Goal: Book appointment/travel/reservation

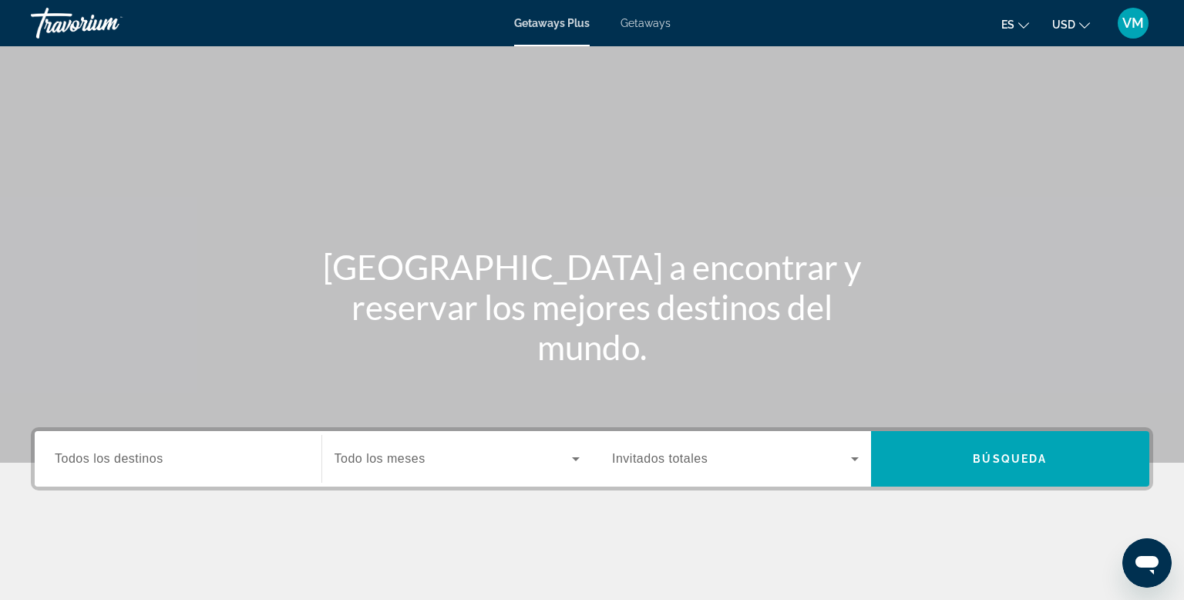
click at [147, 464] on span "Todos los destinos" at bounding box center [109, 458] width 109 height 13
click at [147, 464] on input "Destination Todos los destinos" at bounding box center [178, 459] width 247 height 19
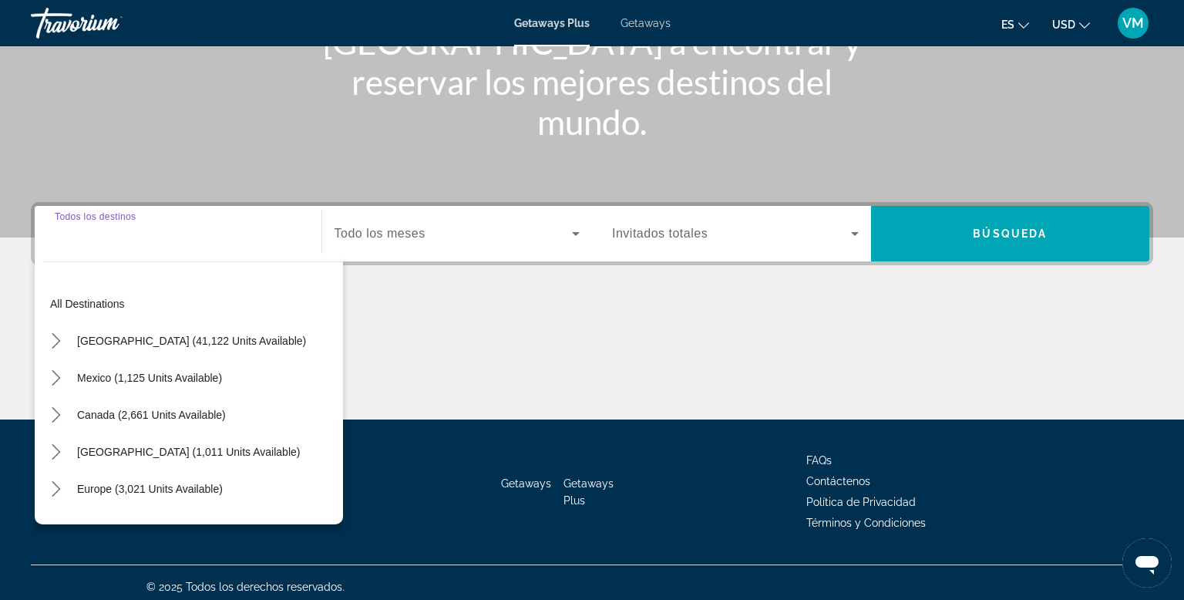
scroll to position [234, 0]
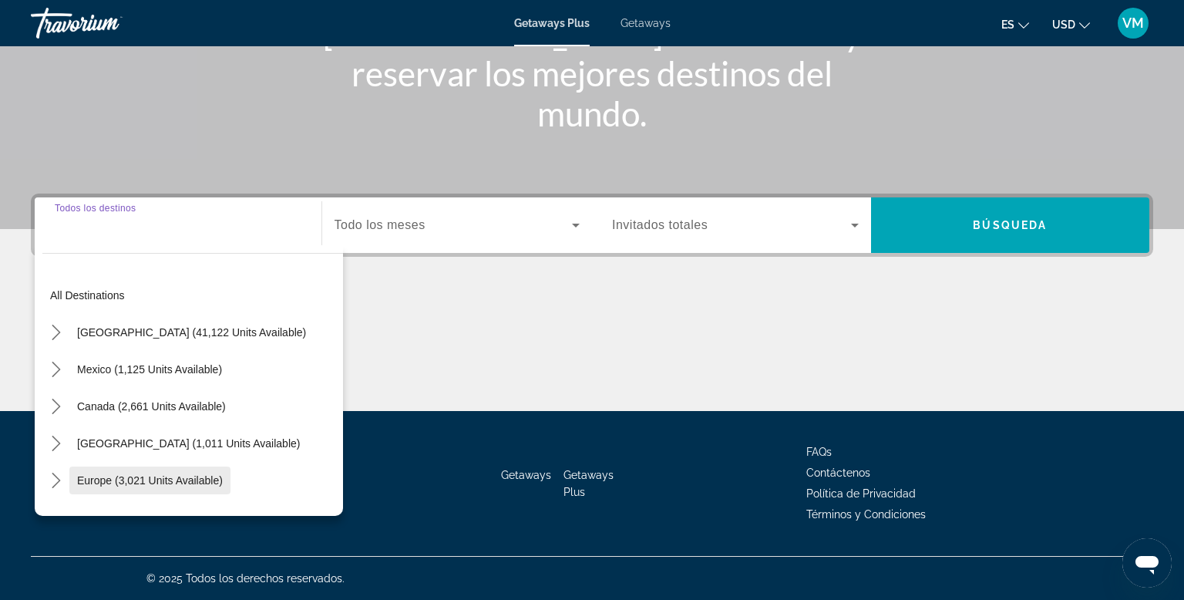
click at [141, 483] on span "Europe (3,021 units available)" at bounding box center [150, 480] width 146 height 12
type input "**********"
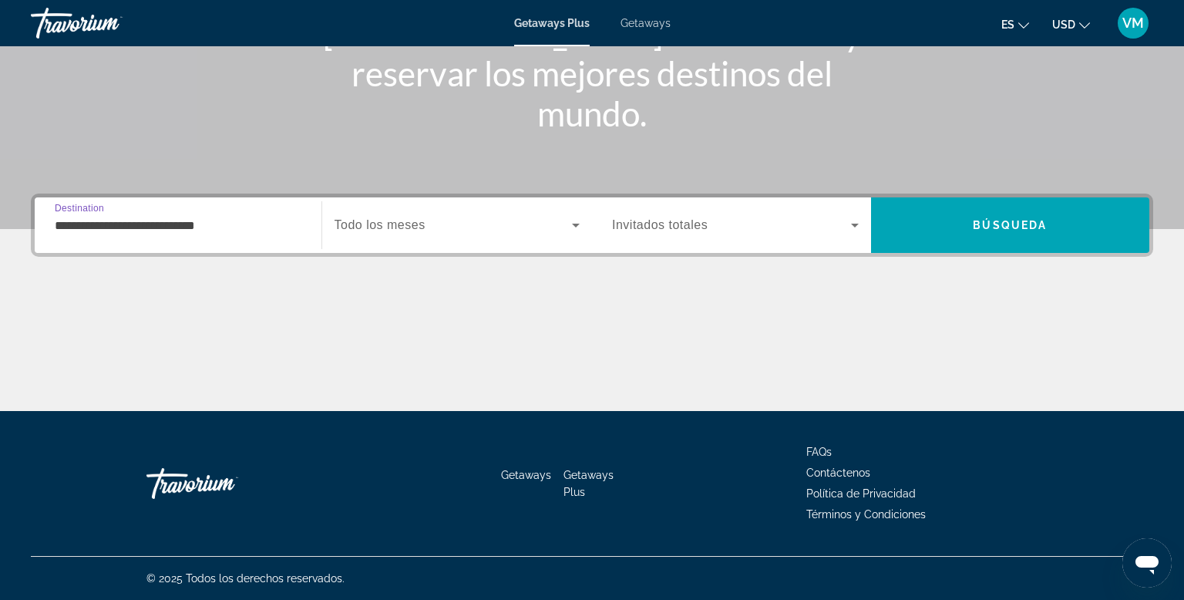
click at [571, 222] on icon "Search widget" at bounding box center [576, 225] width 19 height 19
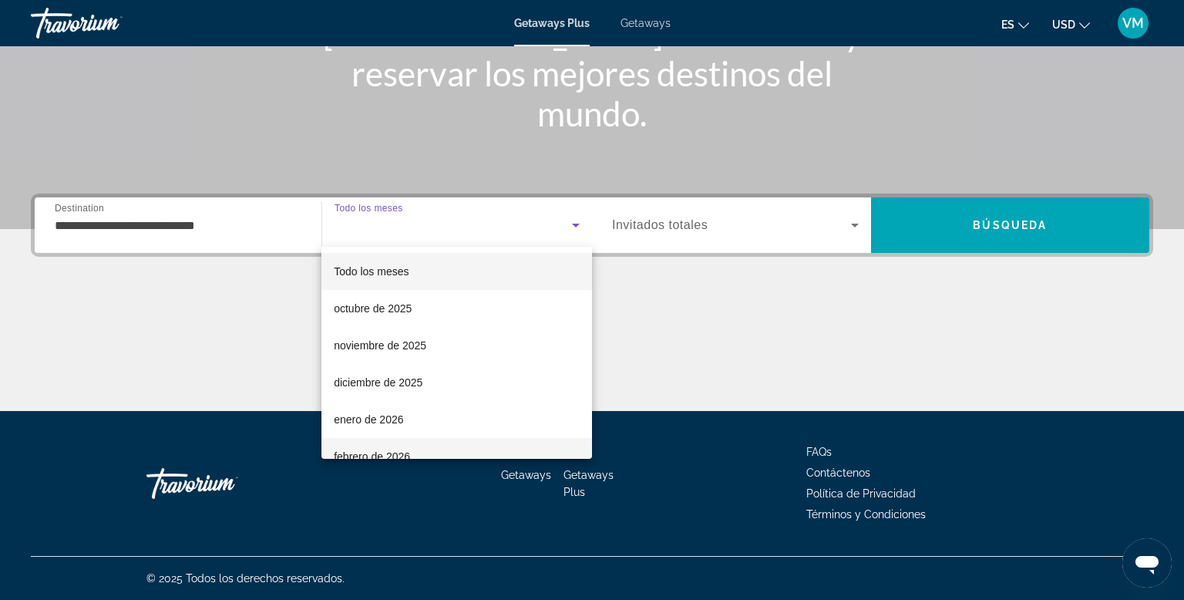
click at [429, 458] on mat-option "febrero de 2026" at bounding box center [457, 456] width 271 height 37
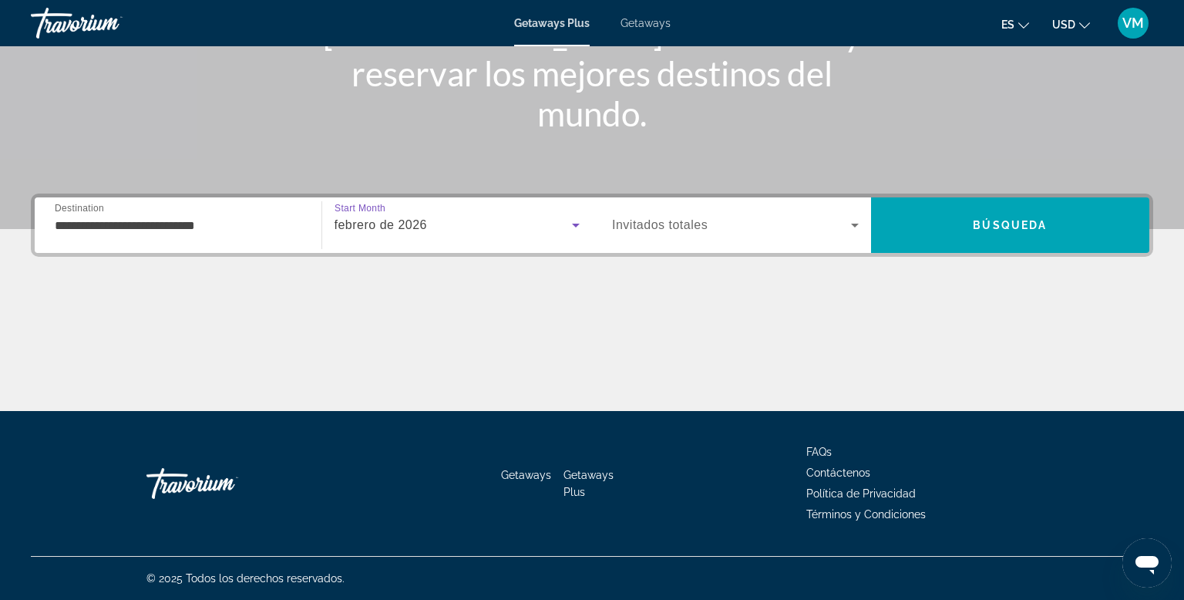
click at [857, 227] on icon "Search widget" at bounding box center [855, 225] width 19 height 19
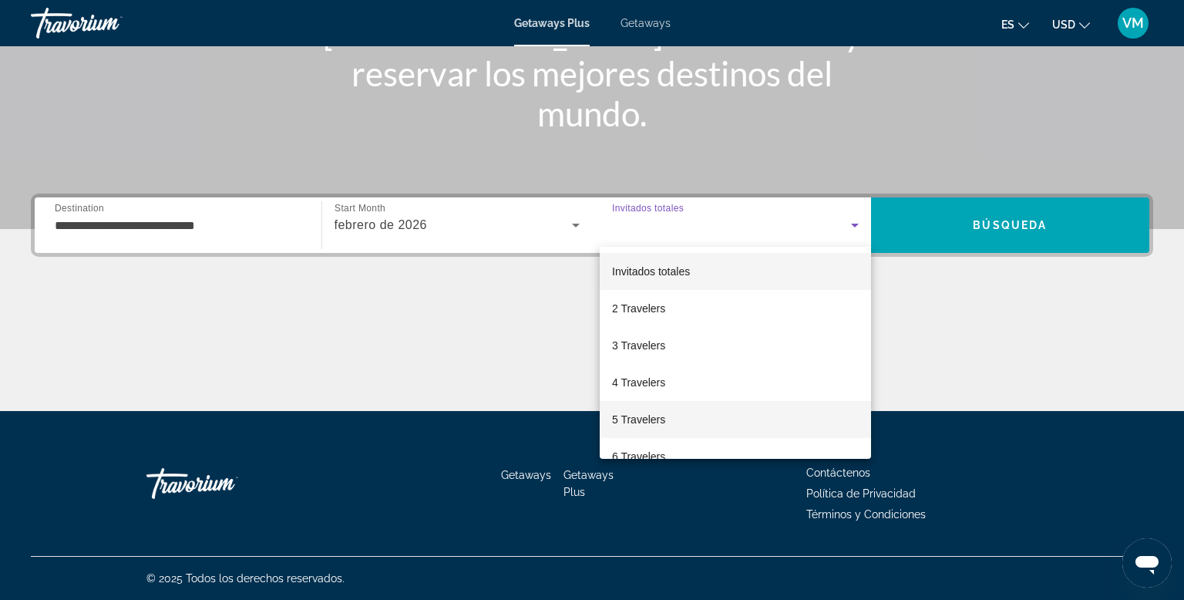
click at [662, 424] on span "5 Travelers" at bounding box center [638, 419] width 53 height 19
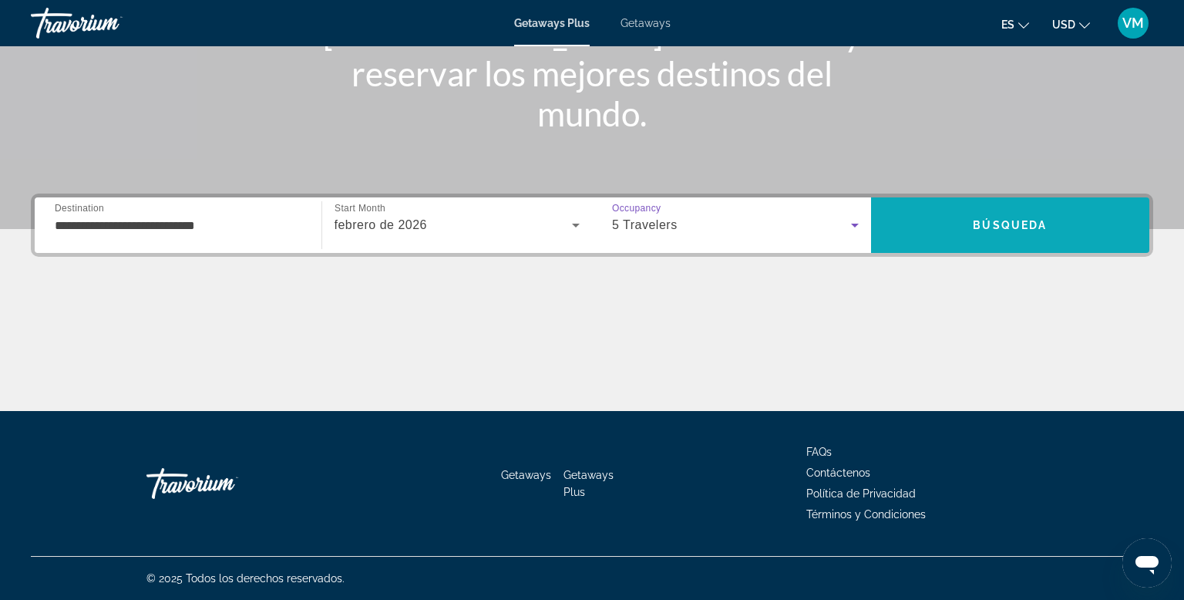
click at [1007, 224] on span "Búsqueda" at bounding box center [1010, 225] width 74 height 12
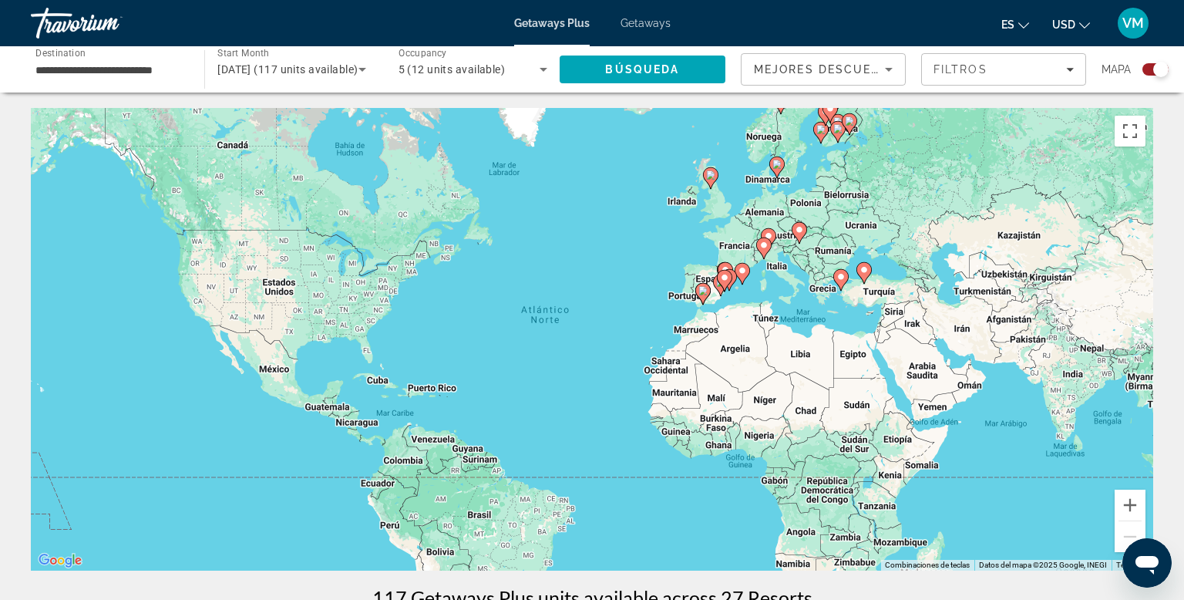
click at [722, 291] on gmp-advanced-marker "Main content" at bounding box center [724, 280] width 15 height 23
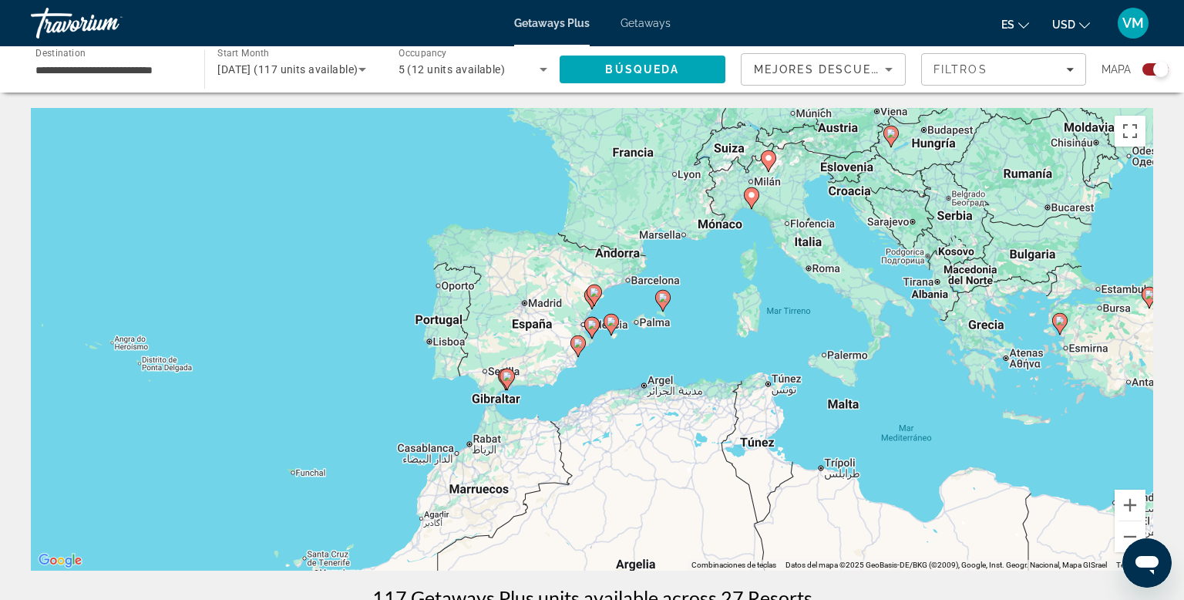
click at [662, 315] on div "Para activar la función de arrastre con el teclado, pulsa Alt + Intro. Cuando h…" at bounding box center [592, 339] width 1123 height 463
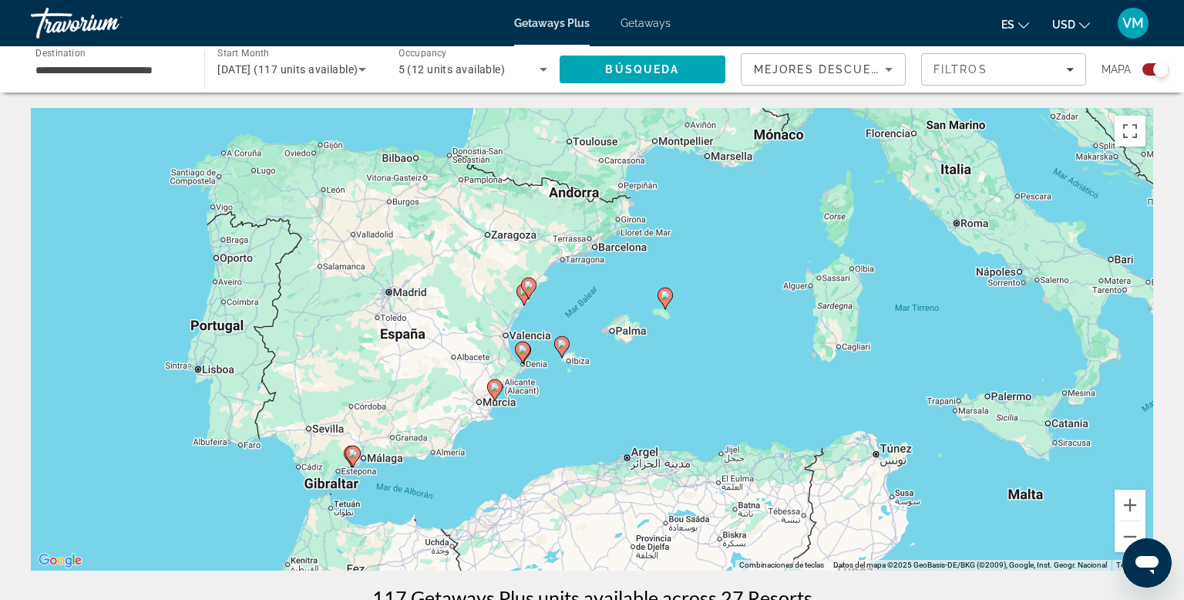
click at [524, 301] on icon "Main content" at bounding box center [524, 295] width 14 height 20
type input "**********"
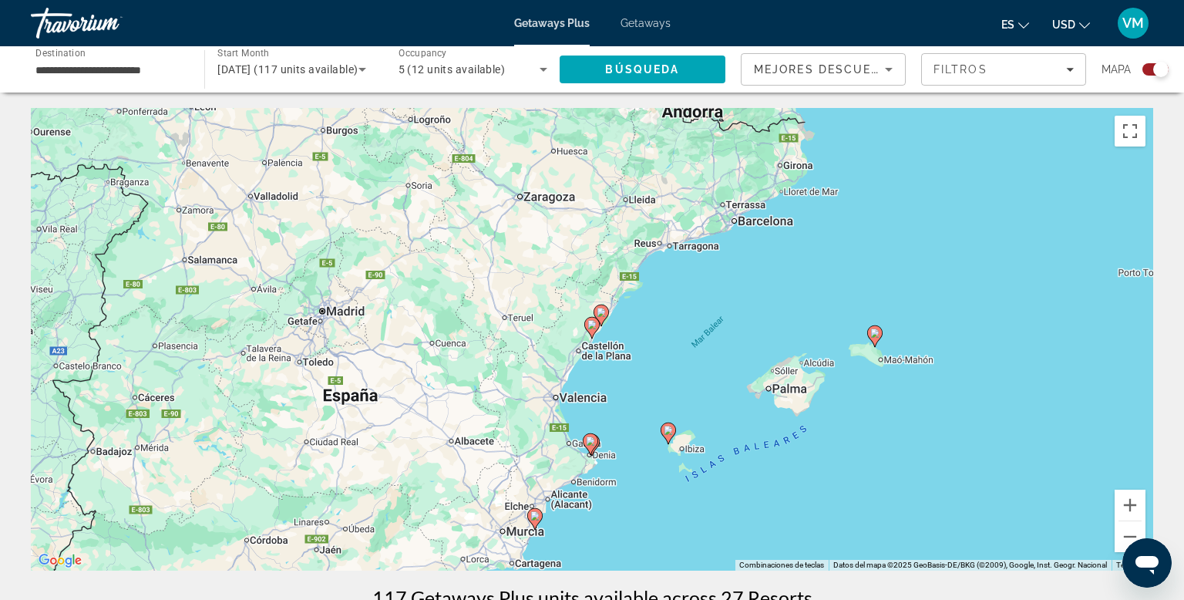
click at [598, 338] on gmp-advanced-marker "Main content" at bounding box center [591, 327] width 15 height 23
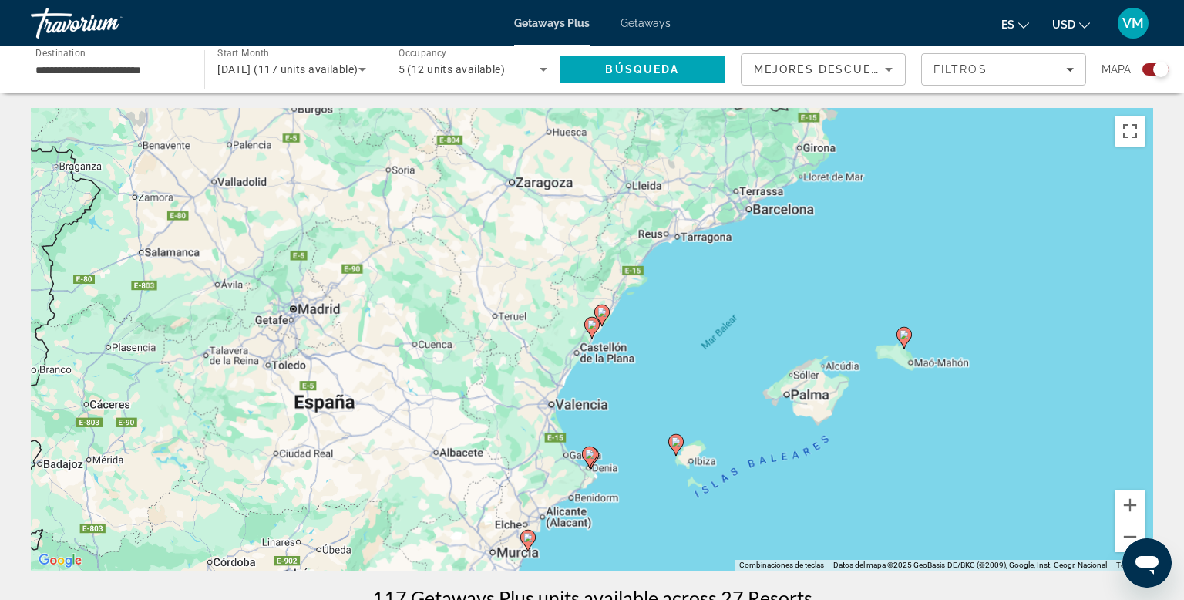
click at [598, 338] on gmp-advanced-marker "Main content" at bounding box center [591, 327] width 15 height 23
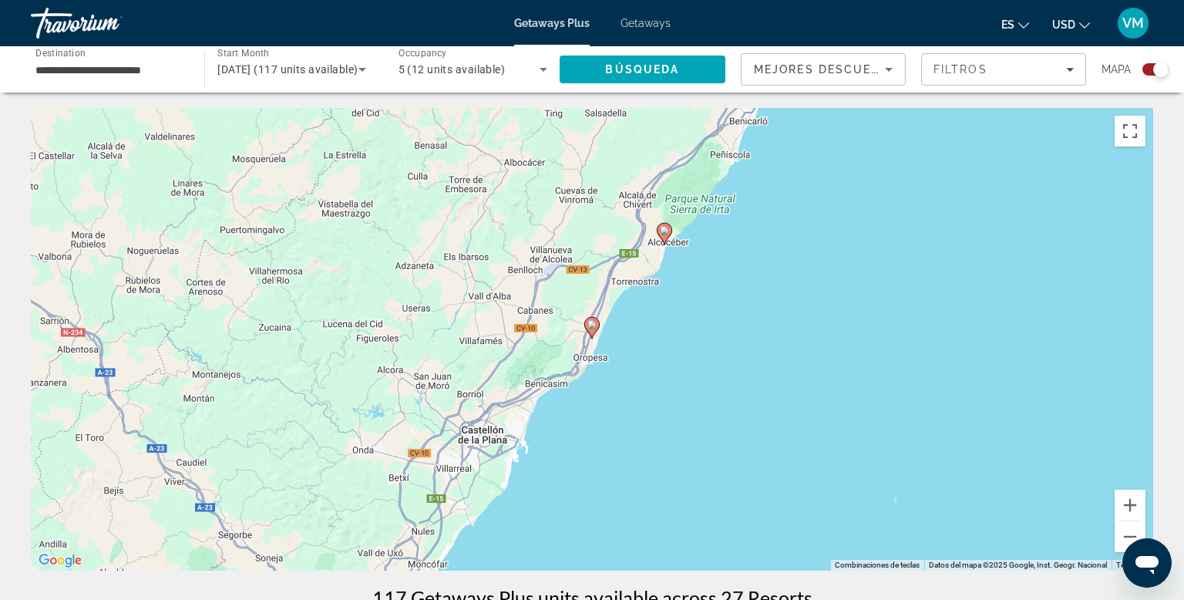
click at [594, 341] on div "Para activar la función de arrastre con el teclado, pulsa Alt + Intro. Cuando h…" at bounding box center [592, 339] width 1123 height 463
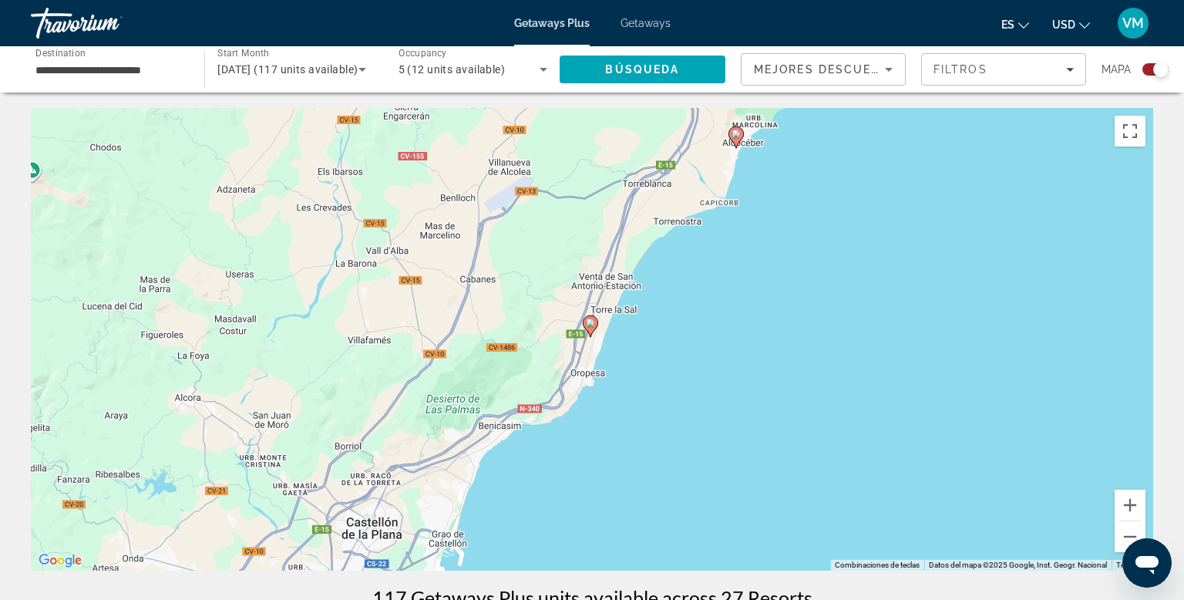
click at [594, 341] on div "Para activar la función de arrastre con el teclado, pulsa Alt + Intro. Cuando h…" at bounding box center [592, 339] width 1123 height 463
click at [583, 327] on gmp-advanced-marker "Main content" at bounding box center [590, 326] width 15 height 23
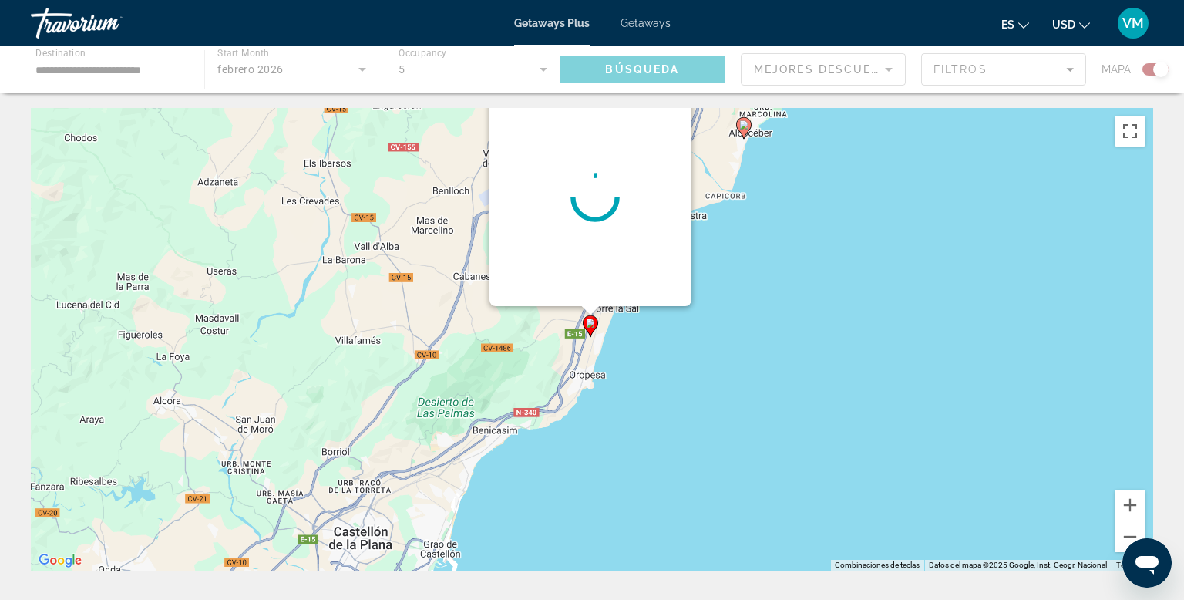
click at [583, 327] on gmp-advanced-marker "Main content" at bounding box center [590, 326] width 15 height 23
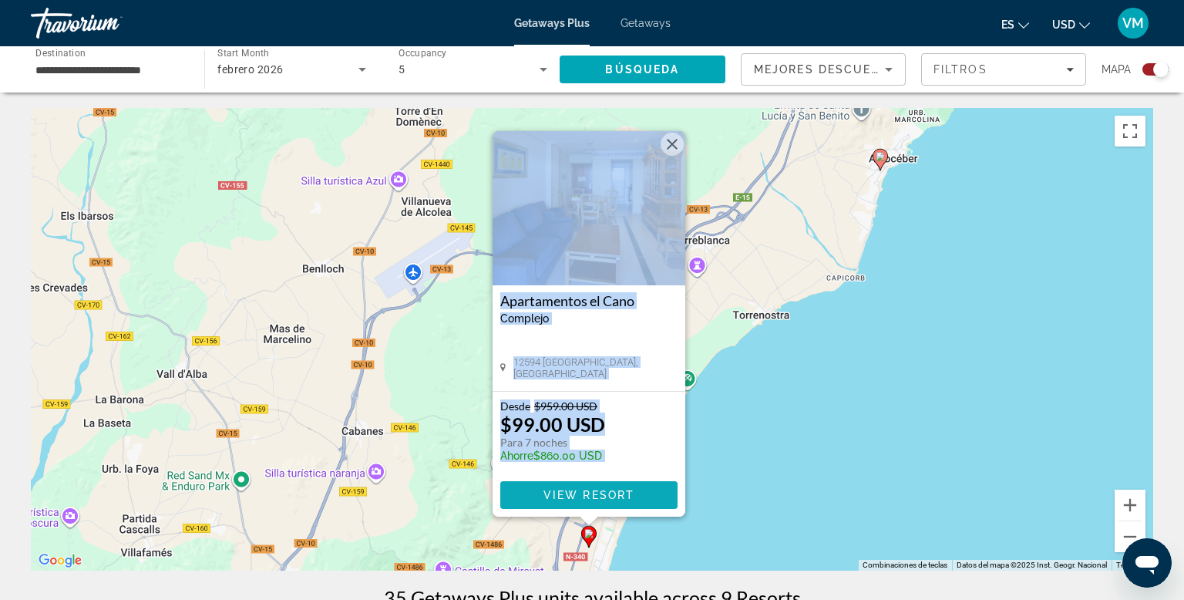
click at [624, 490] on span "View Resort" at bounding box center [589, 495] width 91 height 12
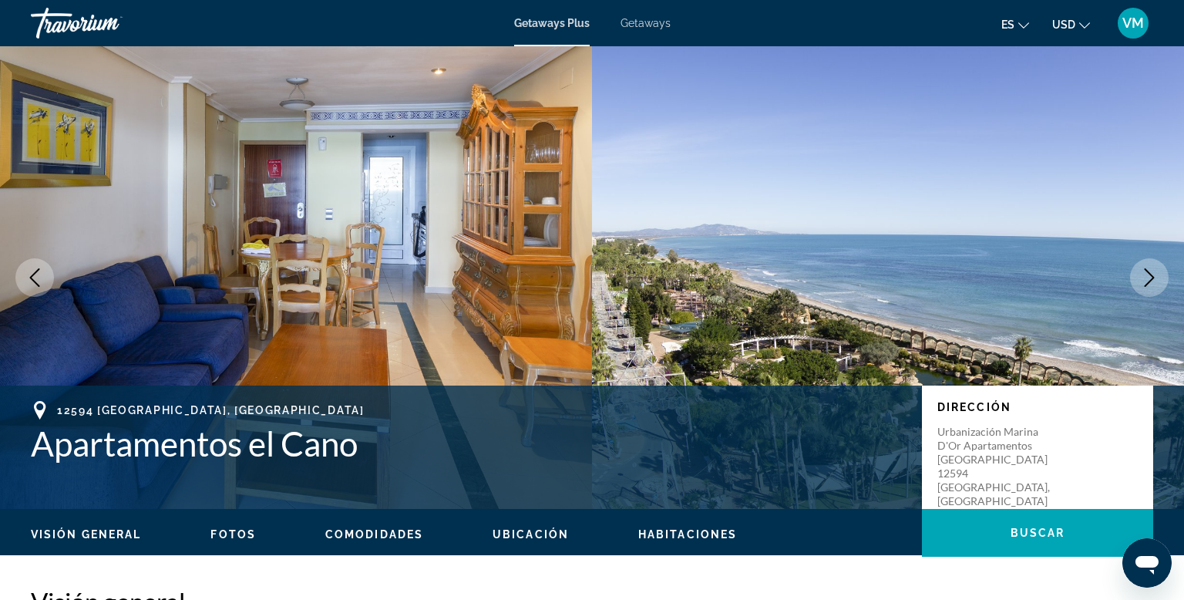
click at [1150, 284] on icon "Next image" at bounding box center [1149, 277] width 19 height 19
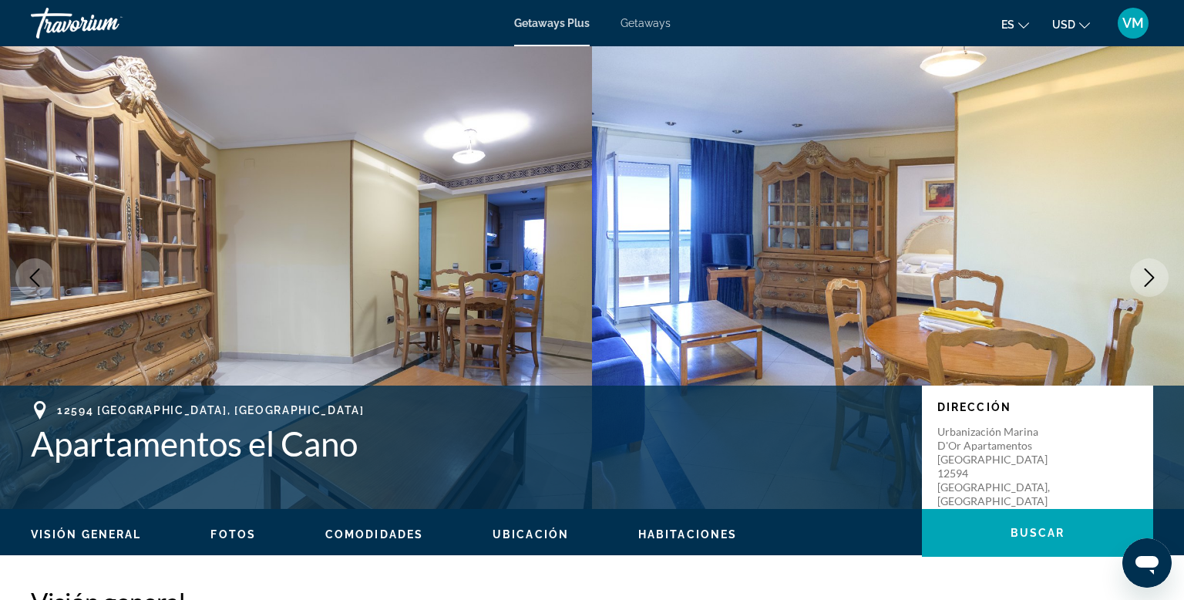
click at [1150, 284] on icon "Next image" at bounding box center [1149, 277] width 19 height 19
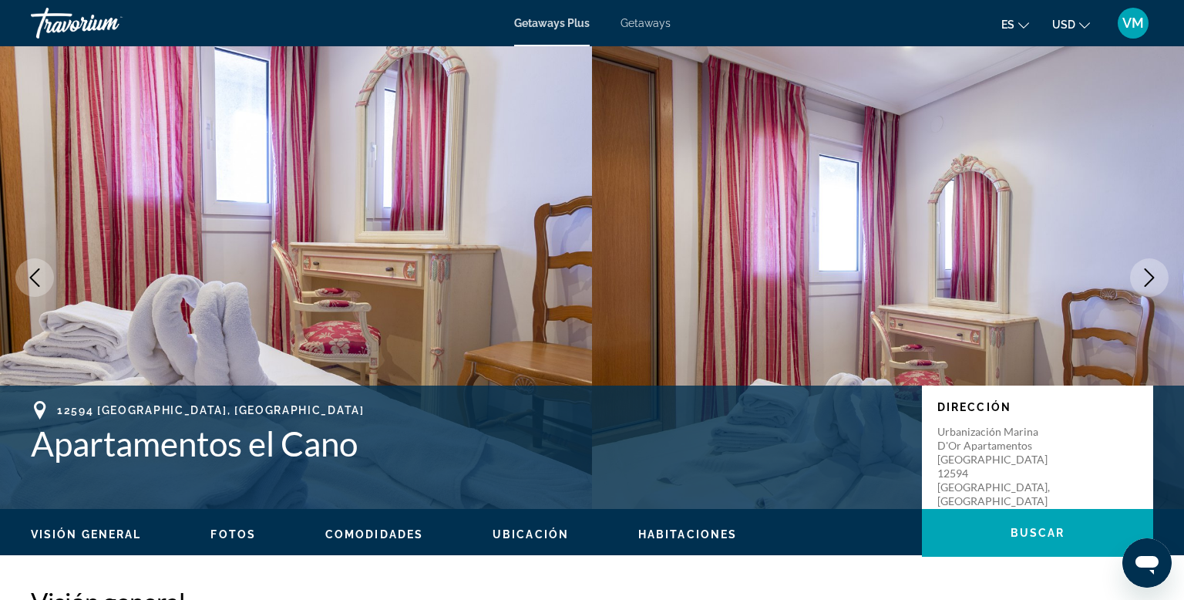
click at [1150, 284] on icon "Next image" at bounding box center [1149, 277] width 19 height 19
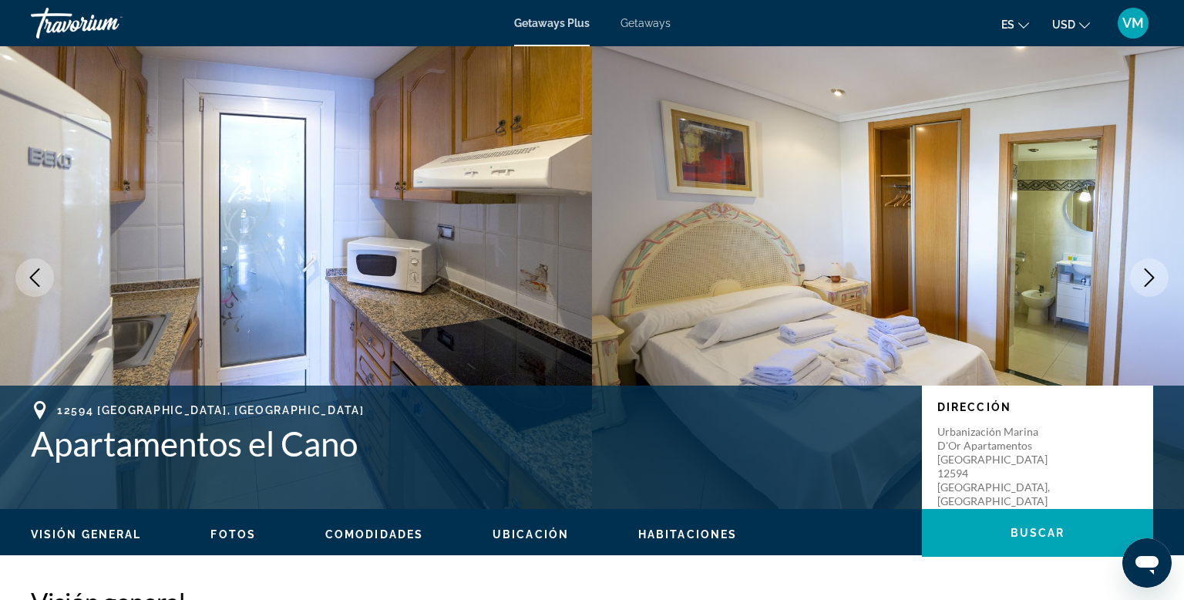
click at [1150, 284] on icon "Next image" at bounding box center [1149, 277] width 19 height 19
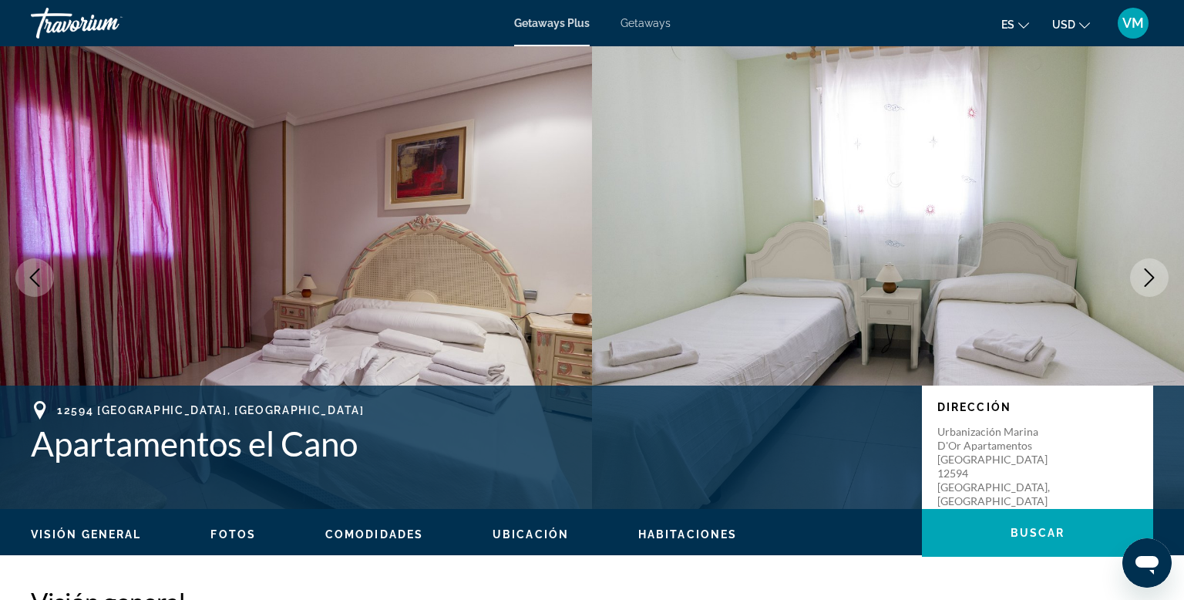
click at [1150, 284] on icon "Next image" at bounding box center [1149, 277] width 19 height 19
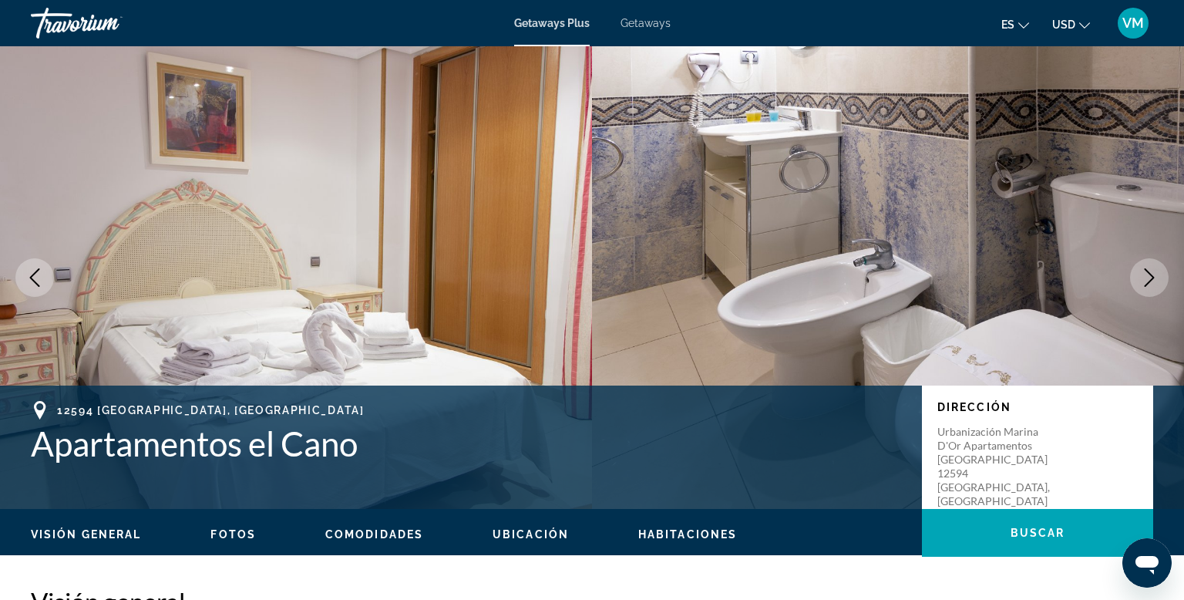
click at [1150, 284] on icon "Next image" at bounding box center [1149, 277] width 19 height 19
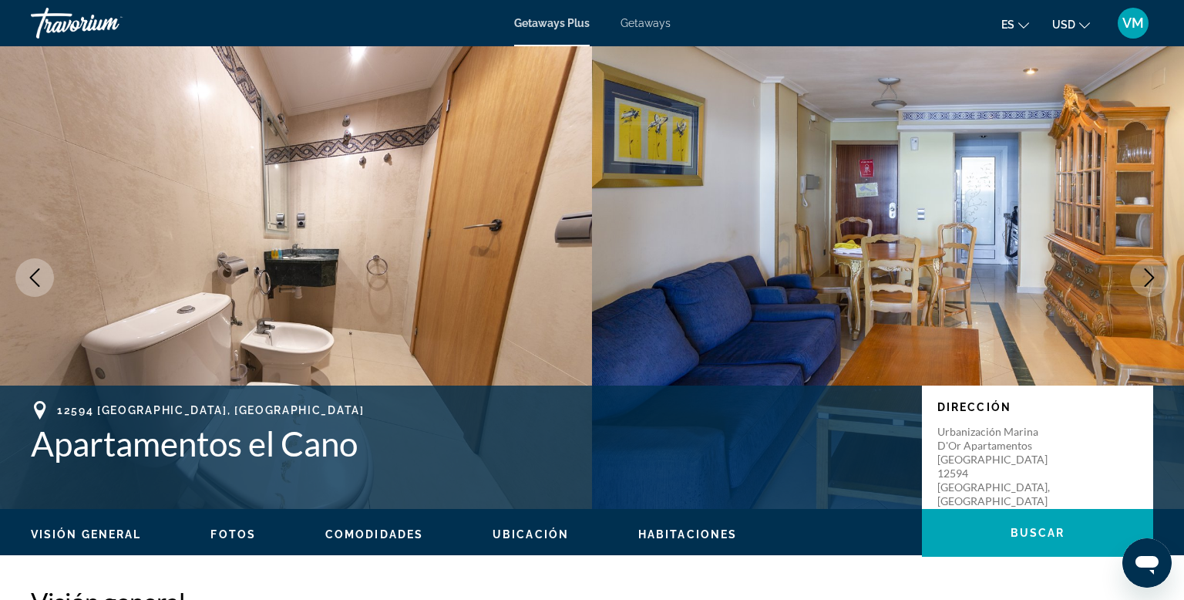
click at [1150, 284] on icon "Next image" at bounding box center [1149, 277] width 19 height 19
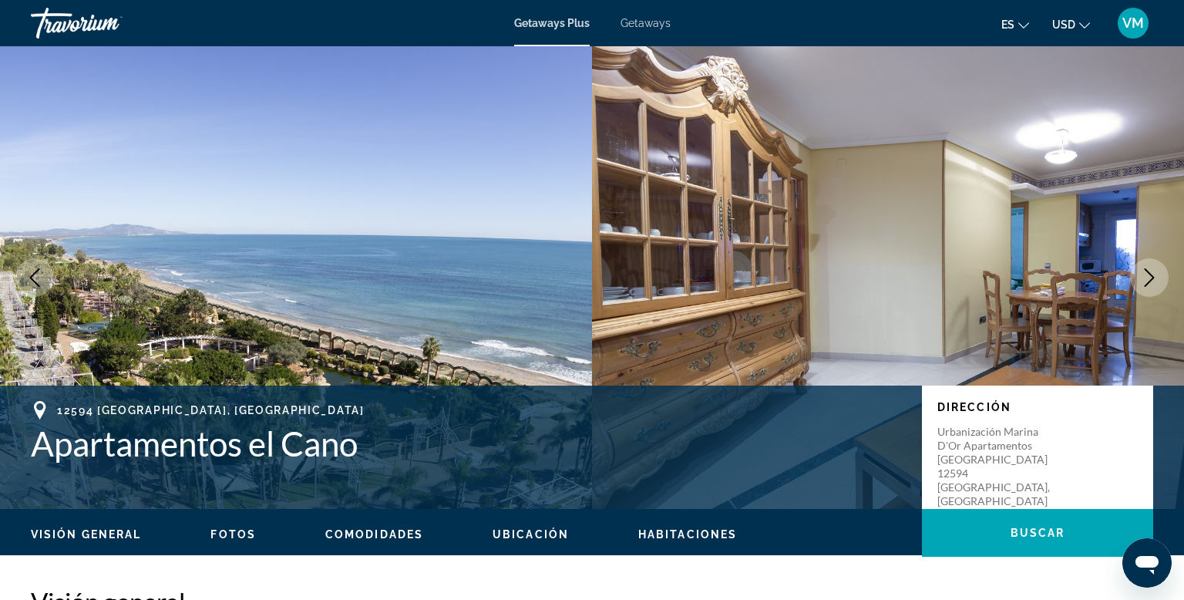
click at [1150, 284] on icon "Next image" at bounding box center [1149, 277] width 19 height 19
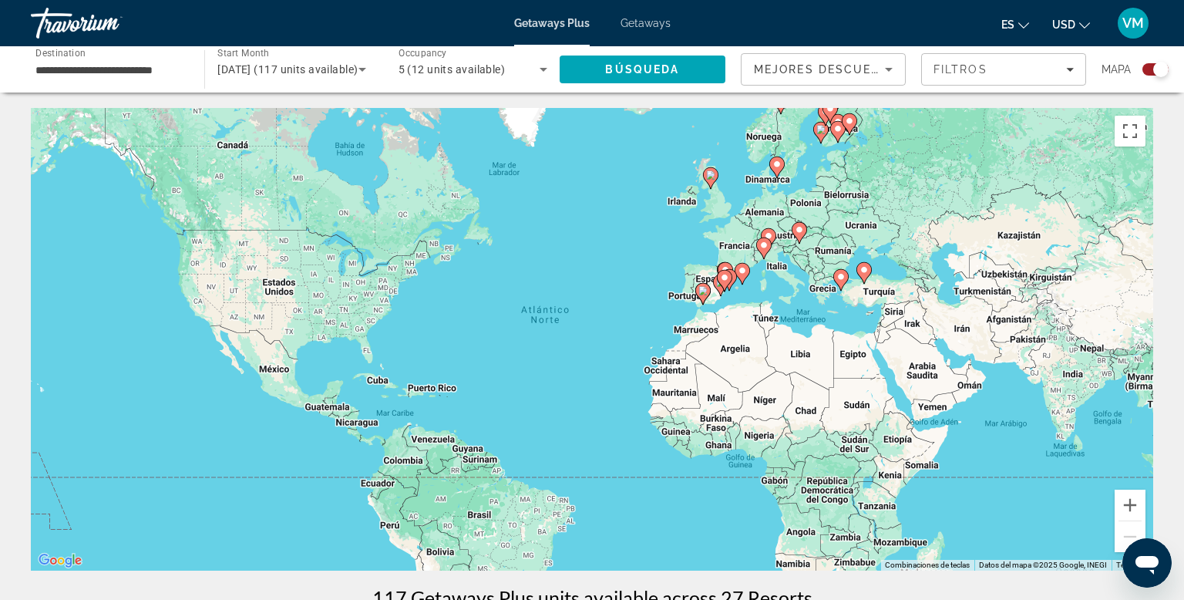
click at [766, 266] on div "Para activar la función de arrastre con el teclado, pulsa Alt + Intro. Cuando h…" at bounding box center [592, 339] width 1123 height 463
click at [766, 249] on image "Main content" at bounding box center [763, 245] width 9 height 9
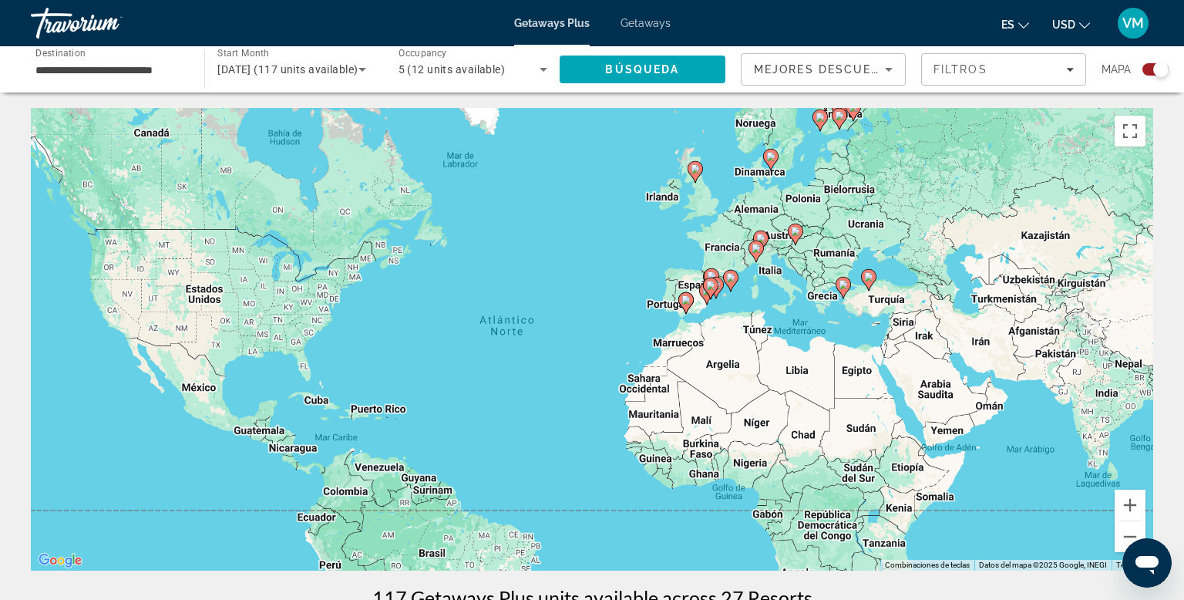
click at [766, 249] on div "Para activar la función de arrastre con el teclado, pulsa Alt + Intro. Cuando h…" at bounding box center [592, 339] width 1123 height 463
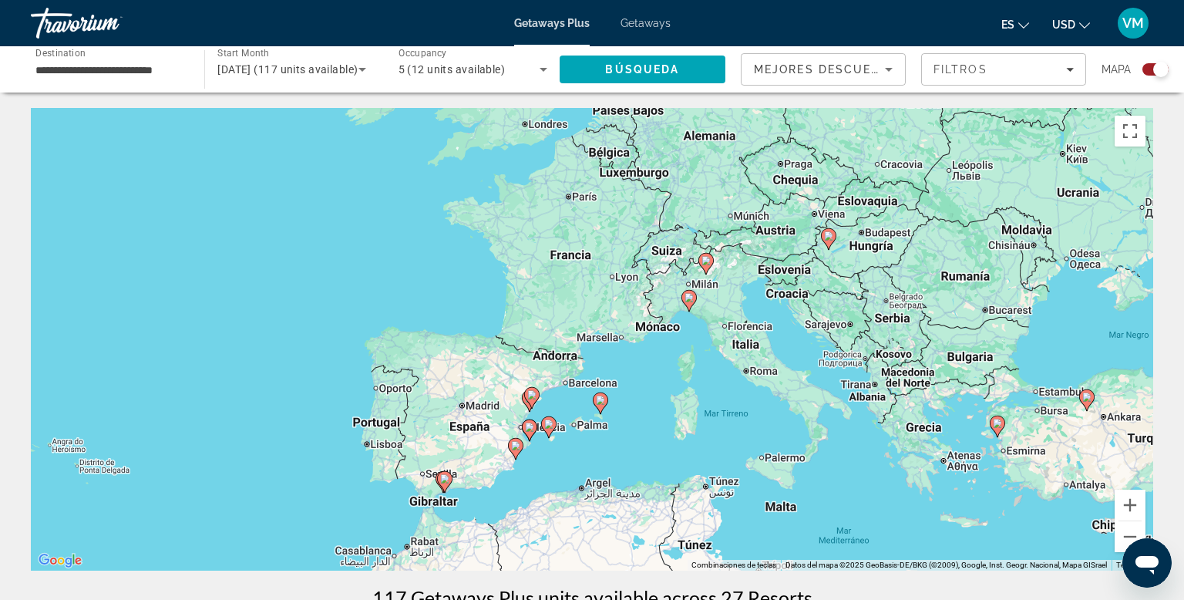
click at [704, 274] on gmp-advanced-marker "Main content" at bounding box center [706, 263] width 15 height 23
type input "**********"
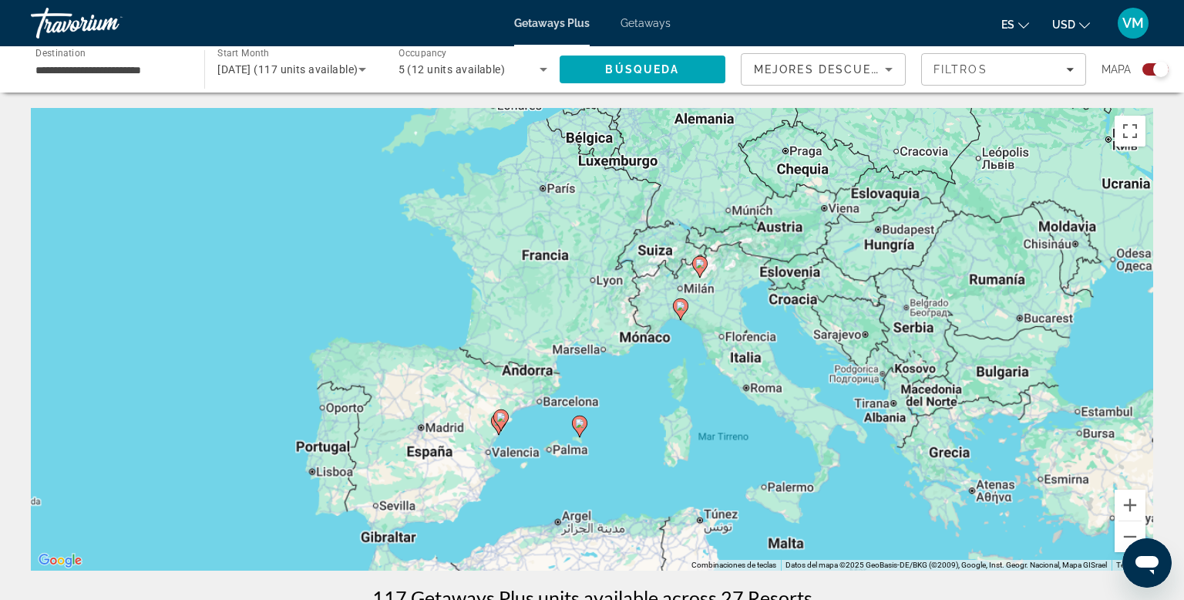
click at [704, 274] on div "Para activar la función de arrastre con el teclado, pulsa Alt + Intro. Cuando h…" at bounding box center [592, 339] width 1123 height 463
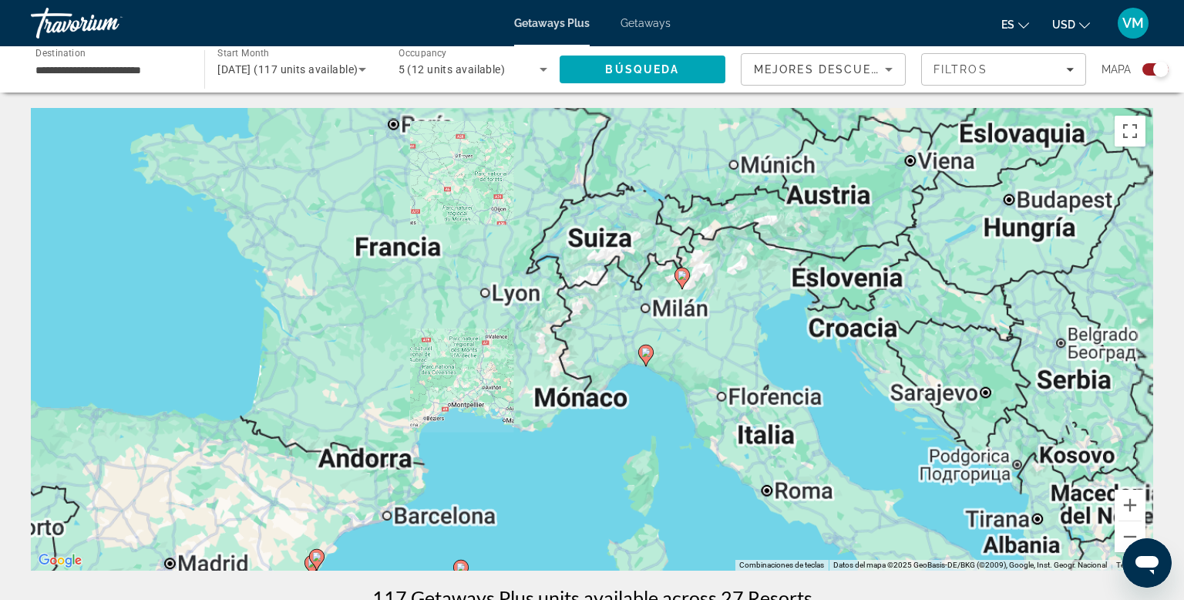
click at [704, 274] on div "Para desplazarte, pulsa las teclas de flecha. Para activar la función de arrast…" at bounding box center [592, 339] width 1123 height 463
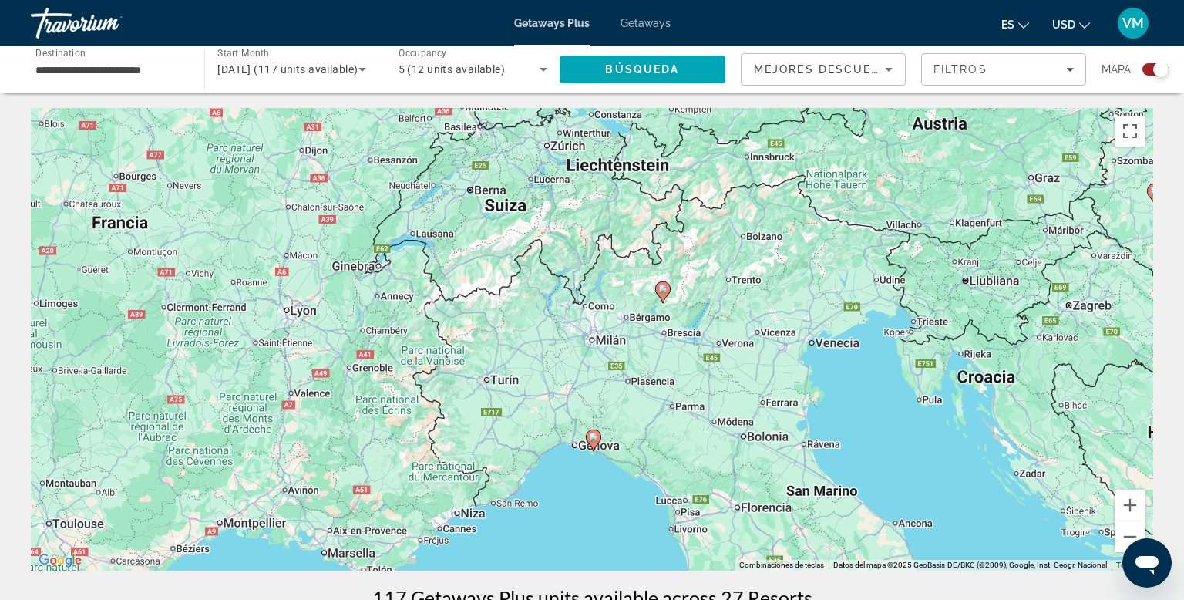
click at [662, 291] on image "Main content" at bounding box center [662, 289] width 9 height 9
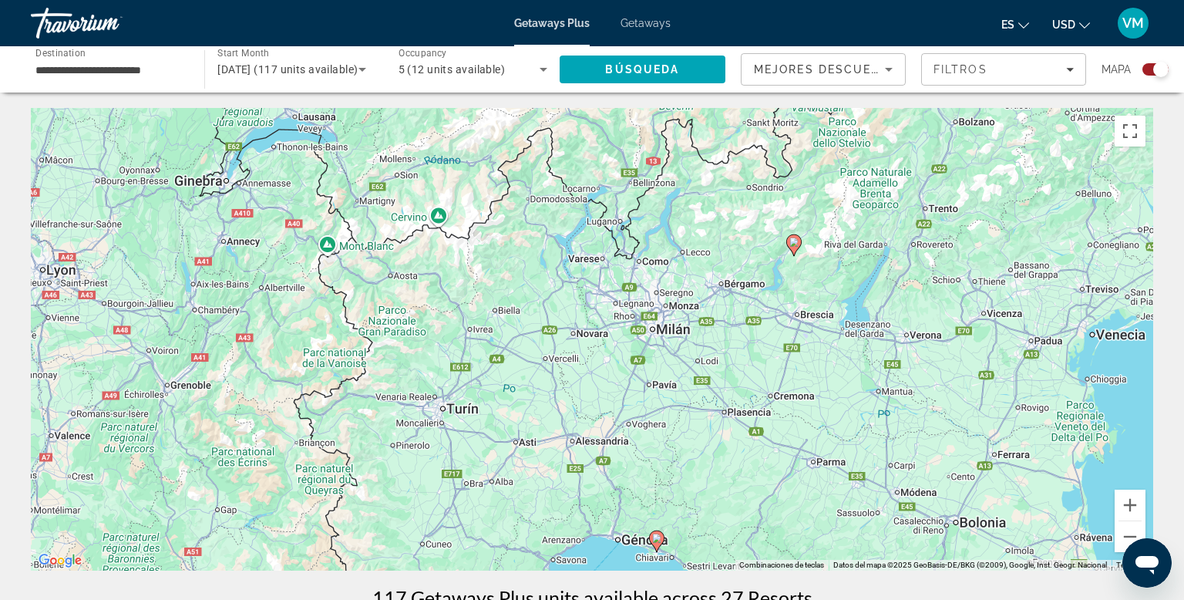
click at [793, 251] on icon "Main content" at bounding box center [794, 245] width 14 height 20
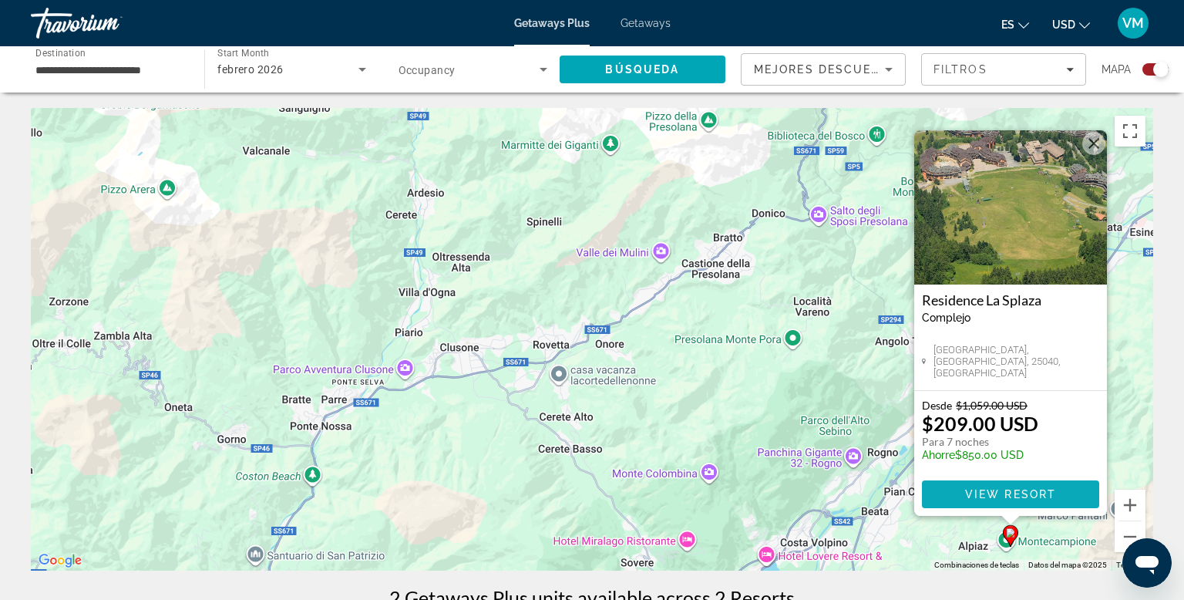
click at [1006, 493] on span "View Resort" at bounding box center [1010, 494] width 91 height 12
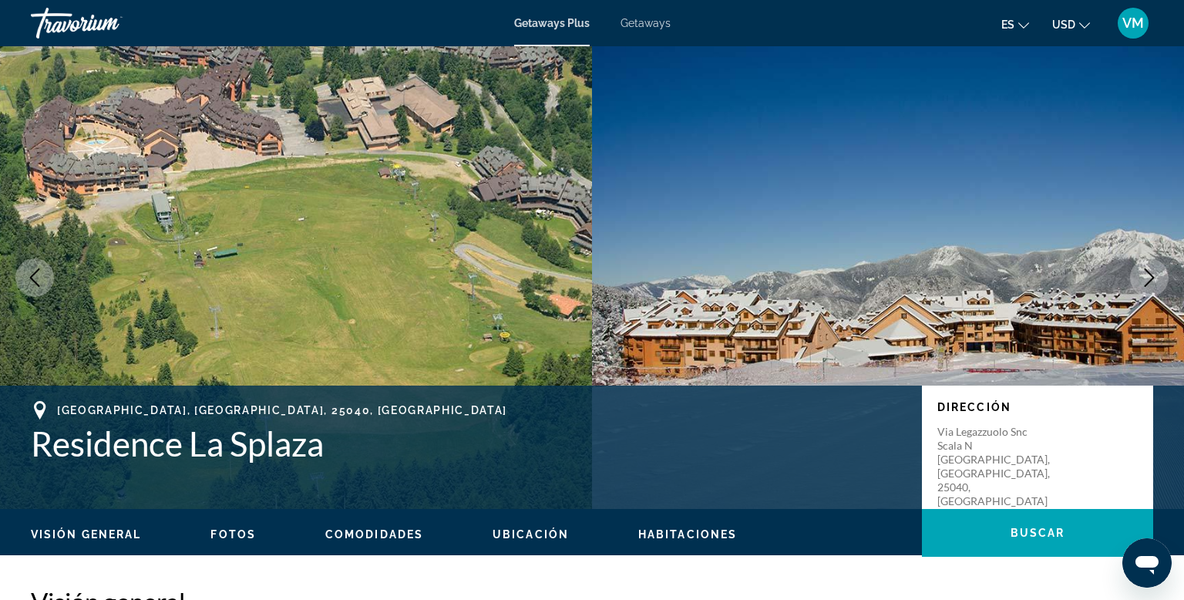
click at [225, 536] on span "Fotos" at bounding box center [232, 534] width 45 height 12
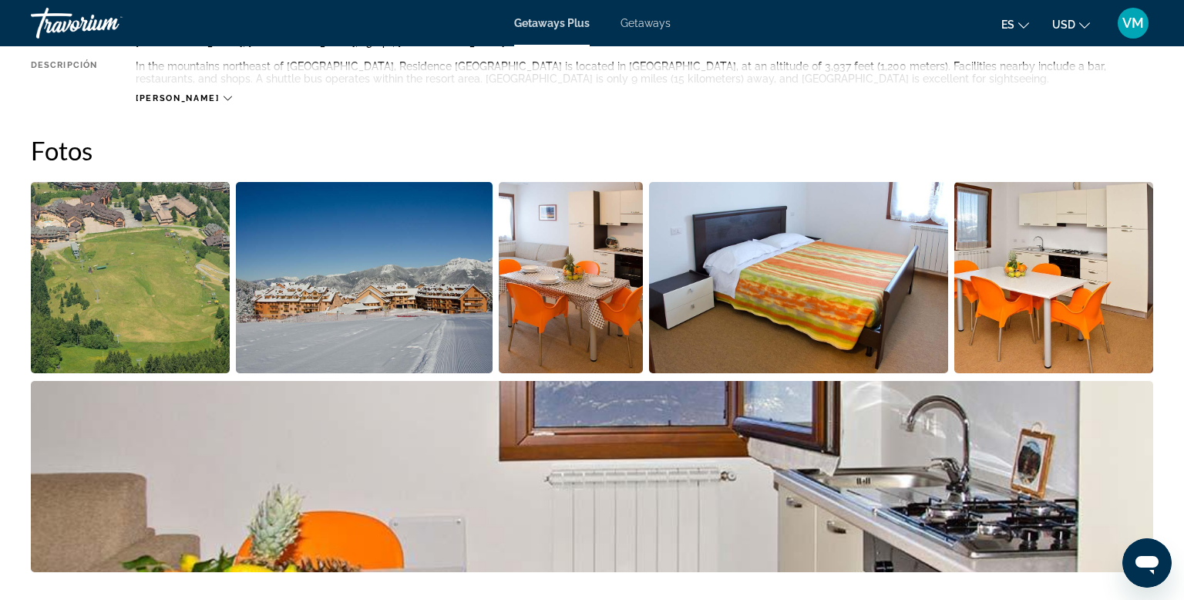
scroll to position [641, 0]
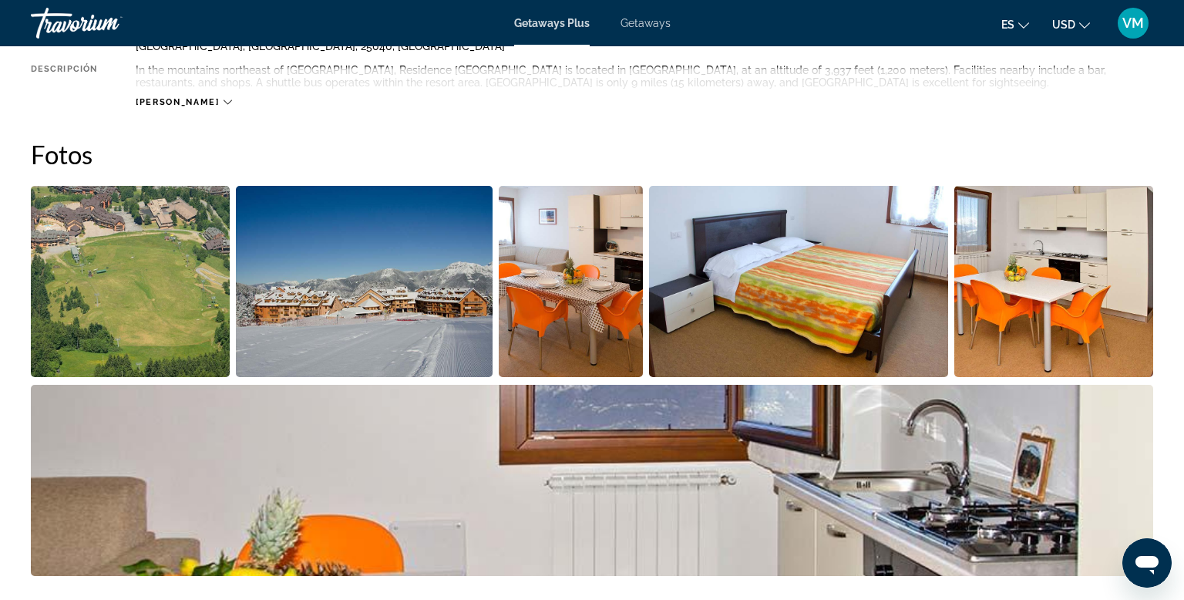
click at [178, 291] on img "Open full-screen image slider" at bounding box center [130, 281] width 199 height 191
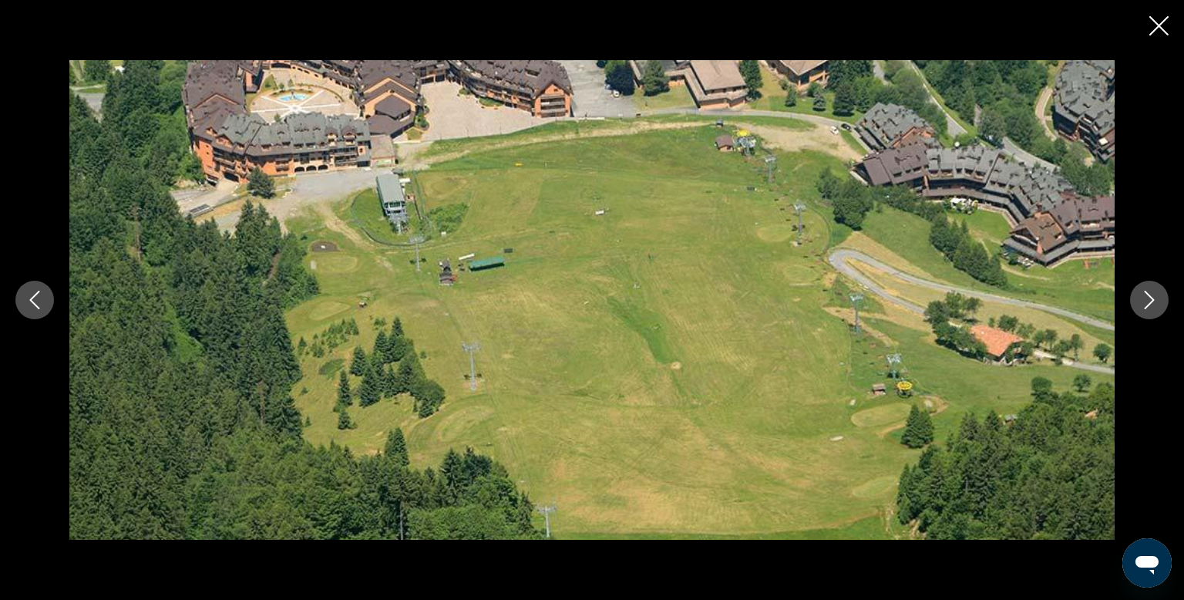
click at [1130, 304] on button "Next image" at bounding box center [1149, 300] width 39 height 39
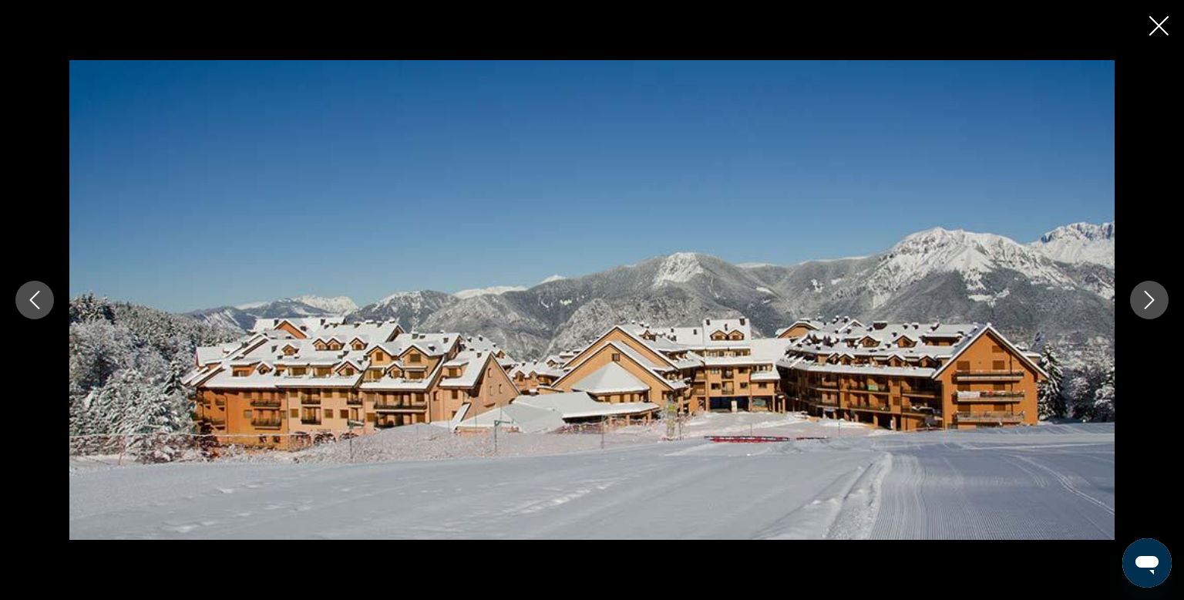
click at [1130, 304] on button "Next image" at bounding box center [1149, 300] width 39 height 39
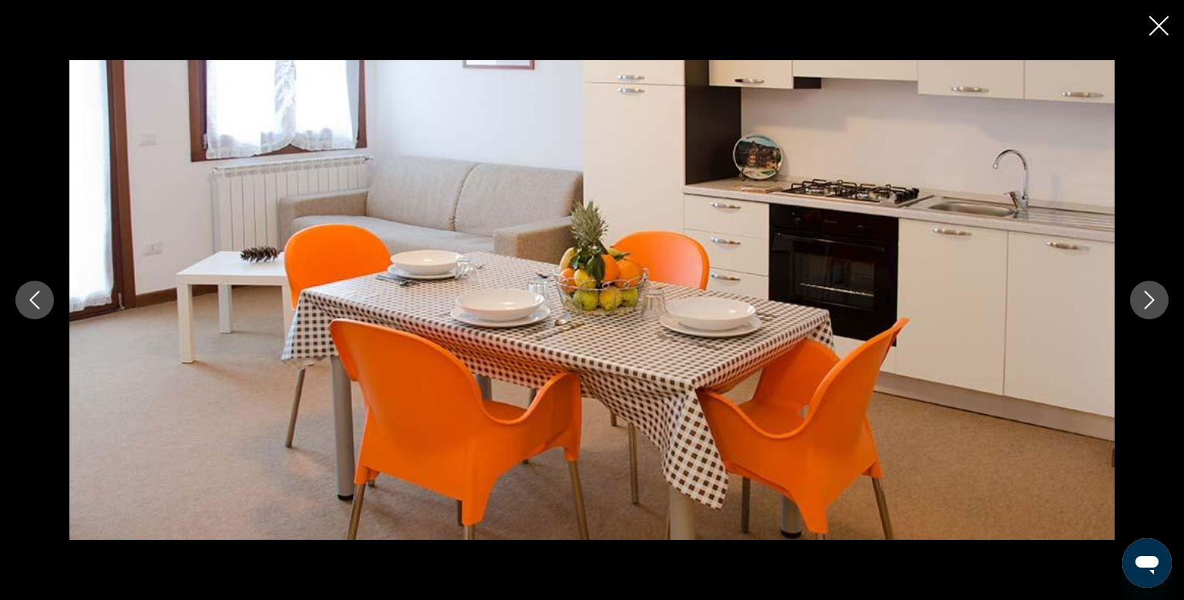
click at [1130, 304] on button "Next image" at bounding box center [1149, 300] width 39 height 39
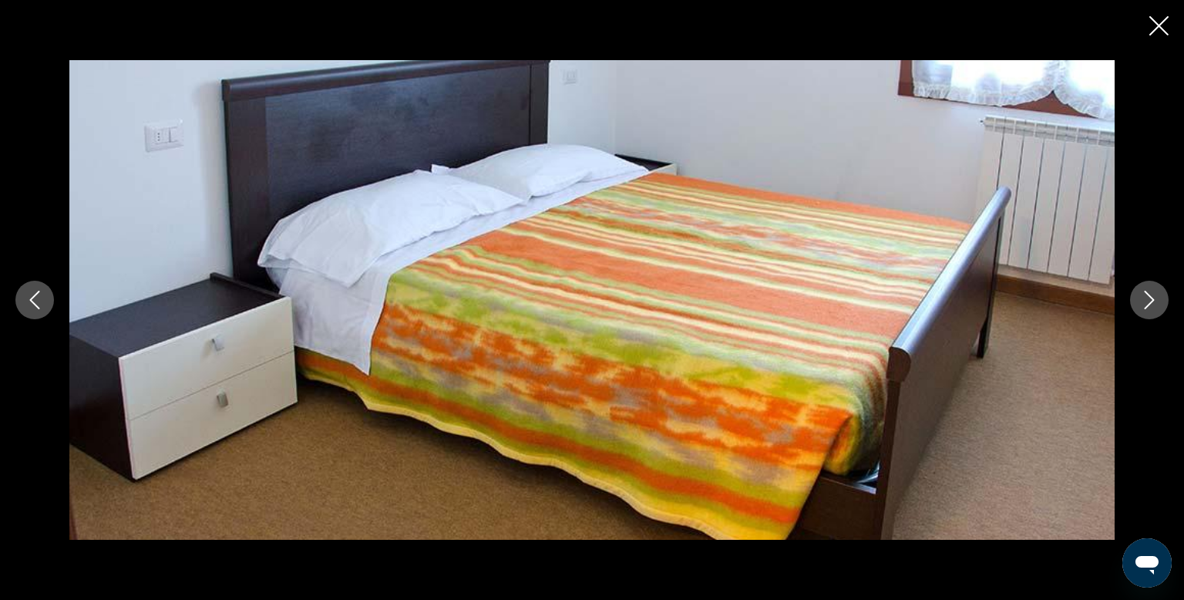
click at [1130, 304] on button "Next image" at bounding box center [1149, 300] width 39 height 39
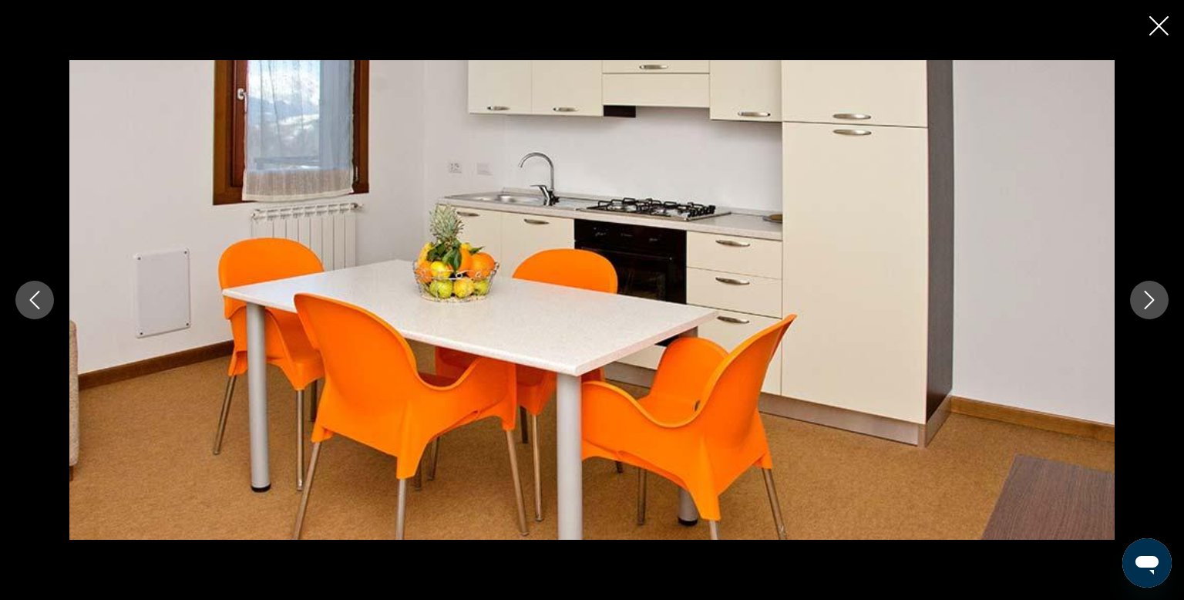
click at [1130, 304] on button "Next image" at bounding box center [1149, 300] width 39 height 39
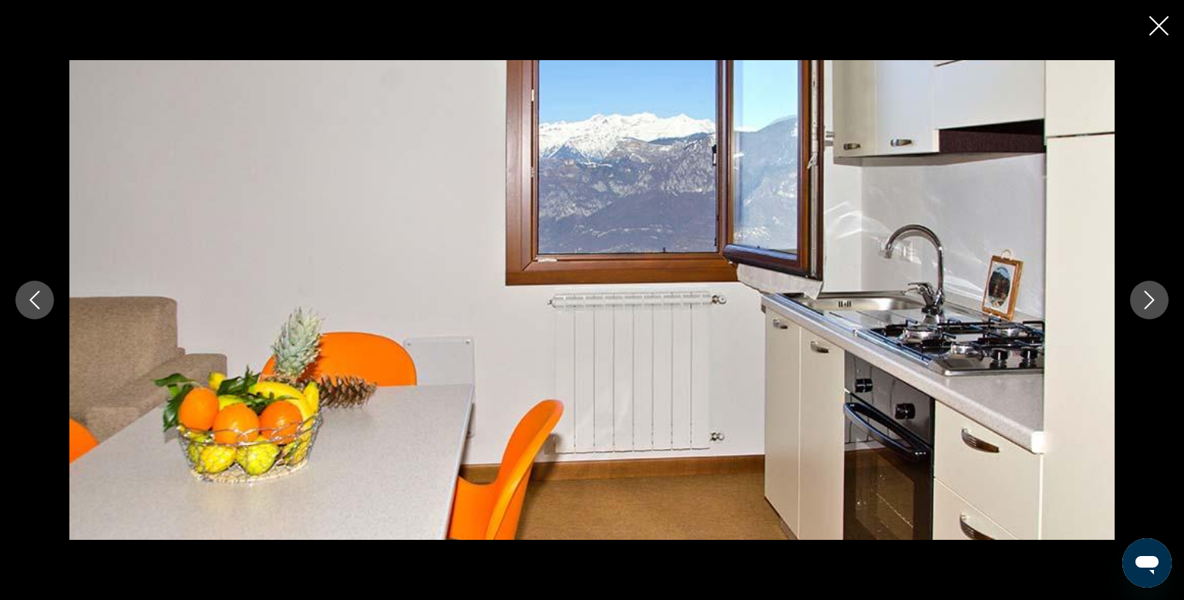
click at [1130, 304] on button "Next image" at bounding box center [1149, 300] width 39 height 39
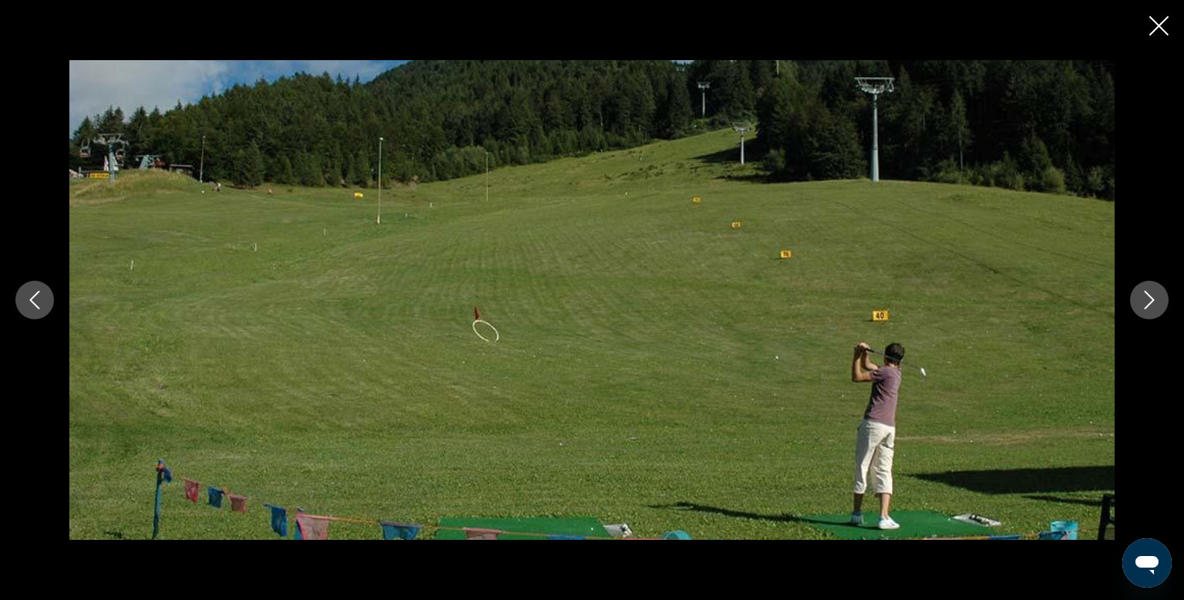
click at [1130, 304] on button "Next image" at bounding box center [1149, 300] width 39 height 39
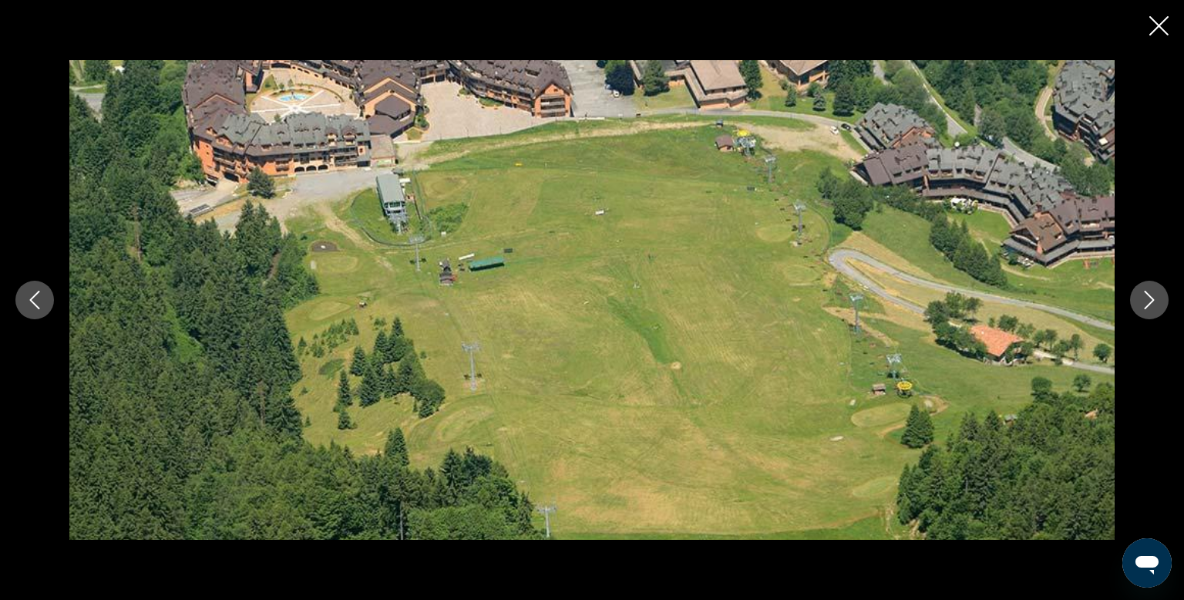
click at [1130, 304] on button "Next image" at bounding box center [1149, 300] width 39 height 39
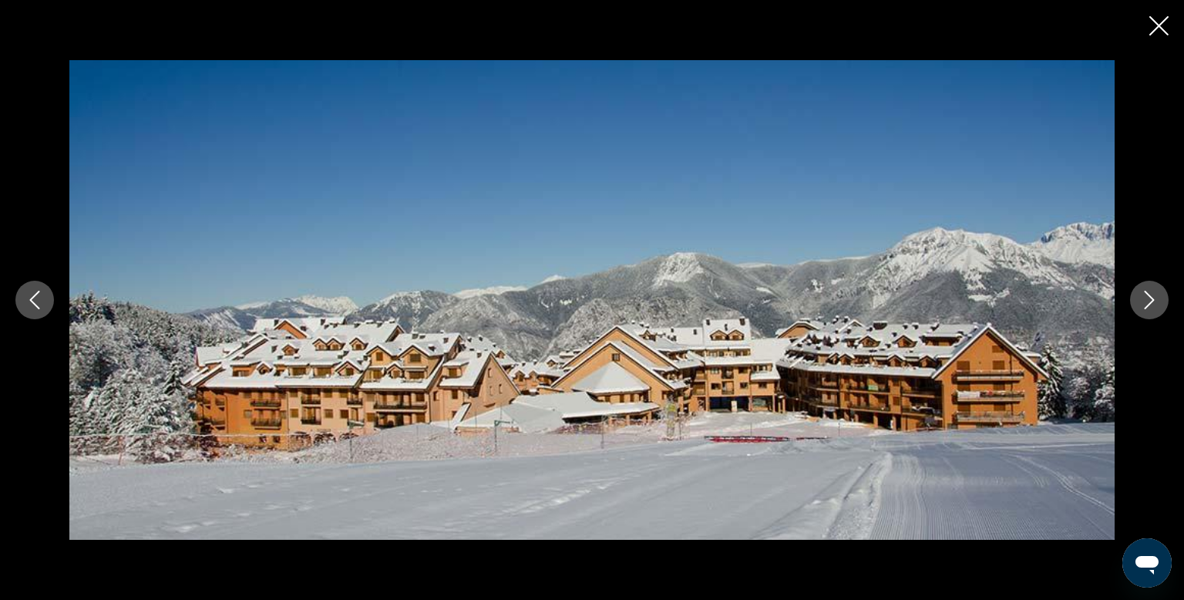
click at [1130, 304] on button "Next image" at bounding box center [1149, 300] width 39 height 39
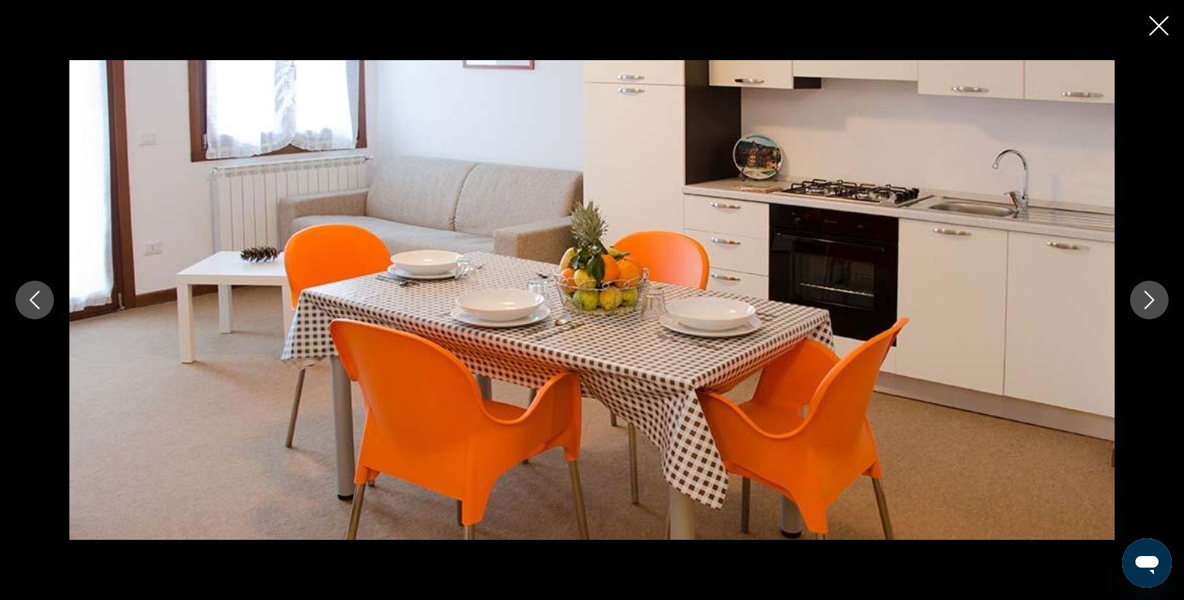
click at [1130, 304] on button "Next image" at bounding box center [1149, 300] width 39 height 39
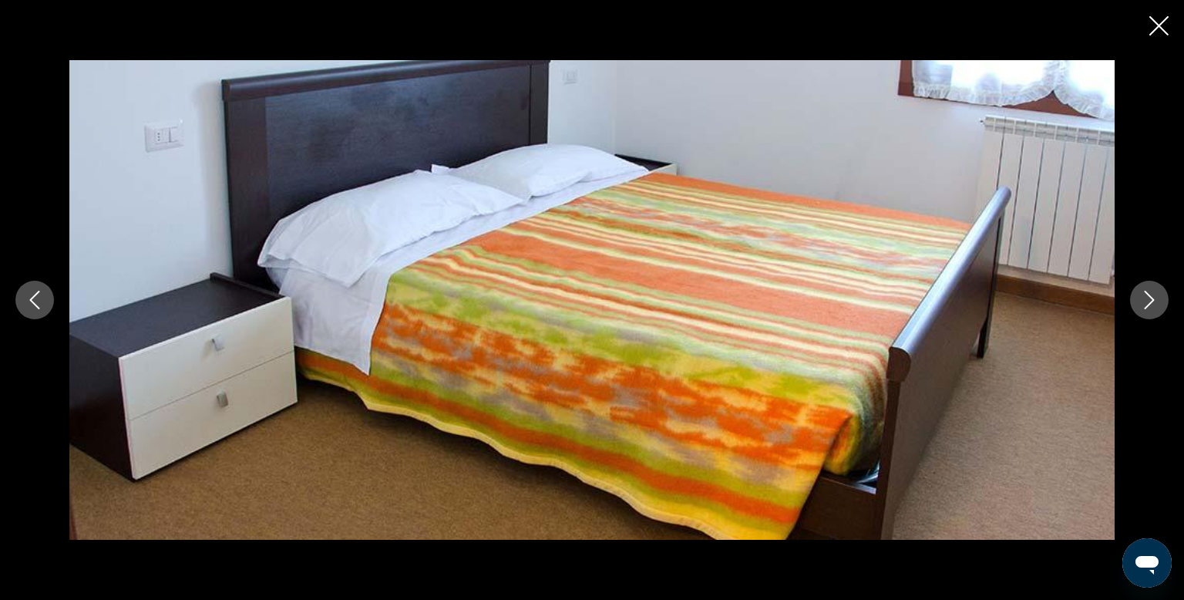
click at [1130, 304] on button "Next image" at bounding box center [1149, 300] width 39 height 39
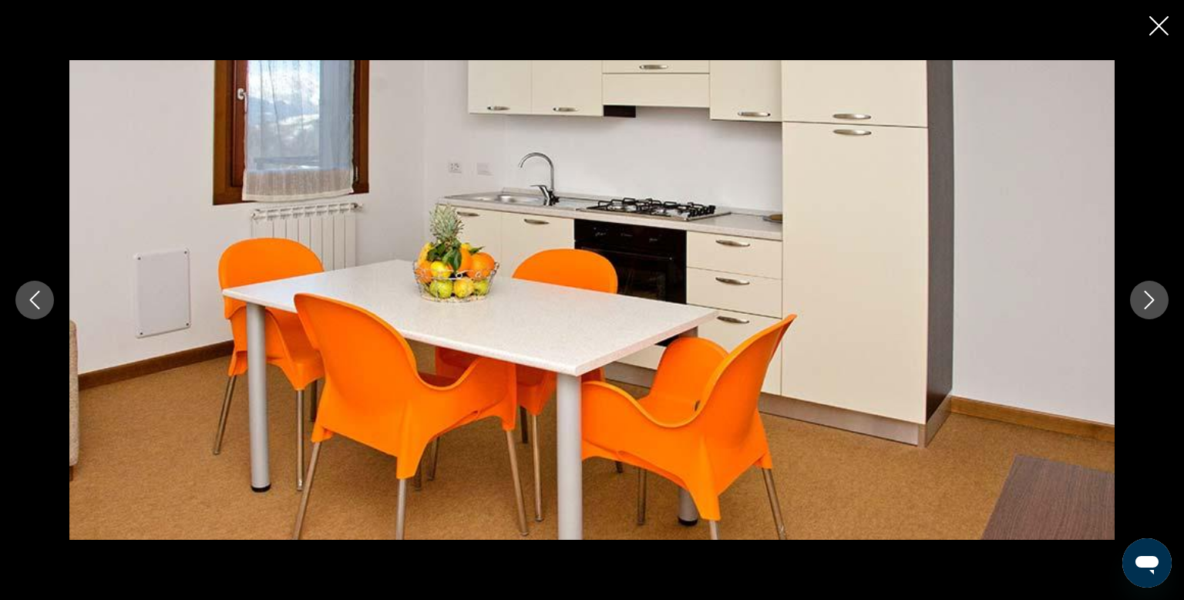
click at [1130, 304] on button "Next image" at bounding box center [1149, 300] width 39 height 39
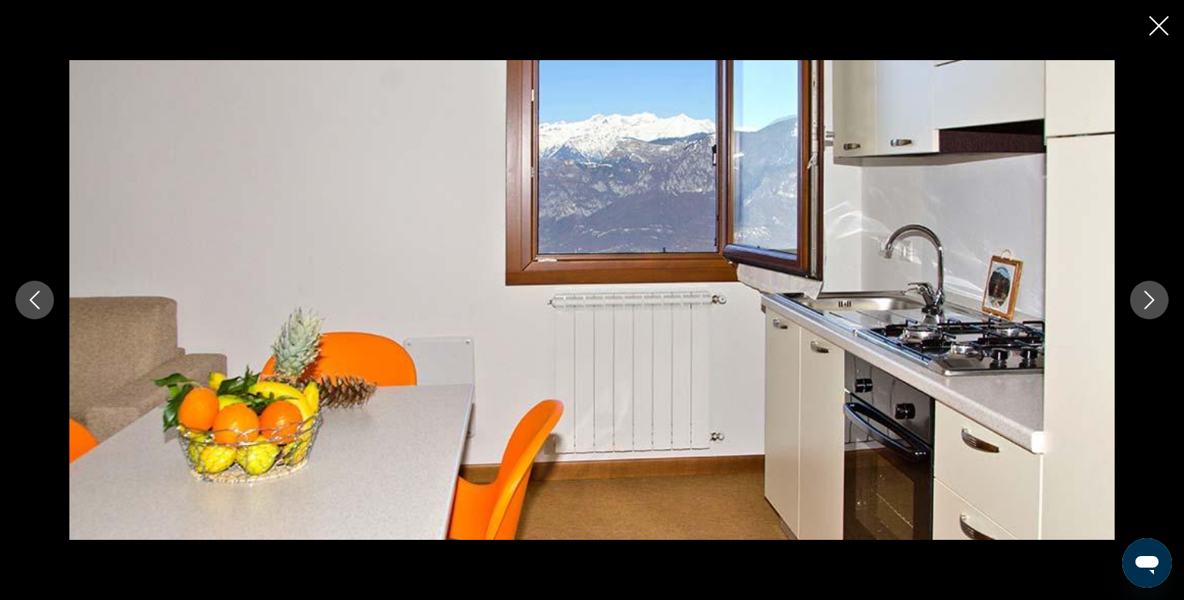
click at [1151, 29] on icon "Close slideshow" at bounding box center [1159, 25] width 19 height 19
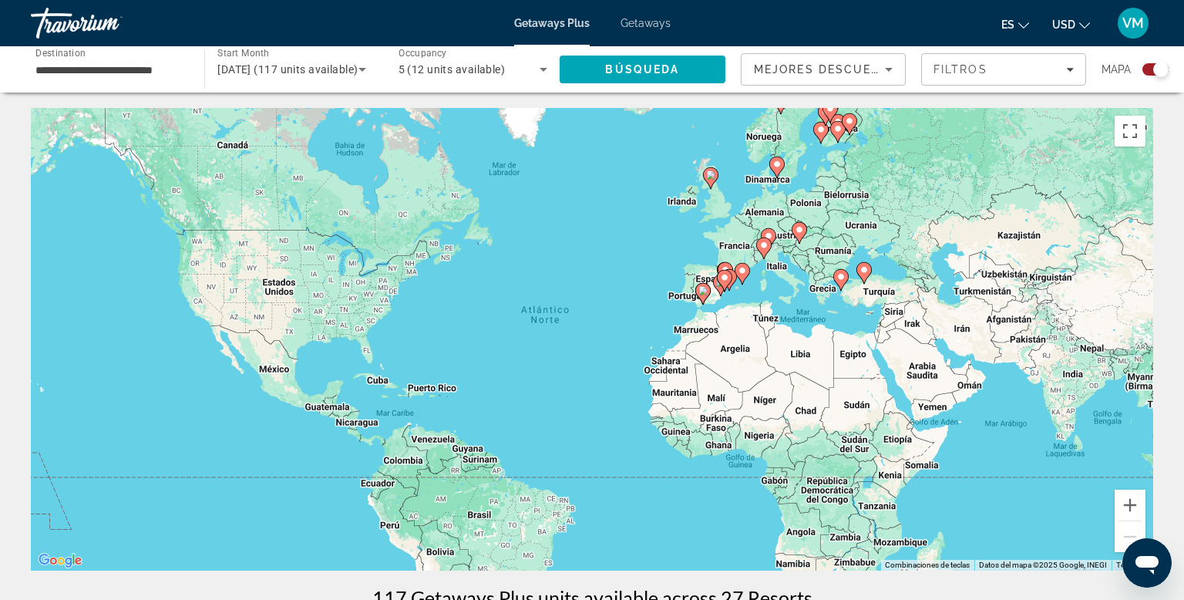
click at [804, 237] on gmp-advanced-marker "Main content" at bounding box center [799, 232] width 15 height 23
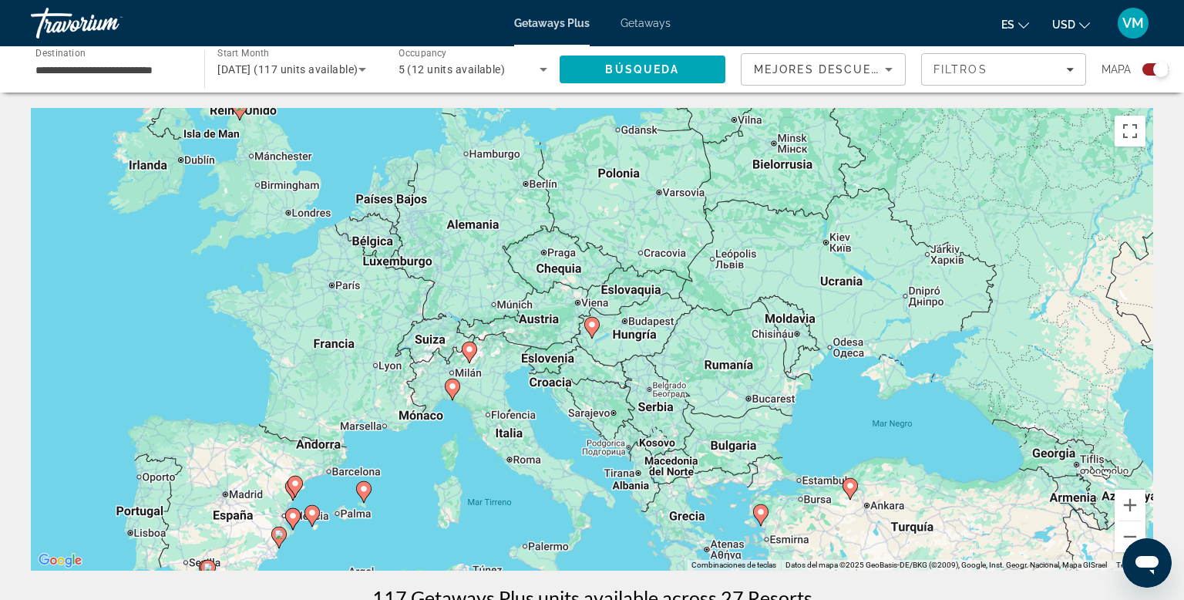
click at [453, 401] on div "Para activar la función de arrastre con el teclado, pulsa Alt + Intro. Cuando h…" at bounding box center [592, 339] width 1123 height 463
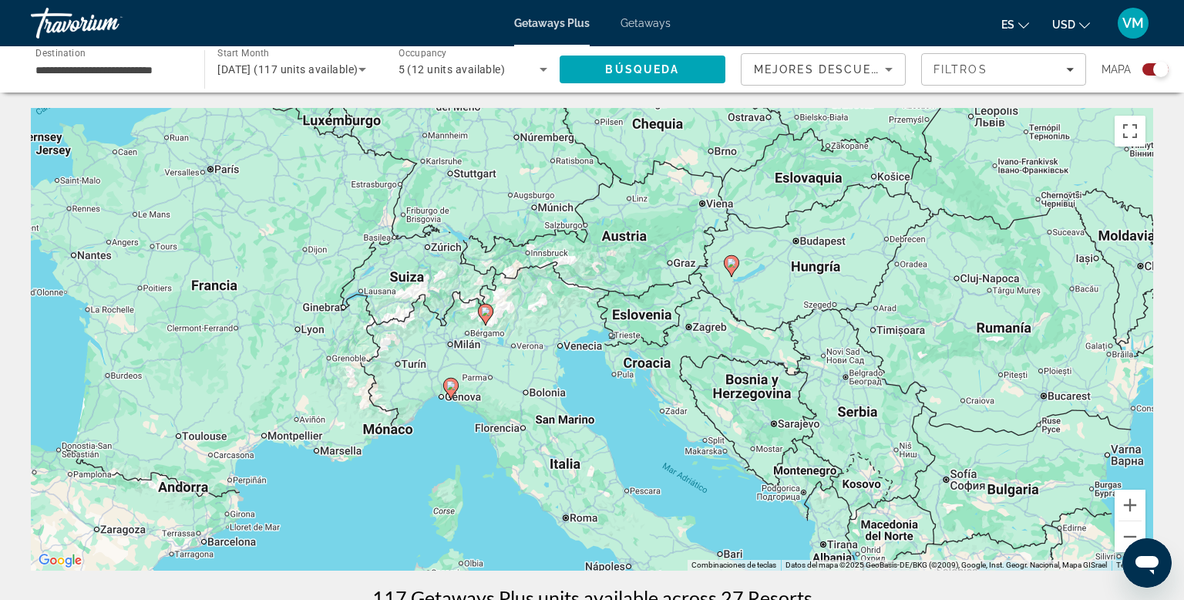
click at [453, 401] on div "Para activar la función de arrastre con el teclado, pulsa Alt + Intro. Cuando h…" at bounding box center [592, 339] width 1123 height 463
click at [449, 388] on image "Main content" at bounding box center [450, 385] width 9 height 9
type input "**********"
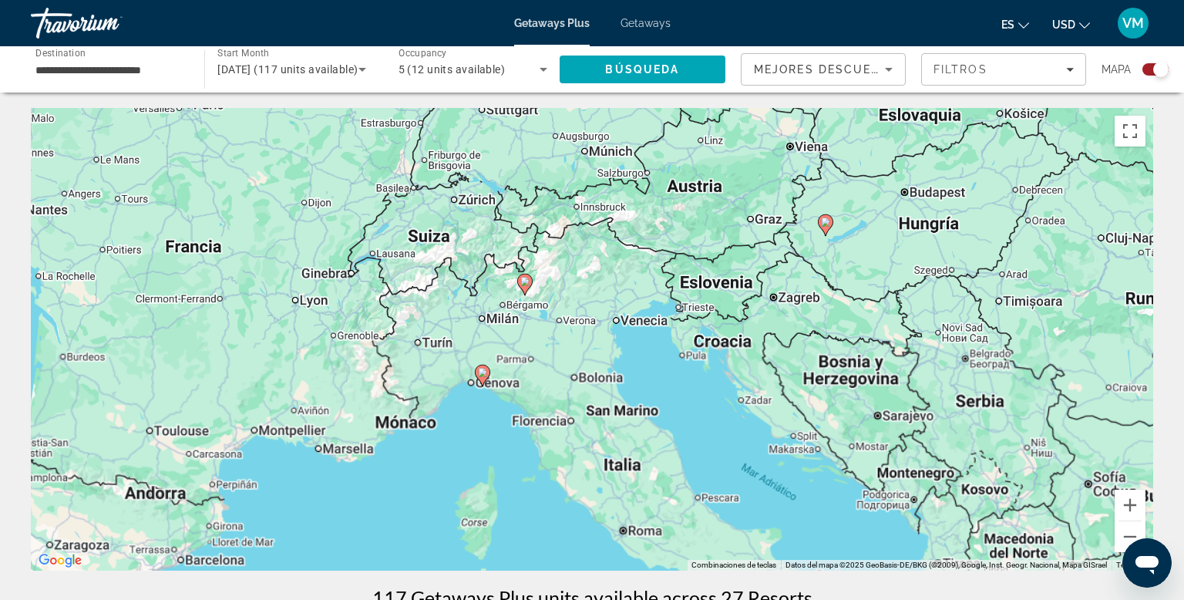
click at [449, 388] on div "Para activar la función de arrastre con el teclado, pulsa Alt + Intro. Cuando h…" at bounding box center [592, 339] width 1123 height 463
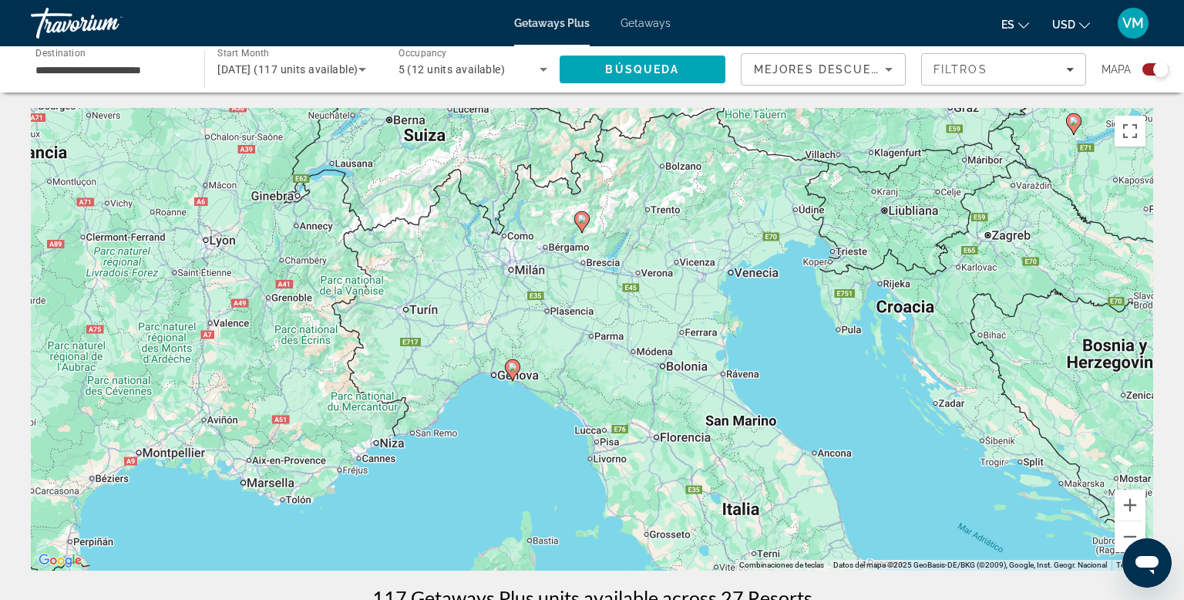
click at [513, 365] on image "Main content" at bounding box center [512, 366] width 9 height 9
click at [513, 365] on div "Para activar la función de arrastre con el teclado, pulsa Alt + Intro. Cuando h…" at bounding box center [592, 339] width 1123 height 463
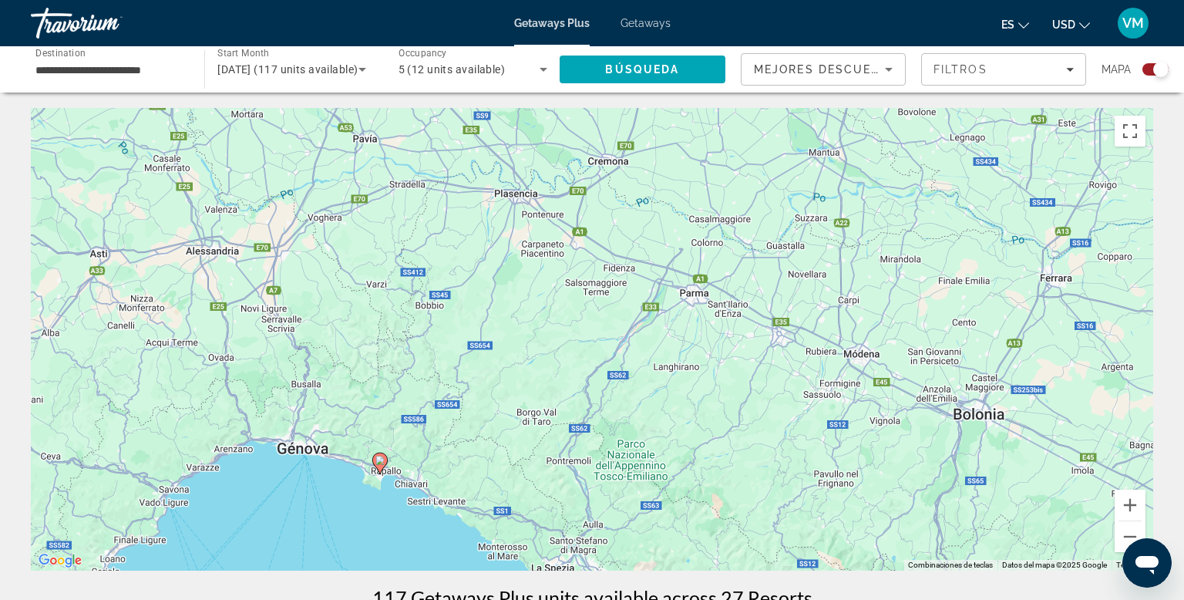
click at [379, 463] on image "Main content" at bounding box center [379, 460] width 9 height 9
click at [379, 463] on div "Para activar la función de arrastre con el teclado, pulsa Alt + Intro. Cuando h…" at bounding box center [592, 339] width 1123 height 463
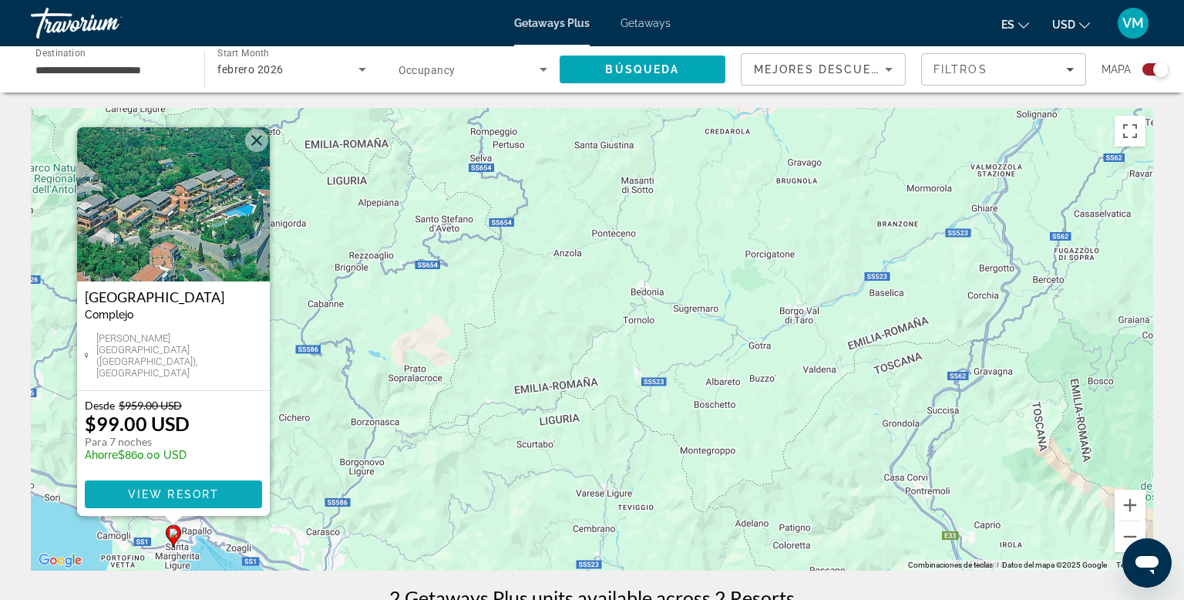
click at [209, 488] on span "View Resort" at bounding box center [173, 494] width 91 height 12
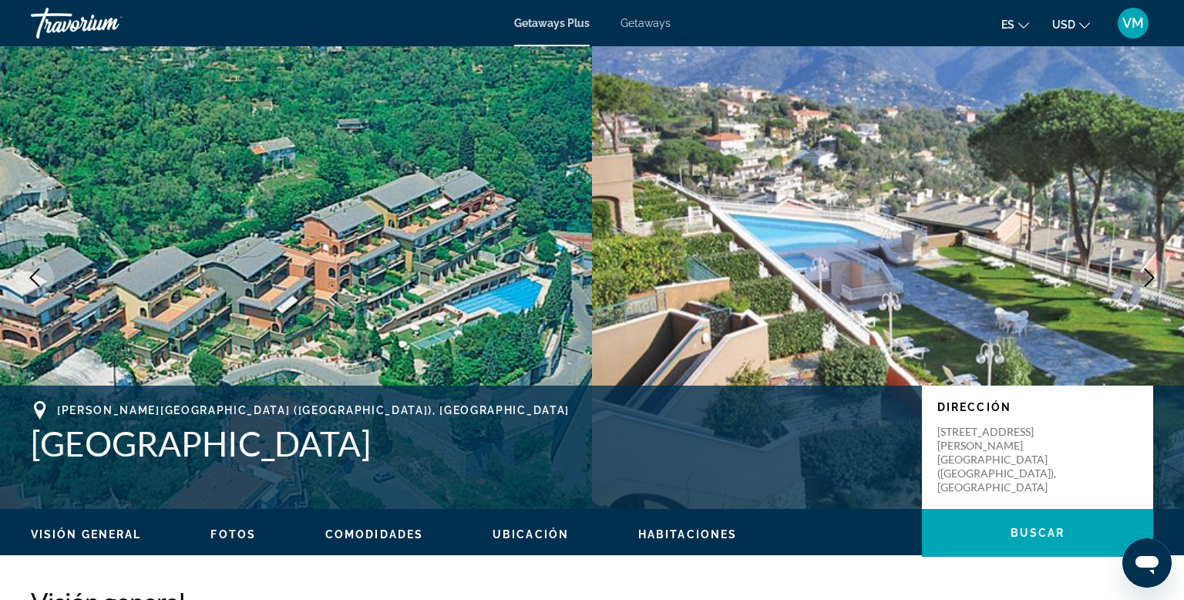
click at [1148, 274] on icon "Next image" at bounding box center [1149, 277] width 19 height 19
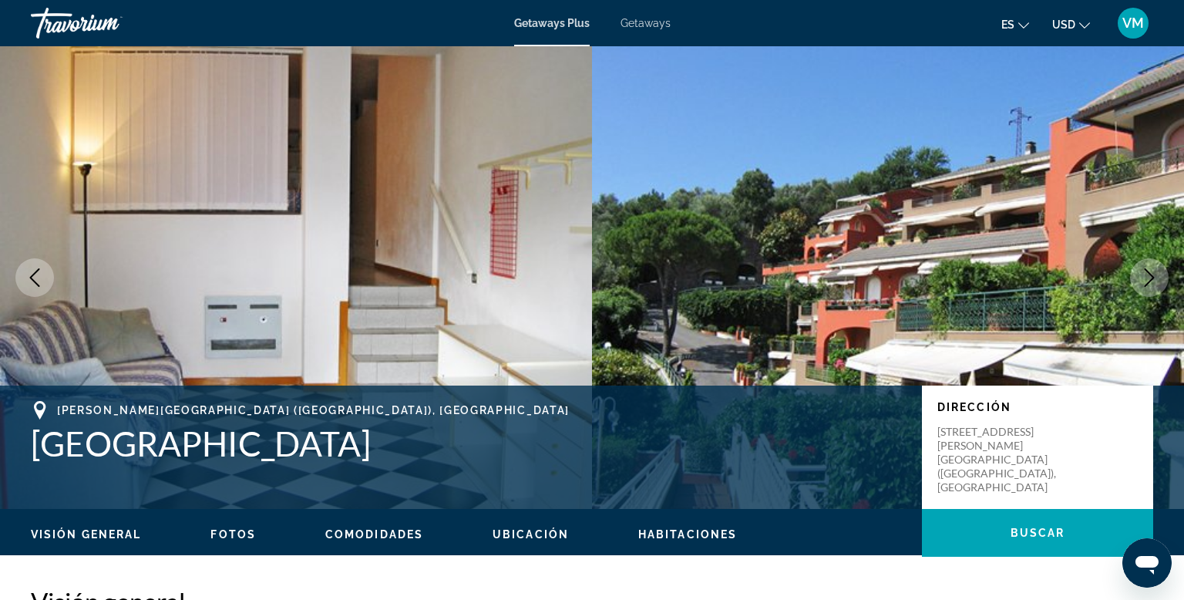
click at [1148, 274] on icon "Next image" at bounding box center [1149, 277] width 19 height 19
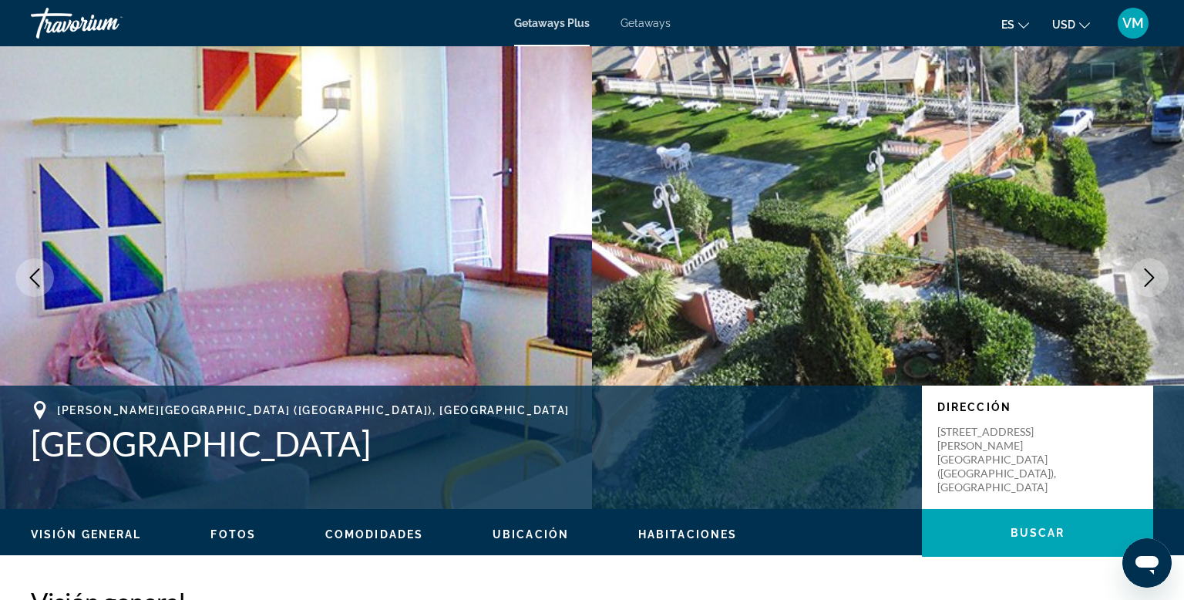
click at [1148, 274] on icon "Next image" at bounding box center [1149, 277] width 19 height 19
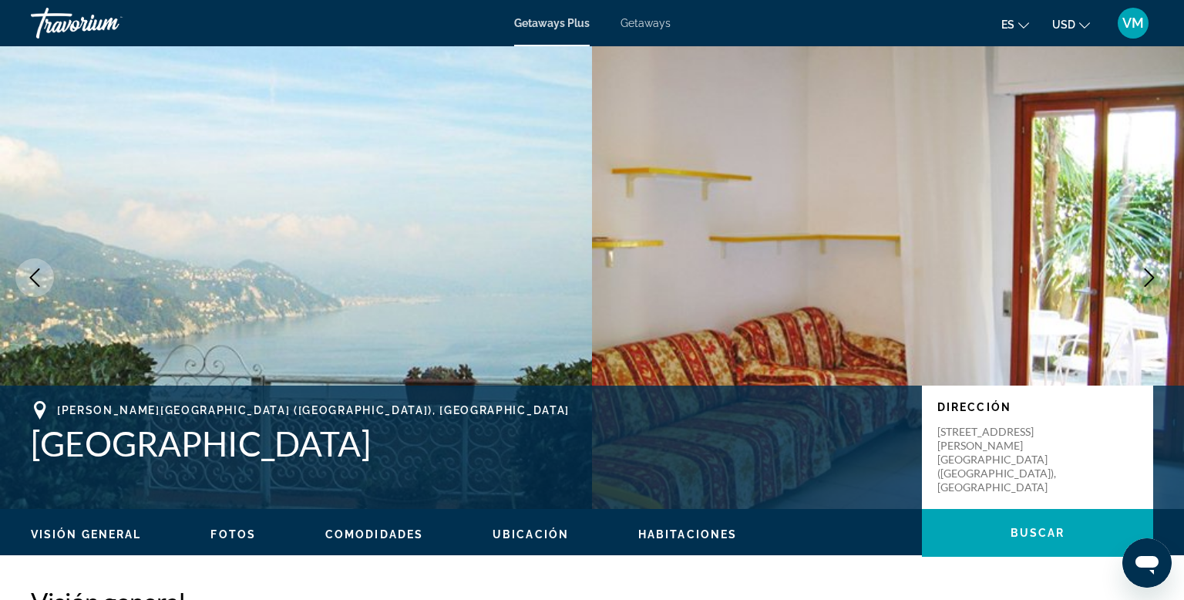
click at [1148, 274] on icon "Next image" at bounding box center [1149, 277] width 19 height 19
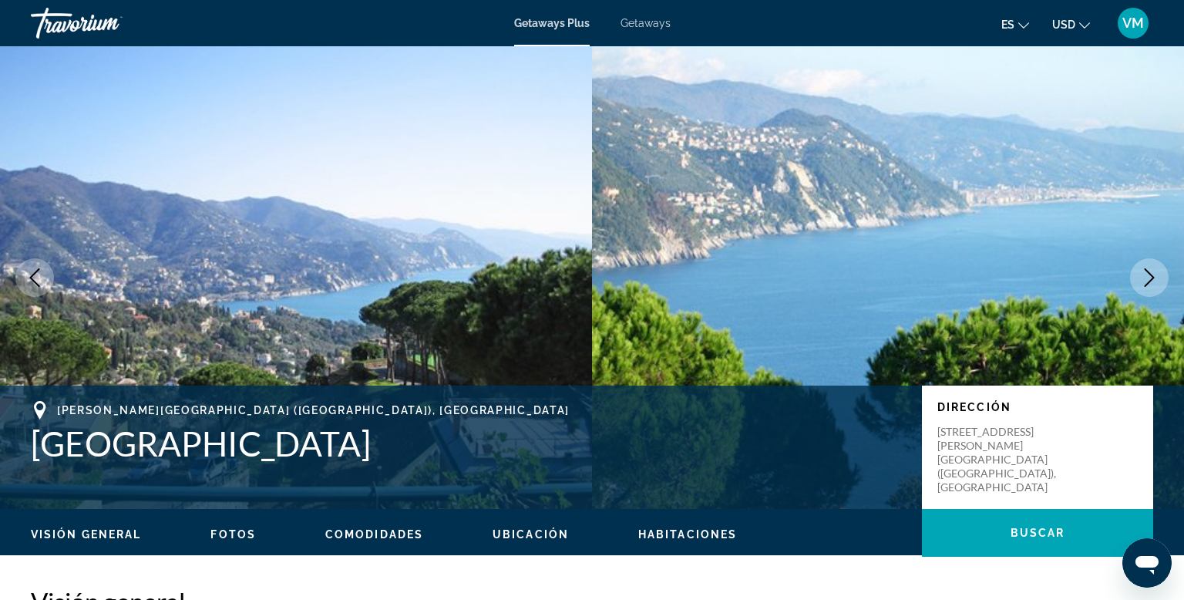
click at [1148, 274] on icon "Next image" at bounding box center [1149, 277] width 19 height 19
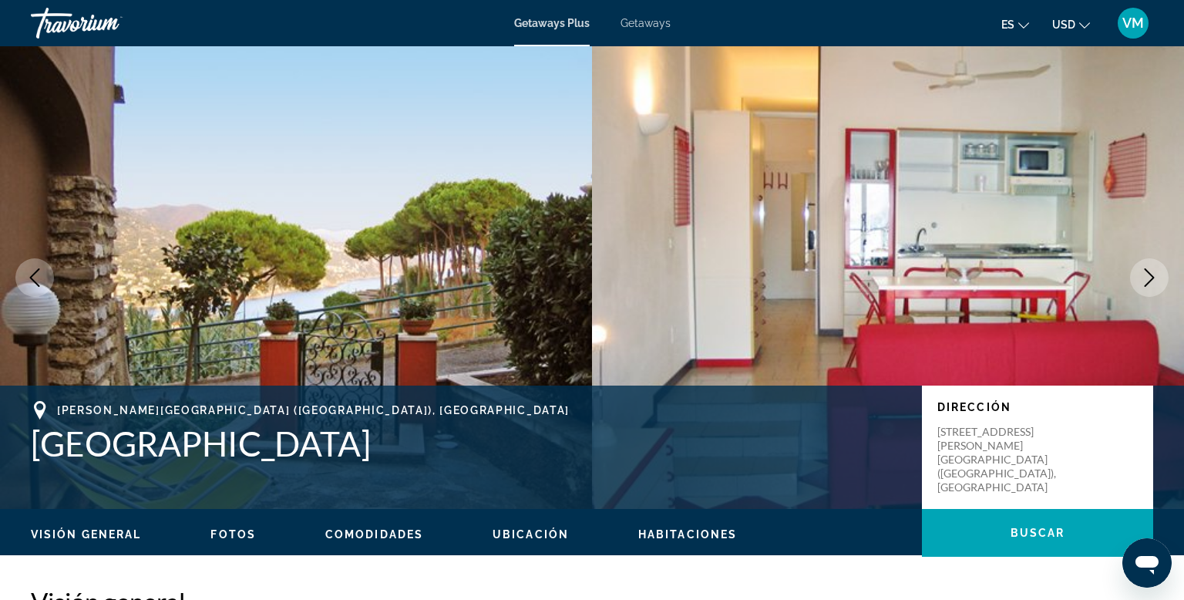
click at [1153, 277] on icon "Next image" at bounding box center [1150, 277] width 10 height 19
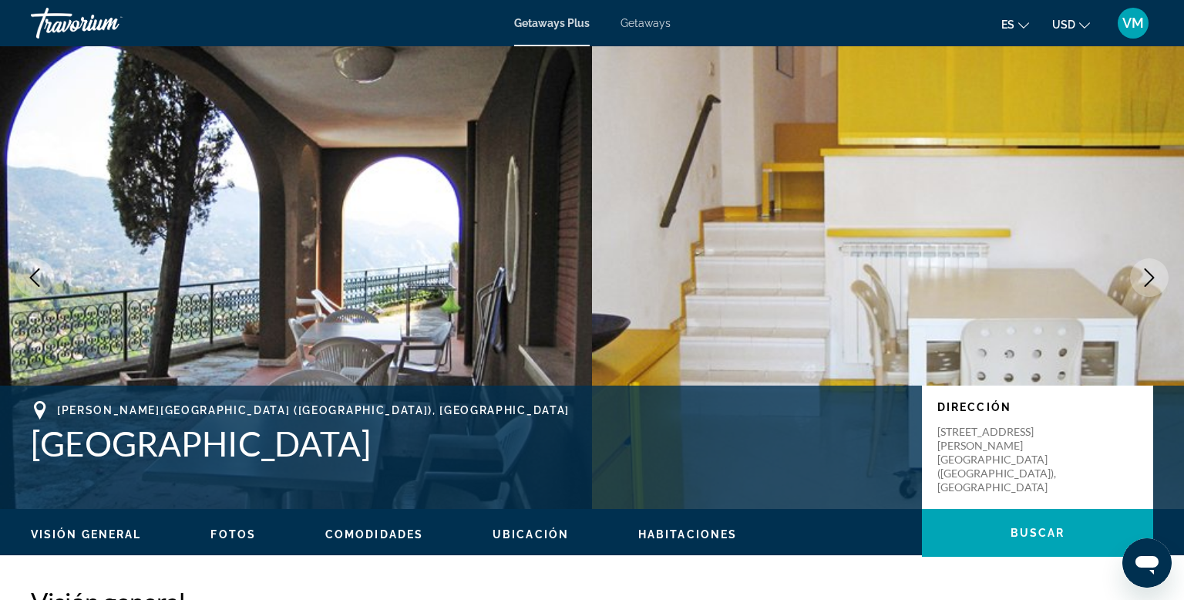
click at [1153, 277] on icon "Next image" at bounding box center [1150, 277] width 10 height 19
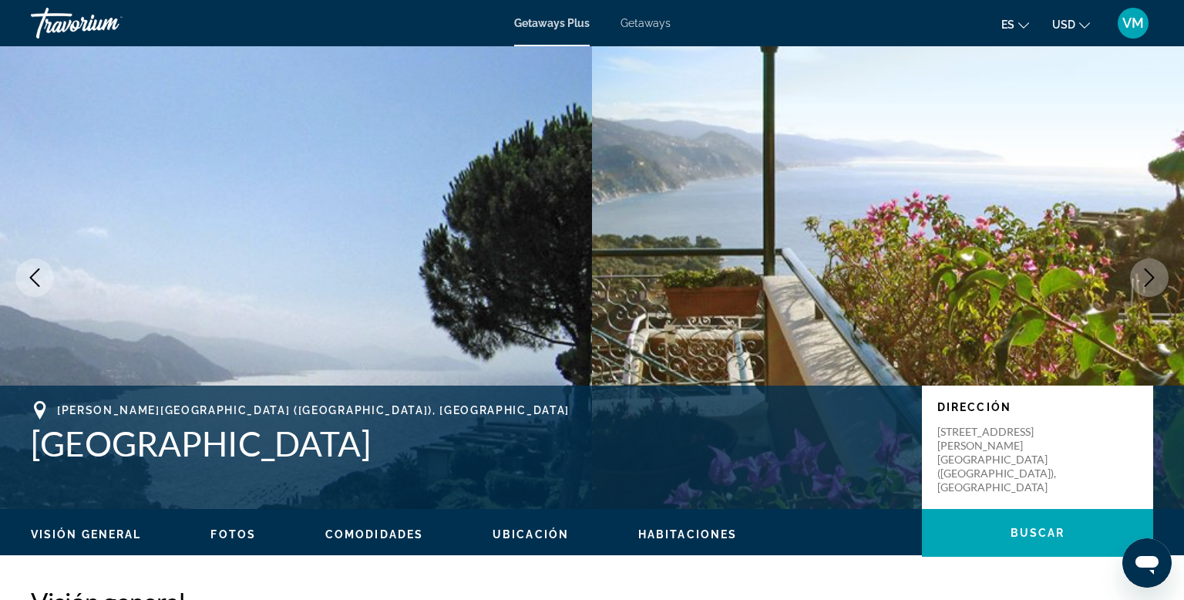
click at [1153, 277] on icon "Next image" at bounding box center [1150, 277] width 10 height 19
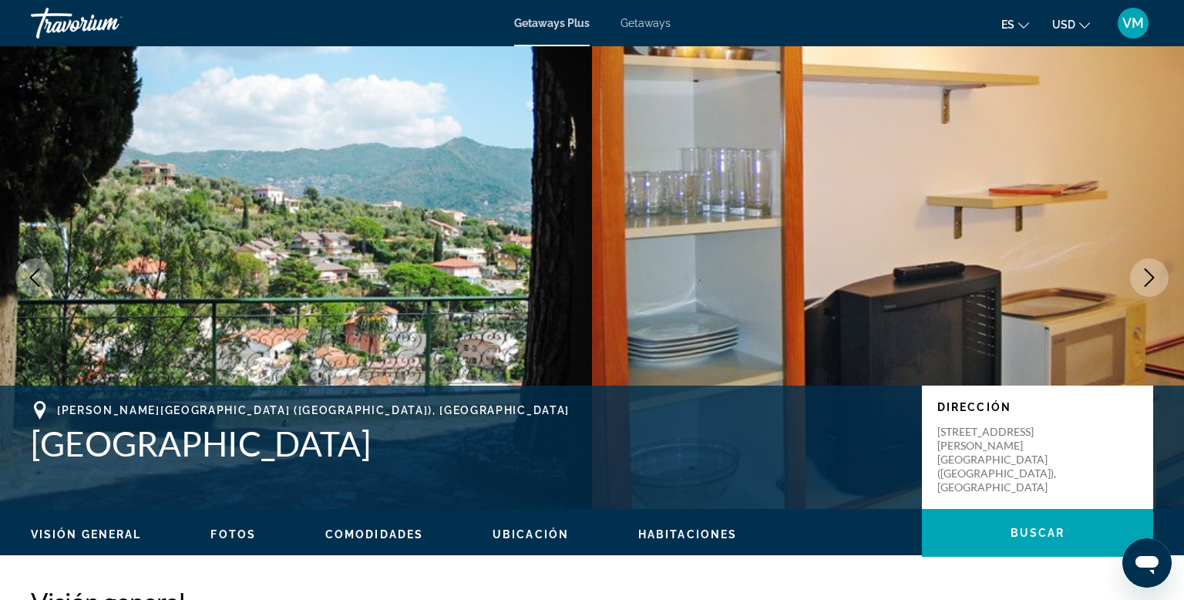
click at [1153, 277] on icon "Next image" at bounding box center [1150, 277] width 10 height 19
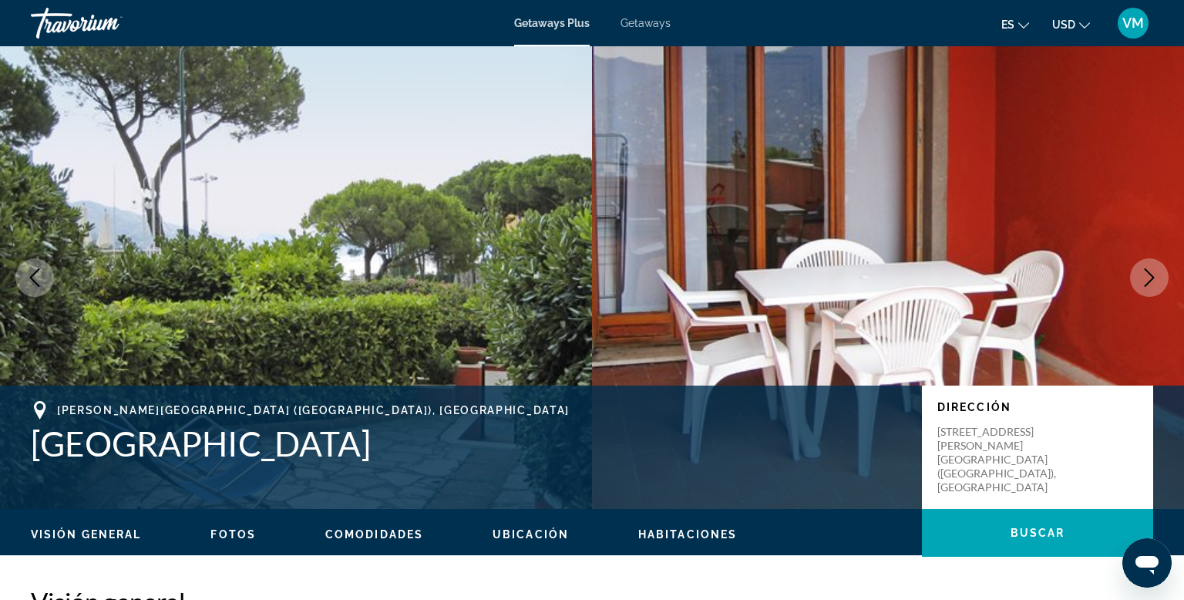
click at [1153, 277] on icon "Next image" at bounding box center [1150, 277] width 10 height 19
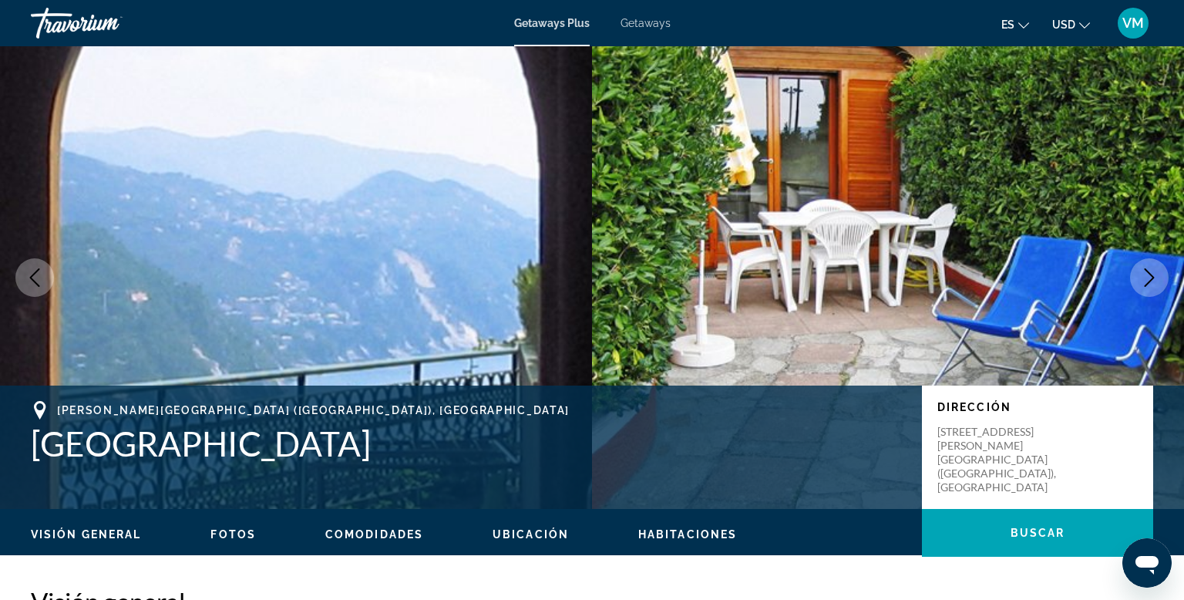
click at [1153, 277] on icon "Next image" at bounding box center [1150, 277] width 10 height 19
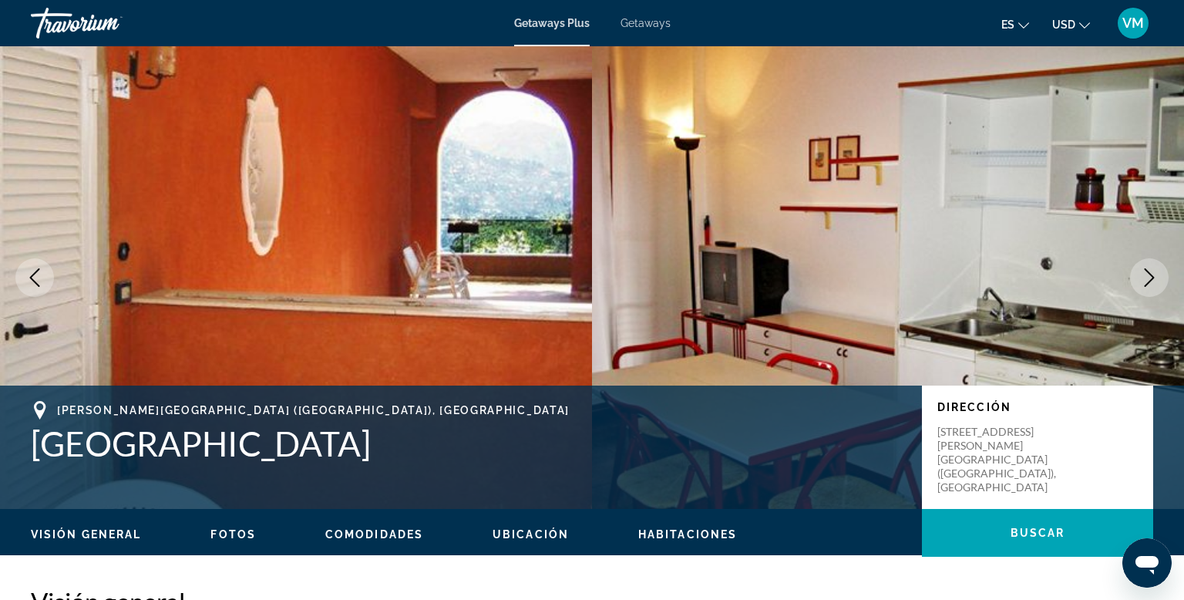
click at [1153, 277] on icon "Next image" at bounding box center [1150, 277] width 10 height 19
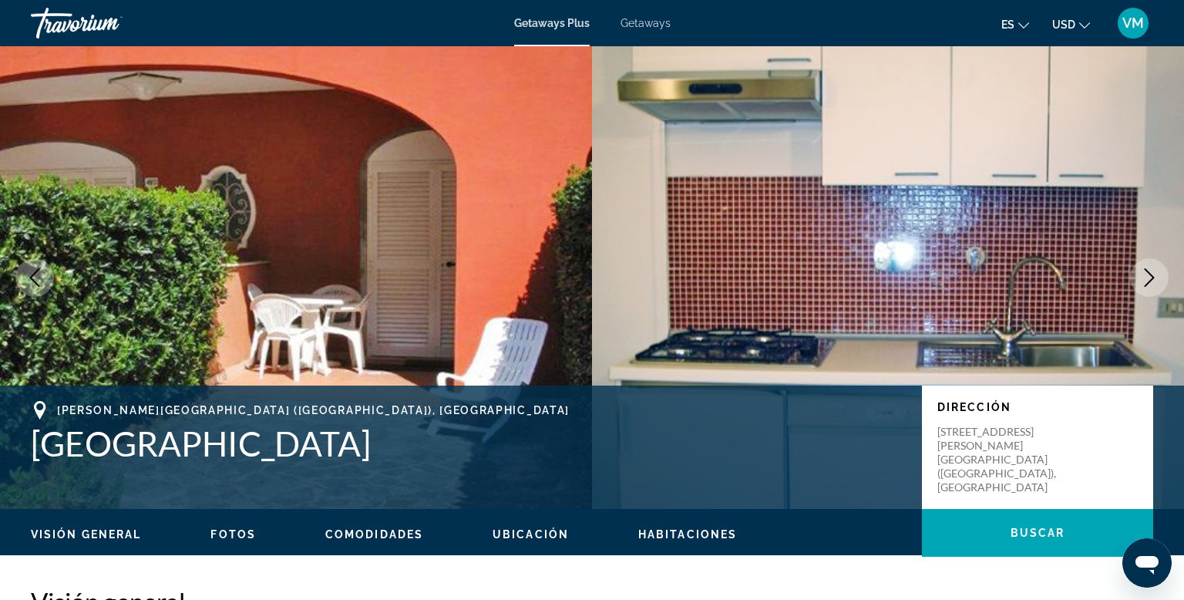
click at [1153, 277] on icon "Next image" at bounding box center [1150, 277] width 10 height 19
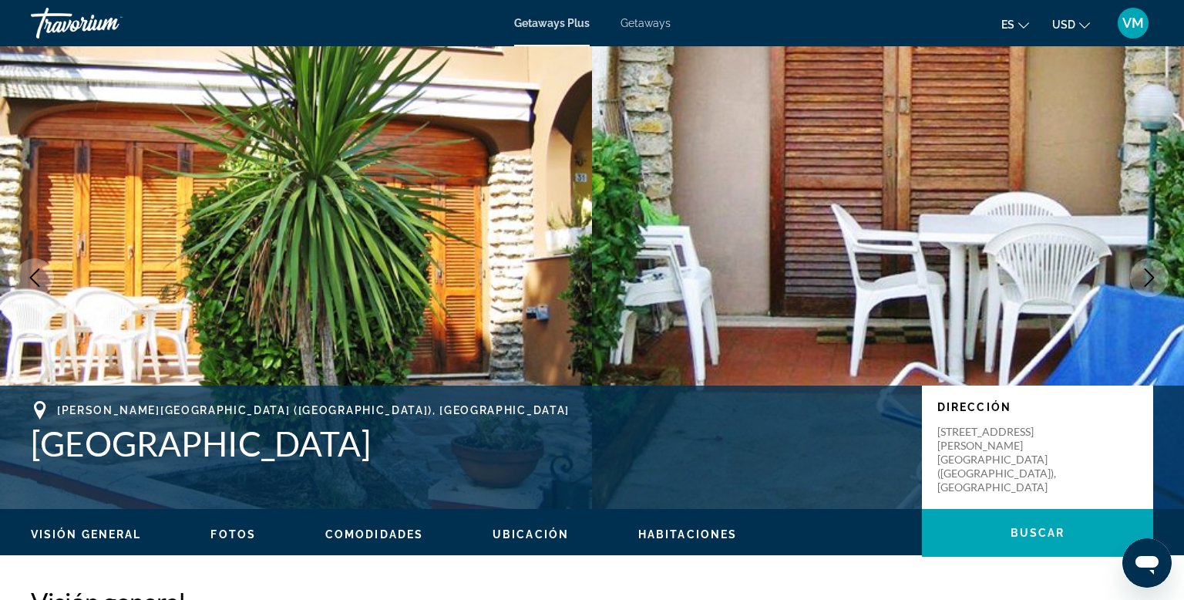
click at [1153, 277] on icon "Next image" at bounding box center [1150, 277] width 10 height 19
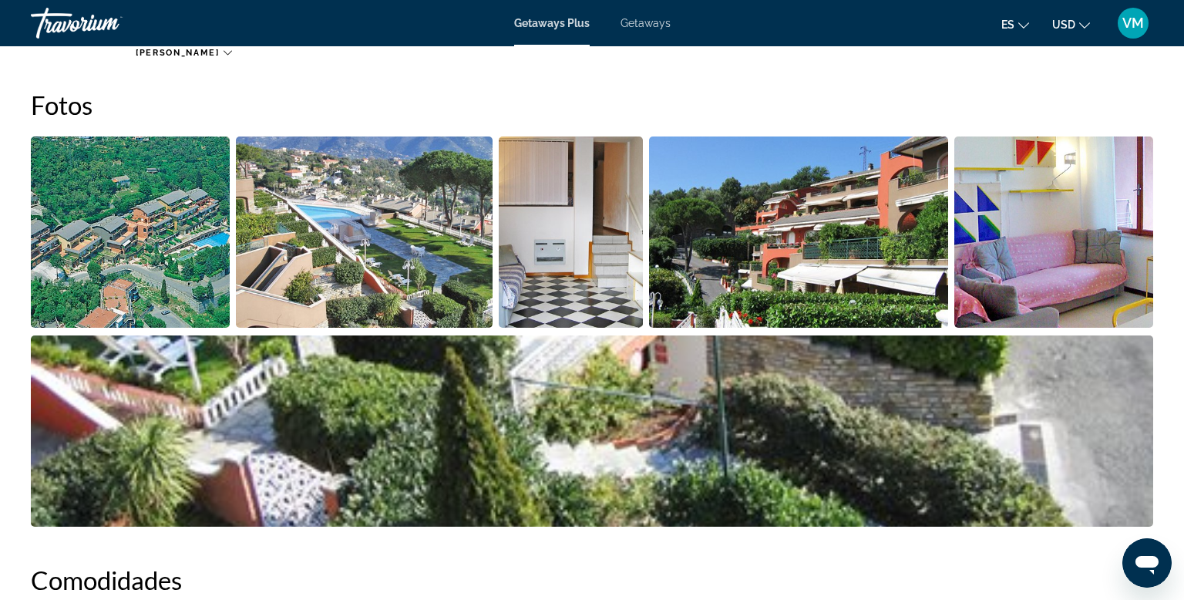
scroll to position [700, 0]
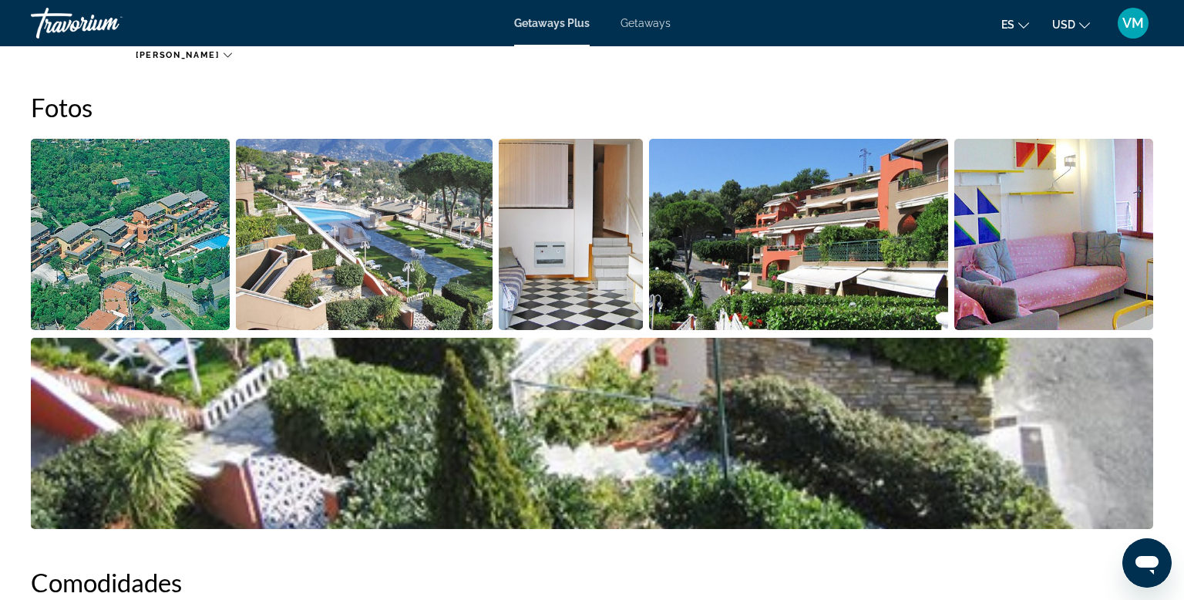
click at [372, 222] on img "Open full-screen image slider" at bounding box center [364, 234] width 257 height 191
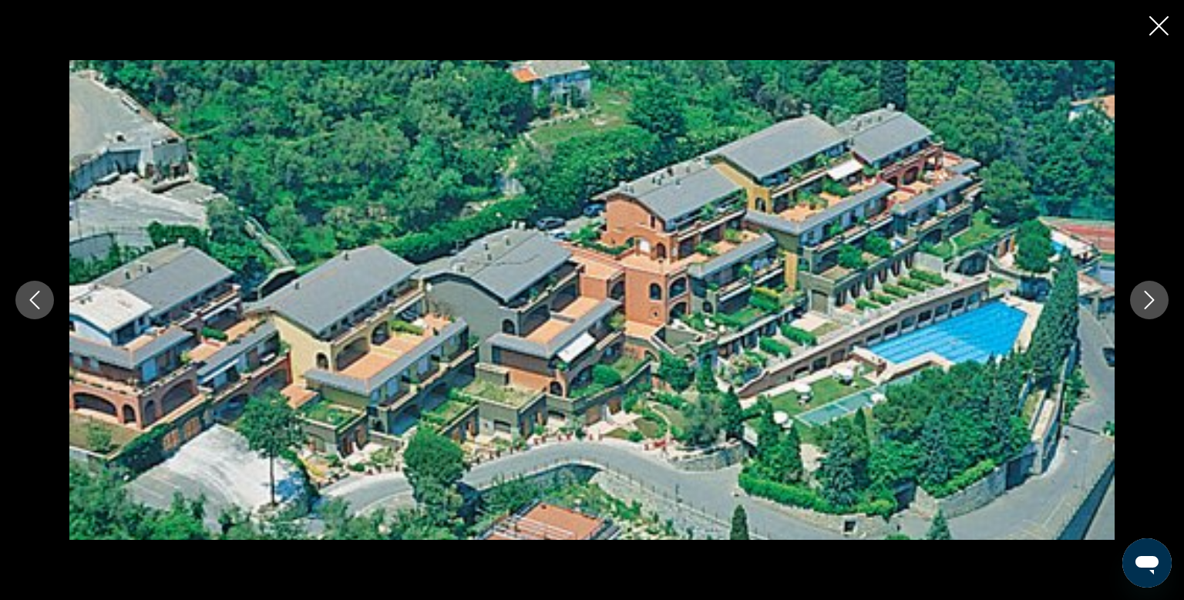
click at [1147, 299] on icon "Next image" at bounding box center [1149, 300] width 19 height 19
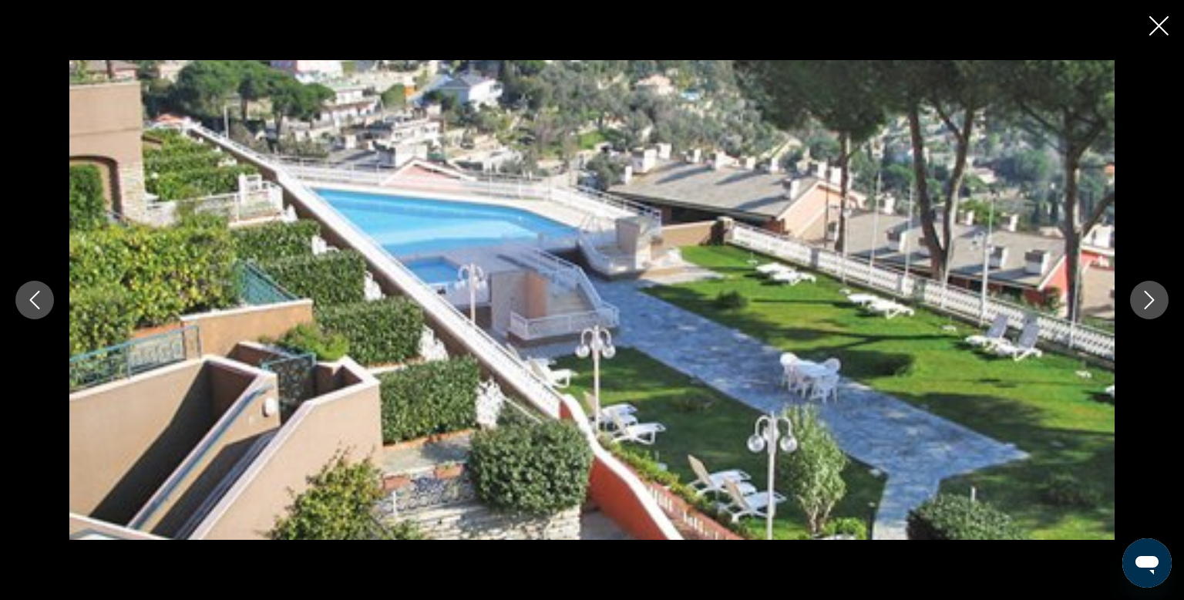
click at [1147, 299] on icon "Next image" at bounding box center [1149, 300] width 19 height 19
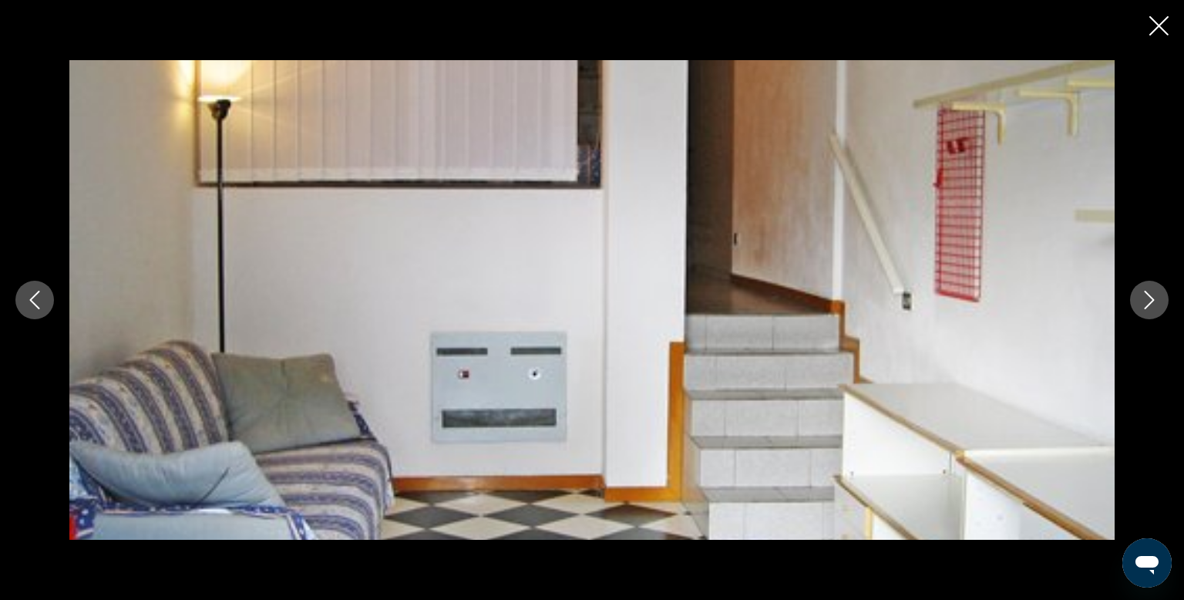
click at [1147, 299] on icon "Next image" at bounding box center [1149, 300] width 19 height 19
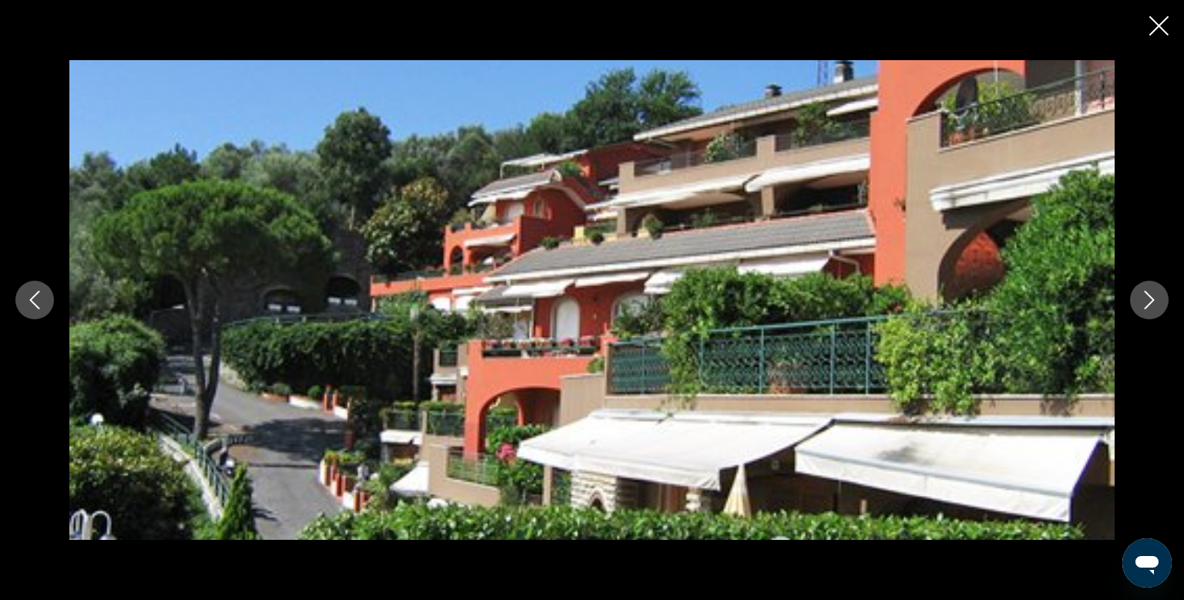
click at [1147, 299] on icon "Next image" at bounding box center [1149, 300] width 19 height 19
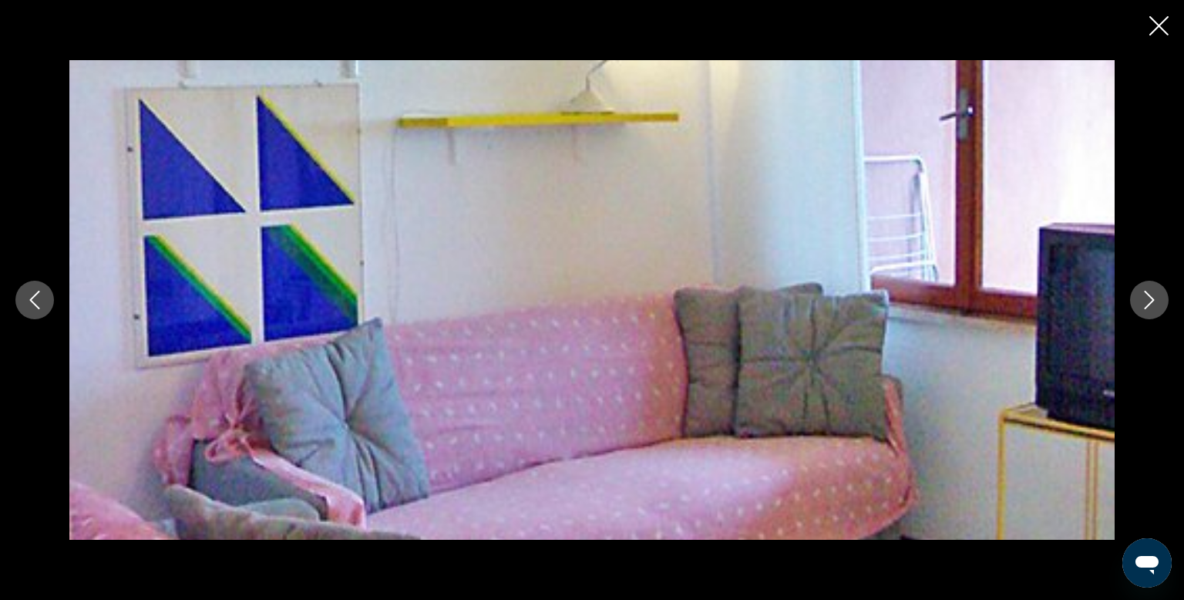
click at [1147, 299] on icon "Next image" at bounding box center [1149, 300] width 19 height 19
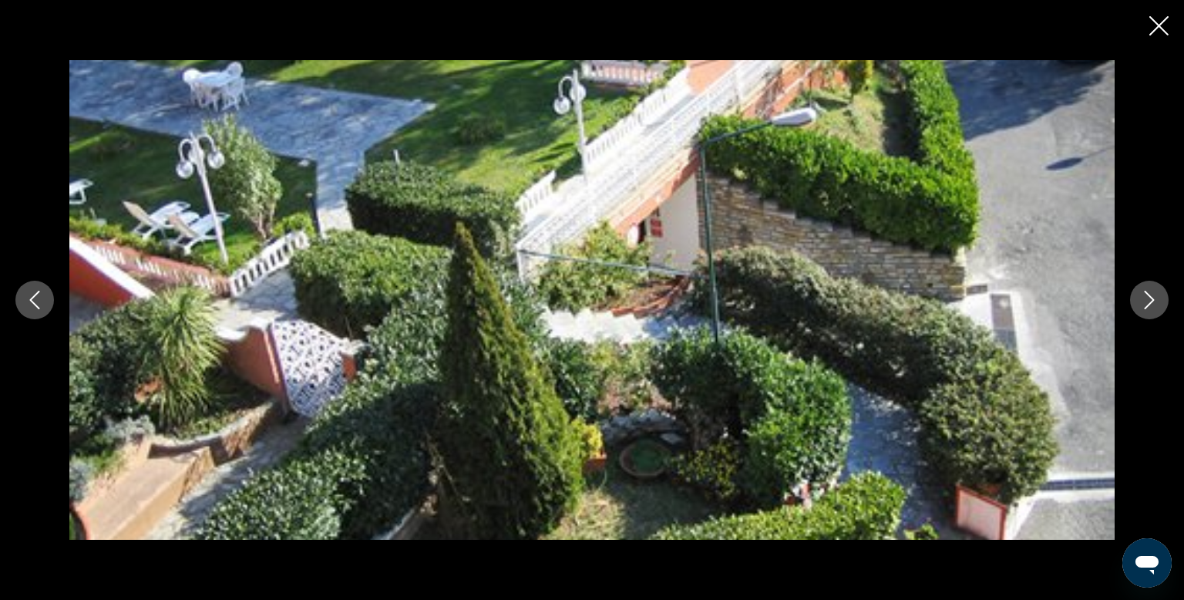
click at [1152, 22] on icon "Close slideshow" at bounding box center [1159, 25] width 19 height 19
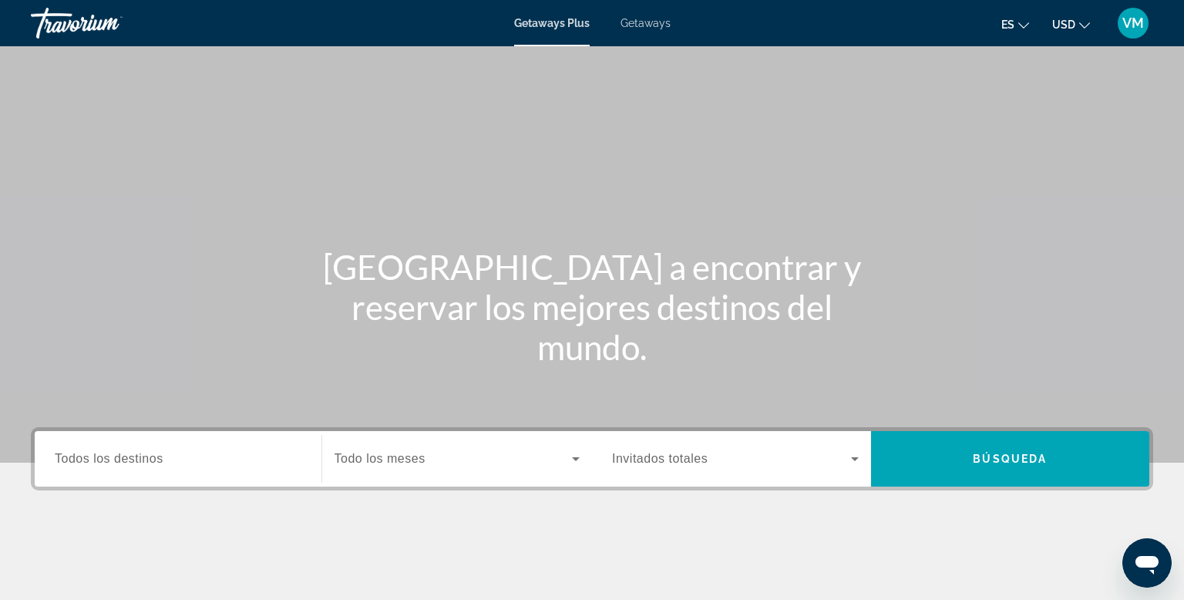
click at [186, 469] on div "Search widget" at bounding box center [178, 459] width 247 height 44
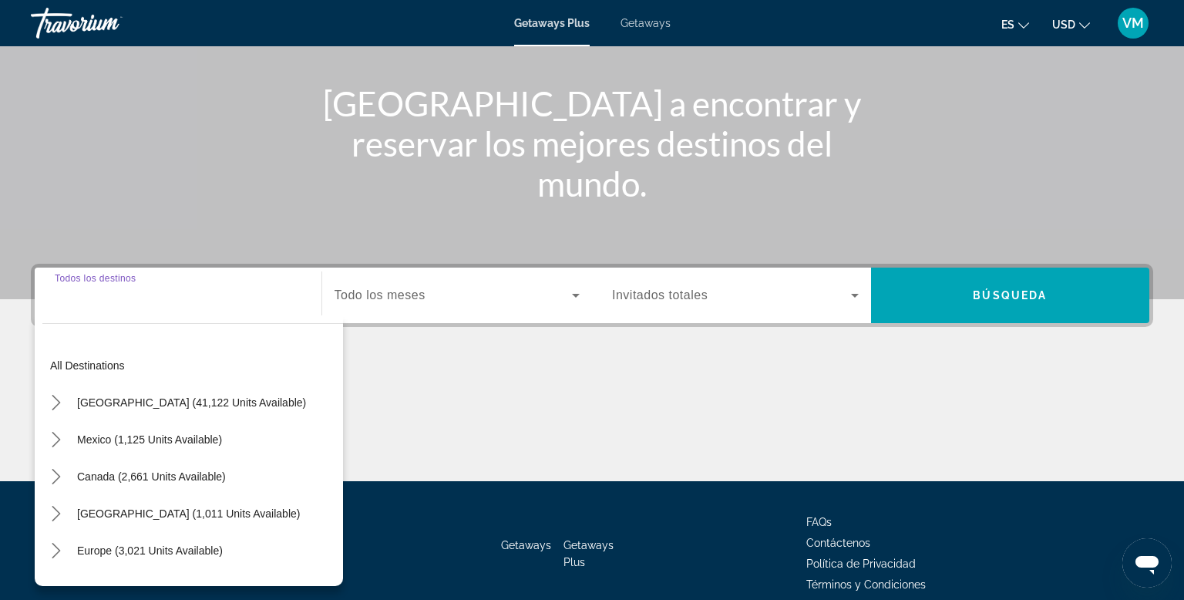
scroll to position [234, 0]
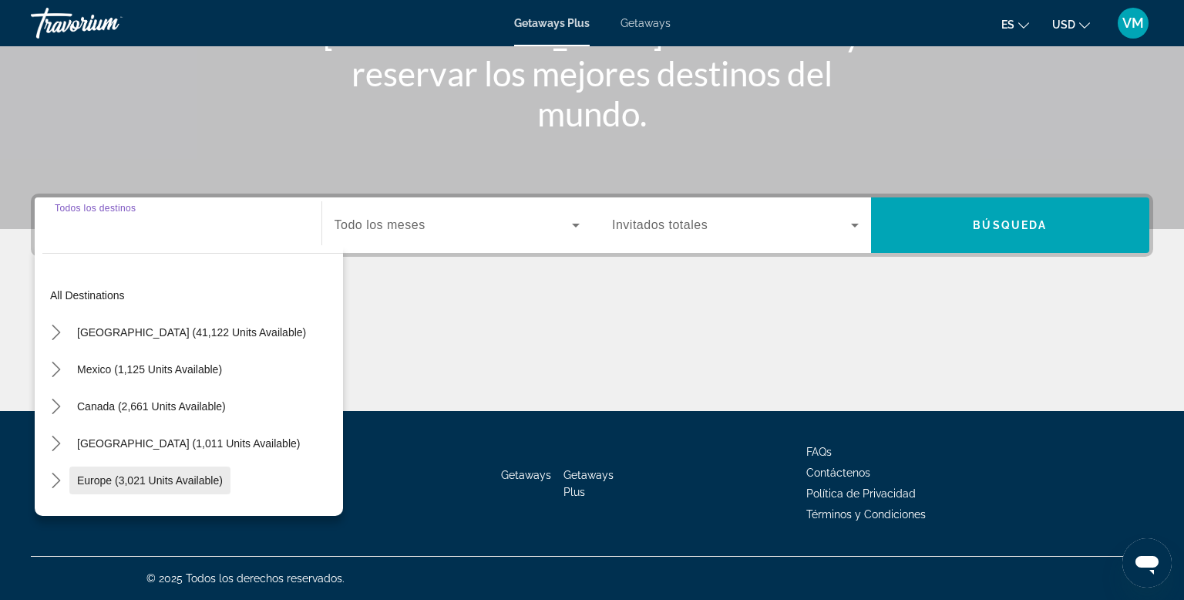
click at [140, 479] on span "Europe (3,021 units available)" at bounding box center [150, 480] width 146 height 12
type input "**********"
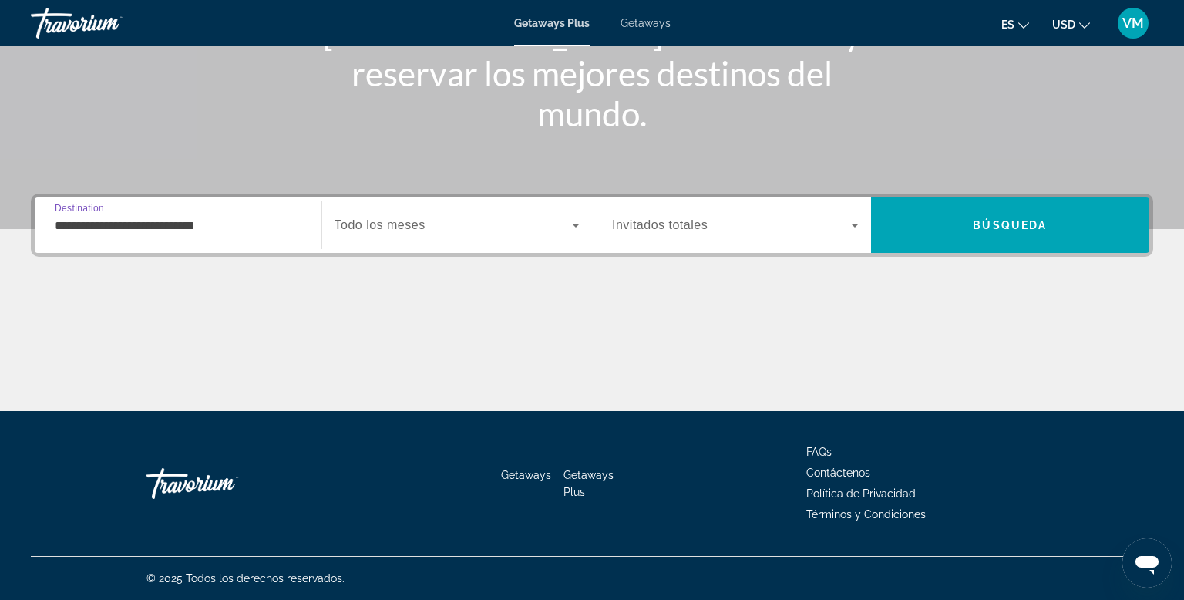
click at [576, 224] on icon "Search widget" at bounding box center [576, 226] width 8 height 4
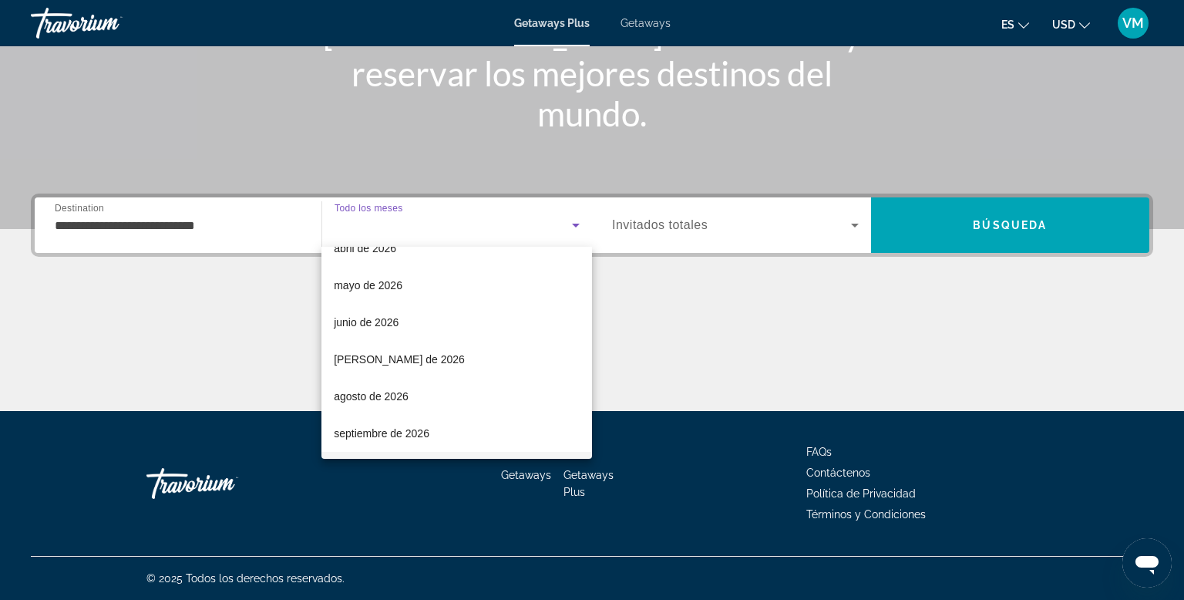
scroll to position [318, 0]
click at [398, 434] on span "octubre de 2026" at bounding box center [373, 435] width 78 height 19
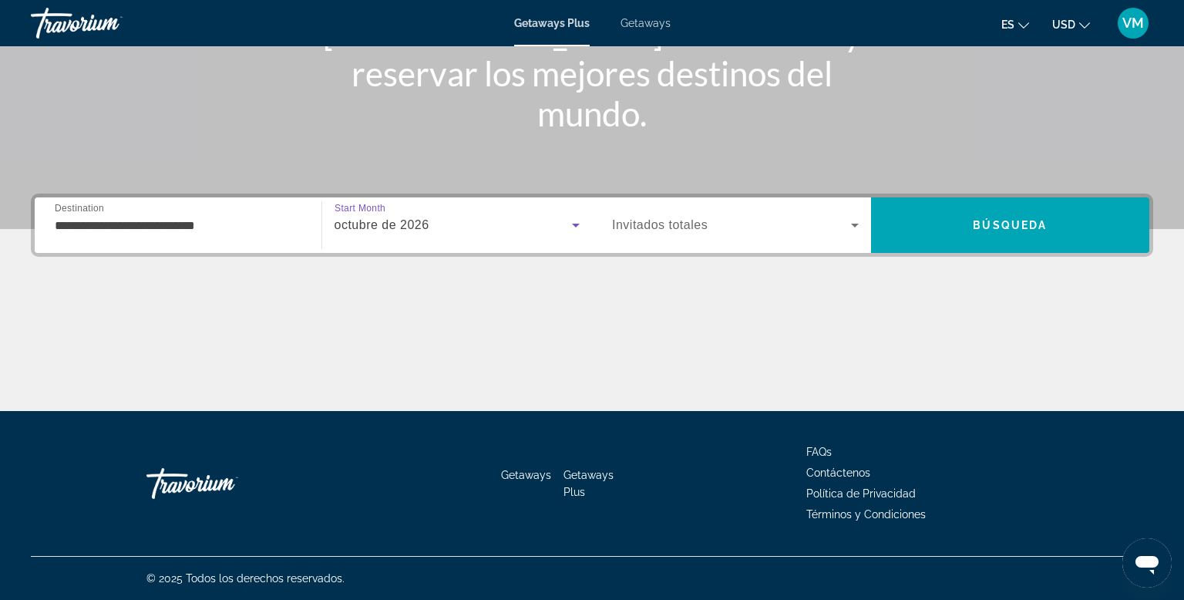
click at [857, 231] on icon "Search widget" at bounding box center [855, 225] width 19 height 19
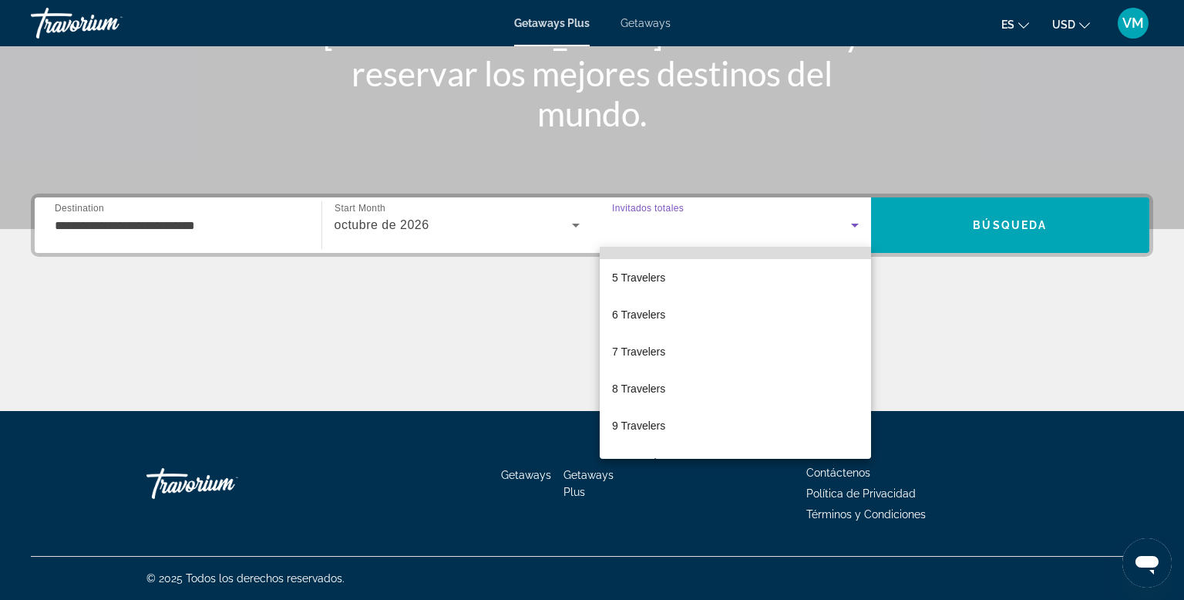
scroll to position [170, 0]
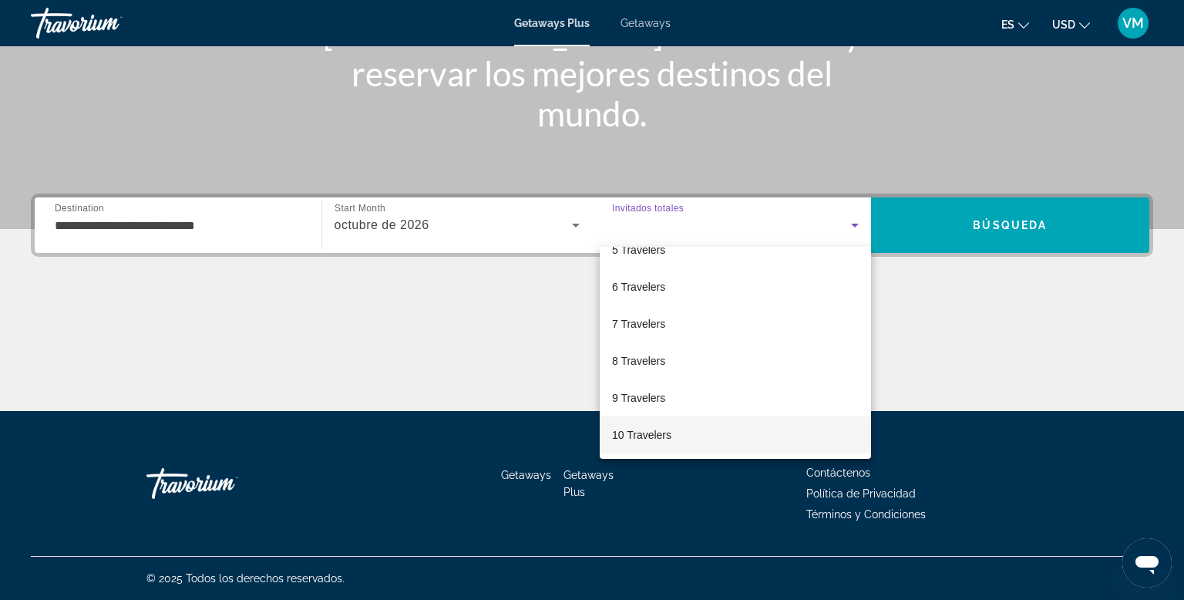
click at [639, 433] on span "10 Travelers" at bounding box center [641, 435] width 59 height 19
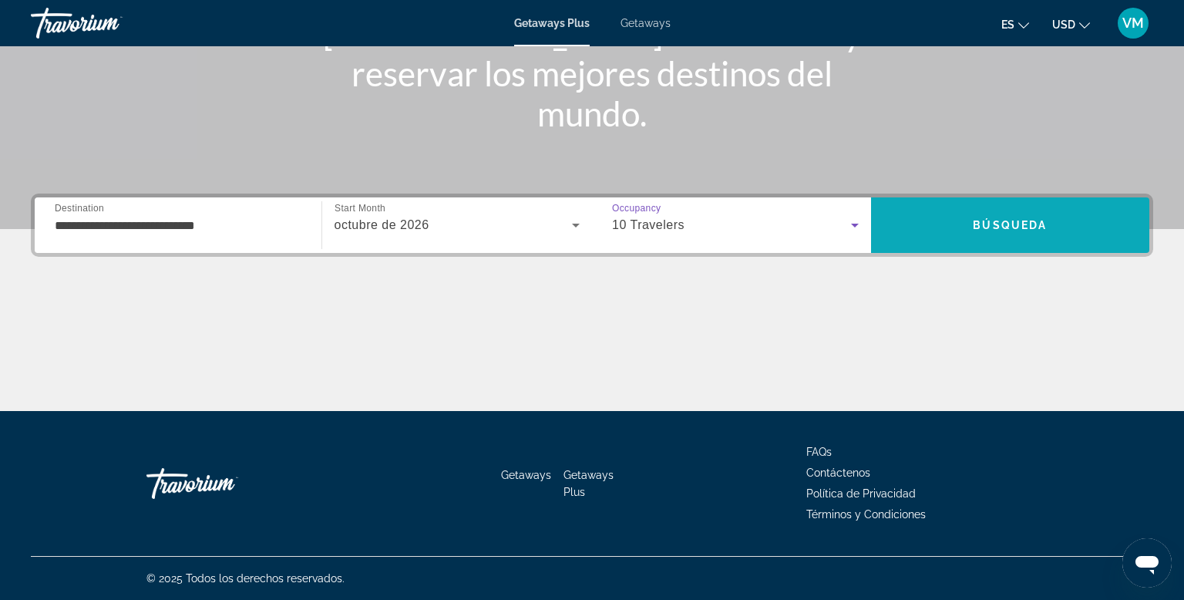
click at [1010, 216] on span "Search" at bounding box center [1010, 225] width 279 height 37
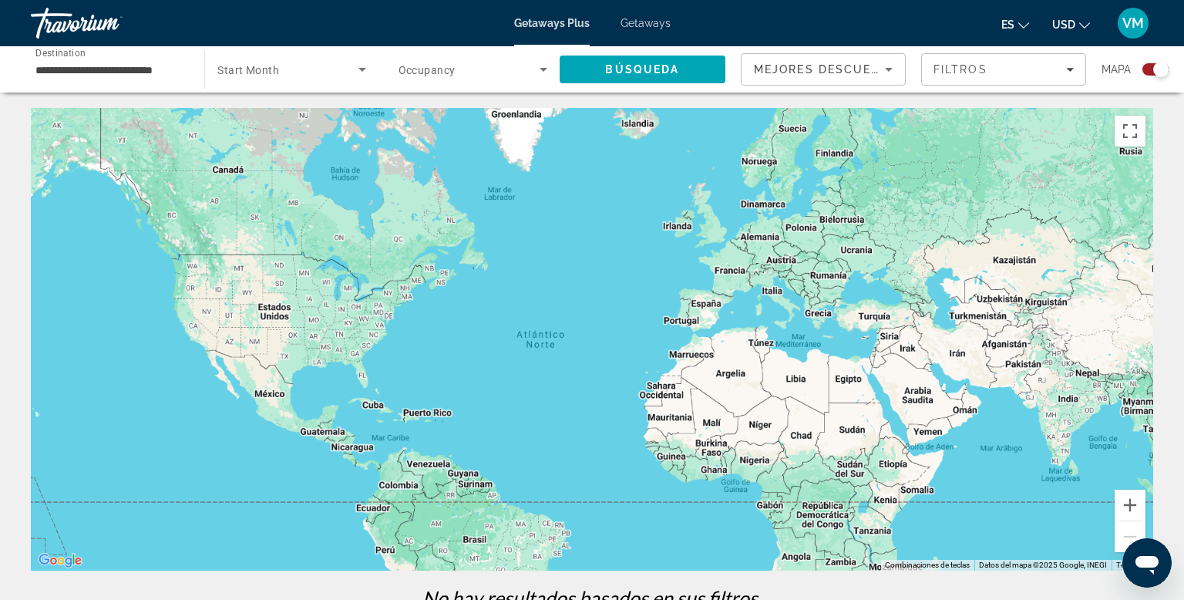
click at [465, 69] on span "Search widget" at bounding box center [469, 69] width 141 height 19
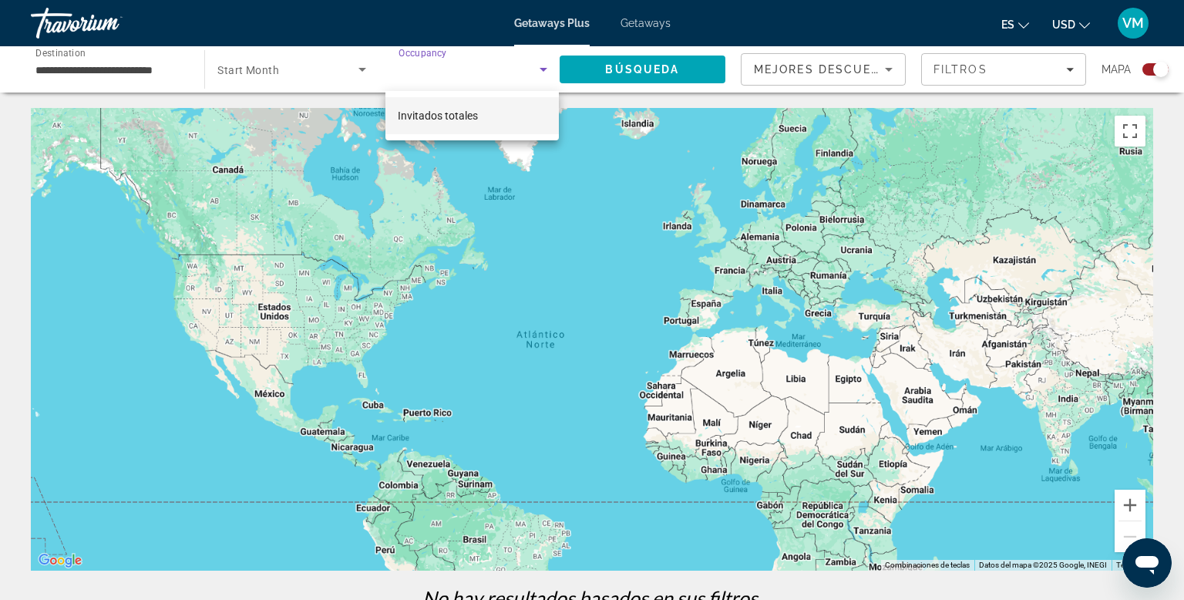
click at [485, 123] on mat-option "Invitados totales" at bounding box center [472, 115] width 173 height 37
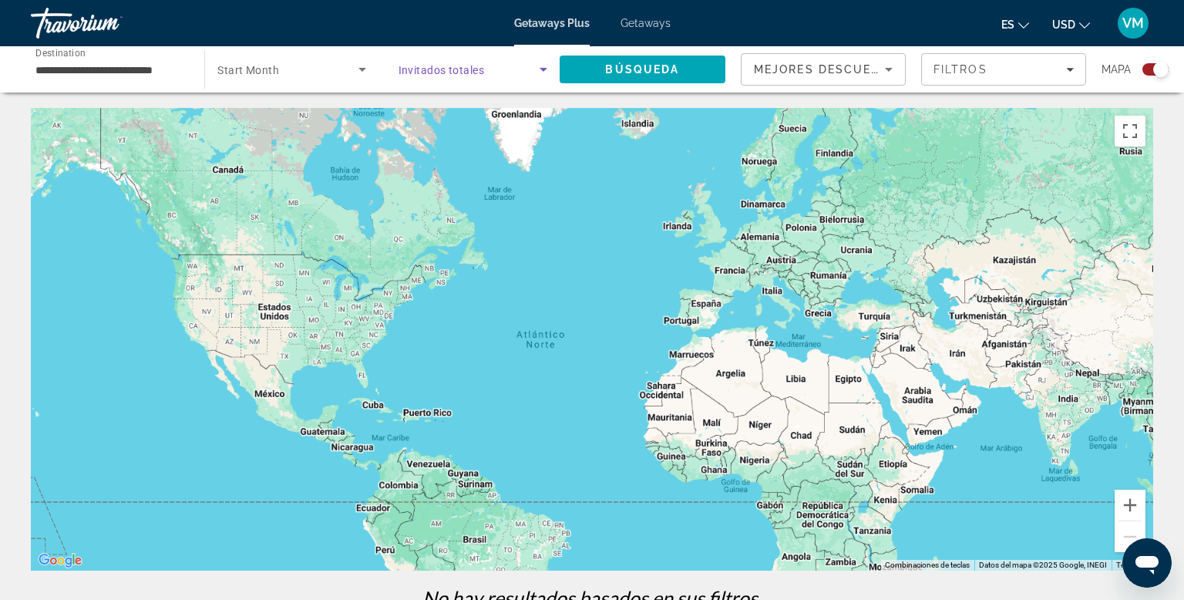
click at [544, 73] on icon "Search widget" at bounding box center [543, 69] width 19 height 19
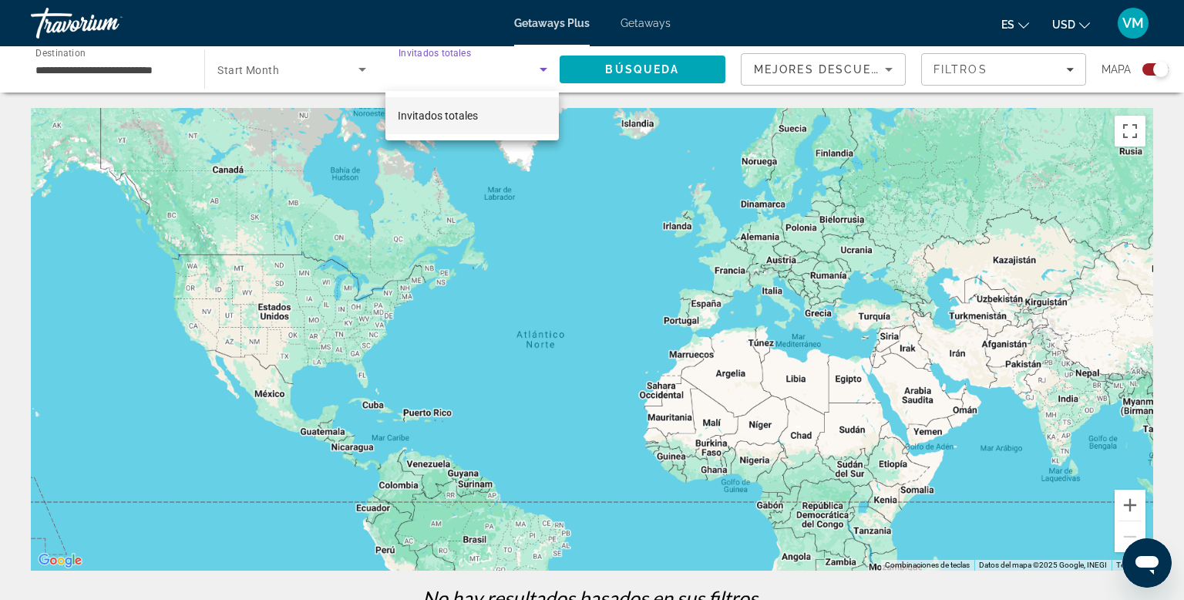
click at [1152, 68] on div at bounding box center [592, 300] width 1184 height 600
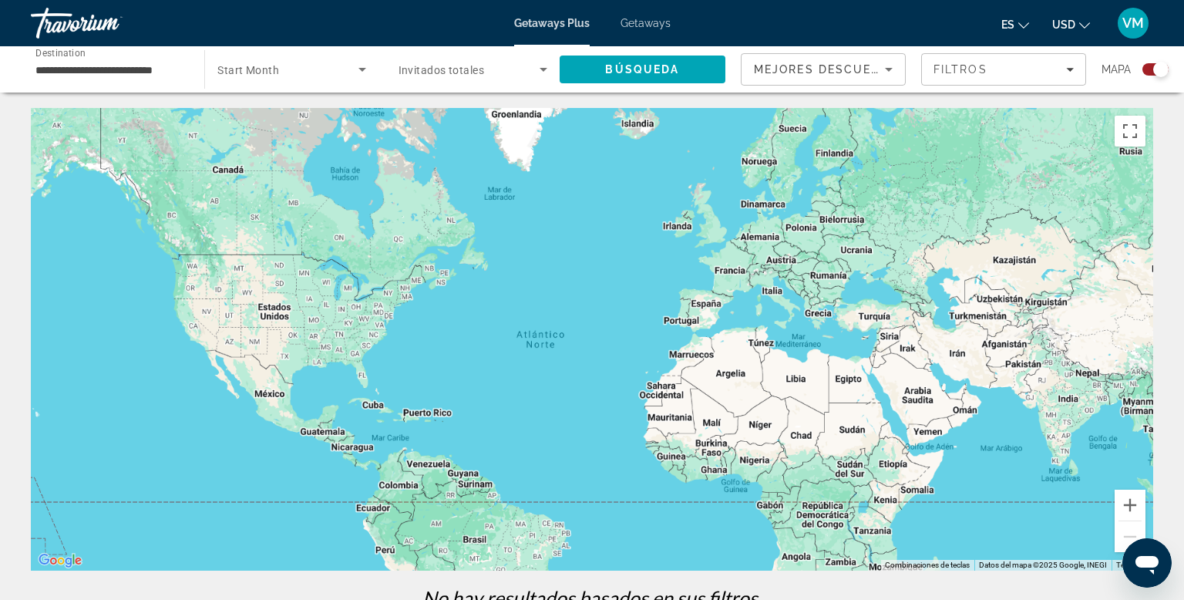
click at [1152, 68] on div "Search widget" at bounding box center [1156, 69] width 26 height 12
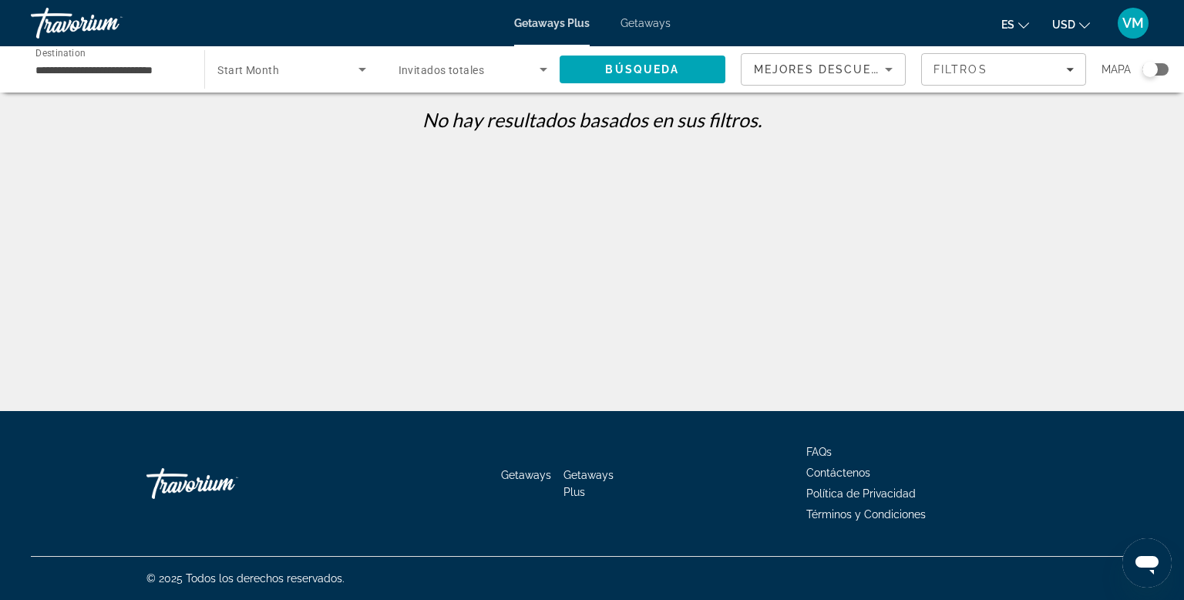
click at [1152, 68] on div "Search widget" at bounding box center [1150, 69] width 15 height 15
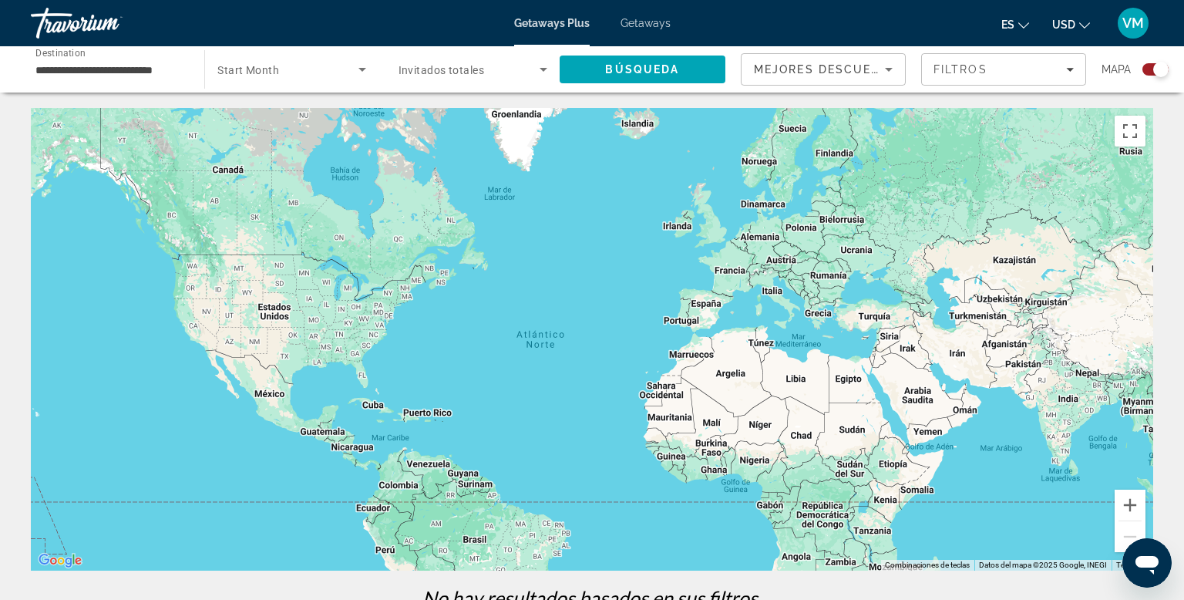
click at [362, 72] on icon "Search widget" at bounding box center [362, 69] width 19 height 19
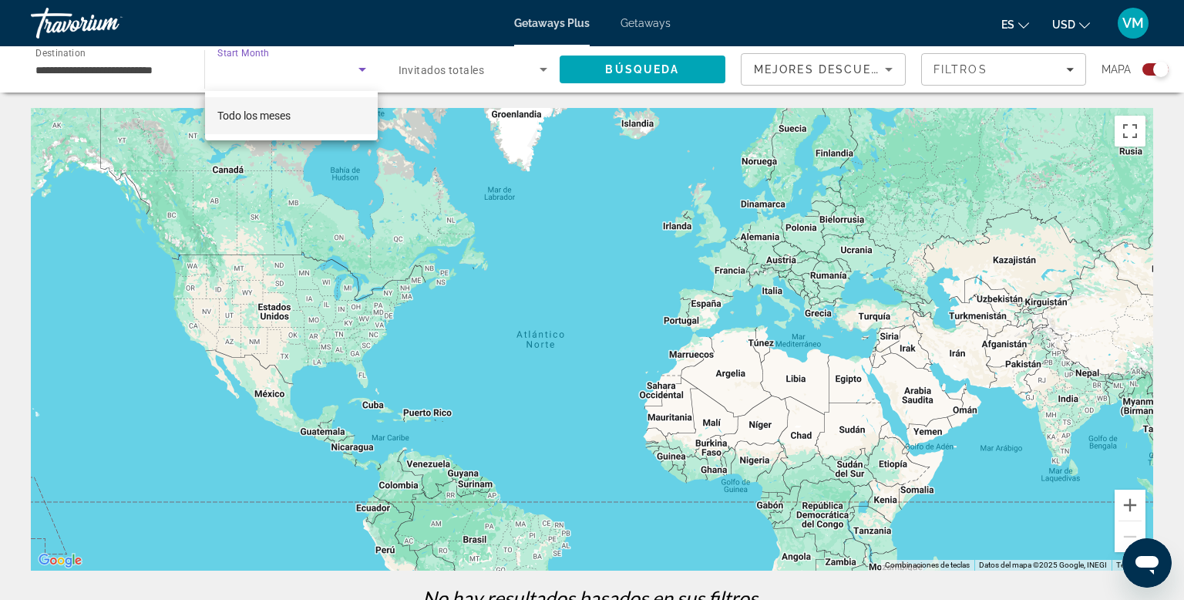
click at [330, 109] on mat-option "Todo los meses" at bounding box center [291, 115] width 173 height 37
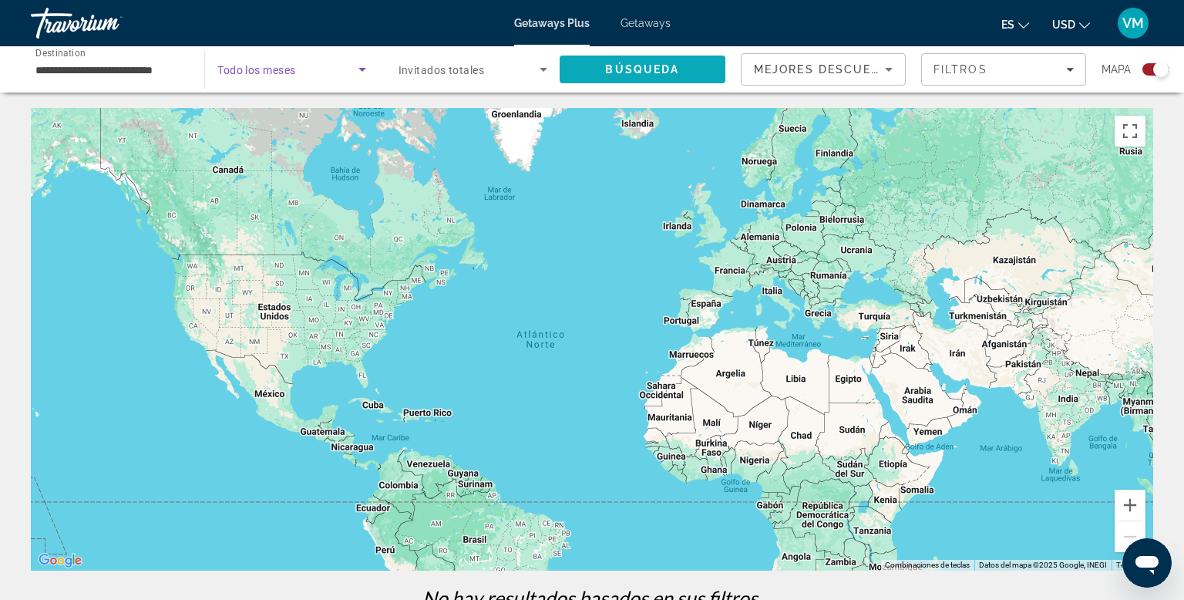
click at [611, 68] on span "Búsqueda" at bounding box center [642, 69] width 74 height 12
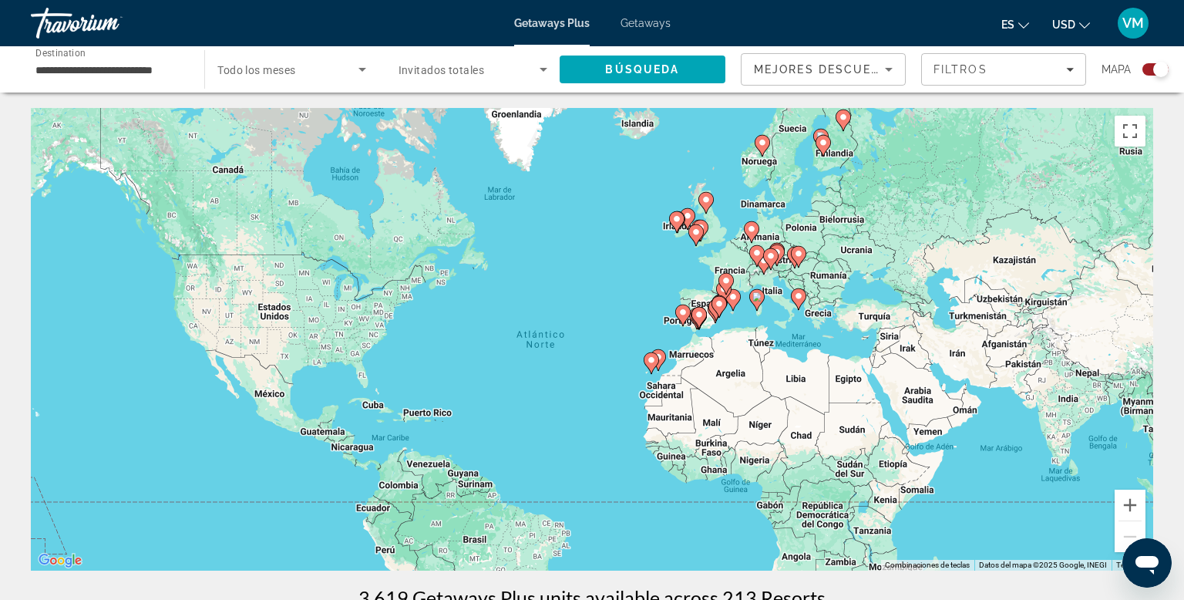
click at [726, 285] on icon "Main content" at bounding box center [726, 284] width 14 height 20
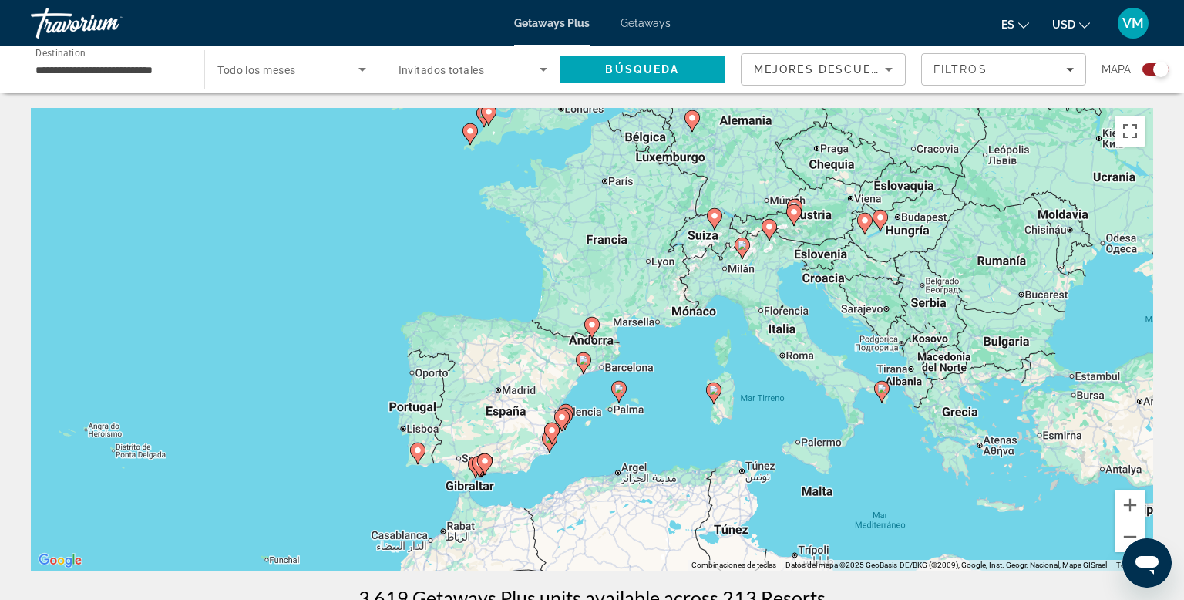
click at [595, 338] on gmp-advanced-marker "Main content" at bounding box center [591, 327] width 15 height 23
type input "**********"
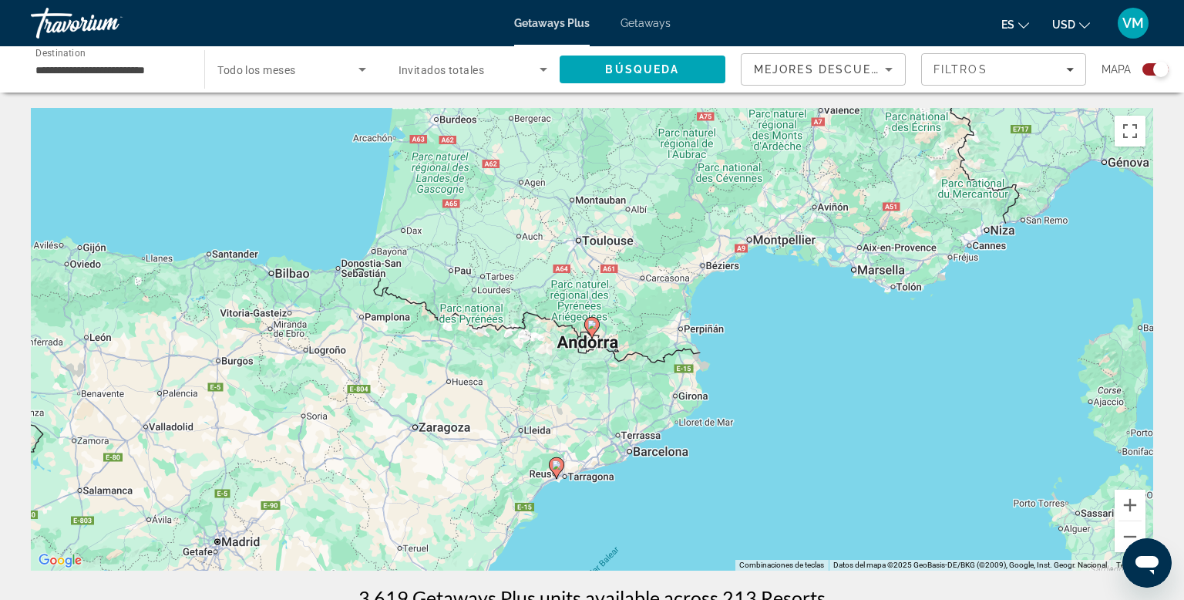
click at [592, 342] on div "Para desplazarte, pulsa las teclas de flecha. Para activar la función de arrast…" at bounding box center [592, 339] width 1123 height 463
click at [592, 342] on div "Para activar la función de arrastre con el teclado, pulsa Alt + Intro. Cuando h…" at bounding box center [592, 339] width 1123 height 463
click at [593, 325] on image "Main content" at bounding box center [592, 324] width 9 height 9
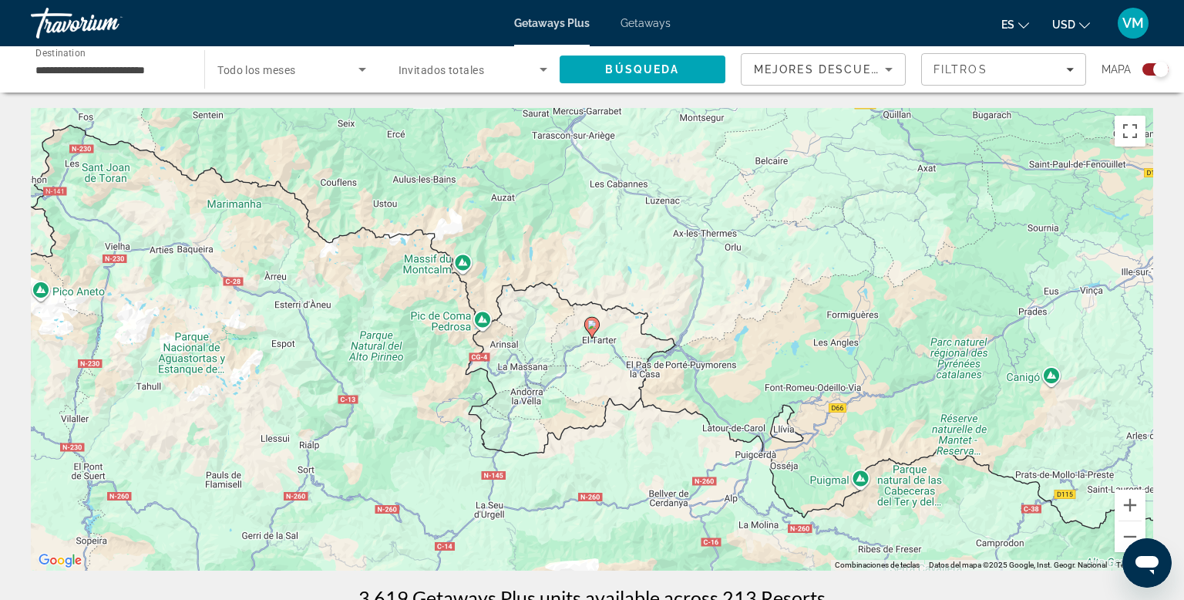
click at [593, 325] on image "Main content" at bounding box center [592, 324] width 9 height 9
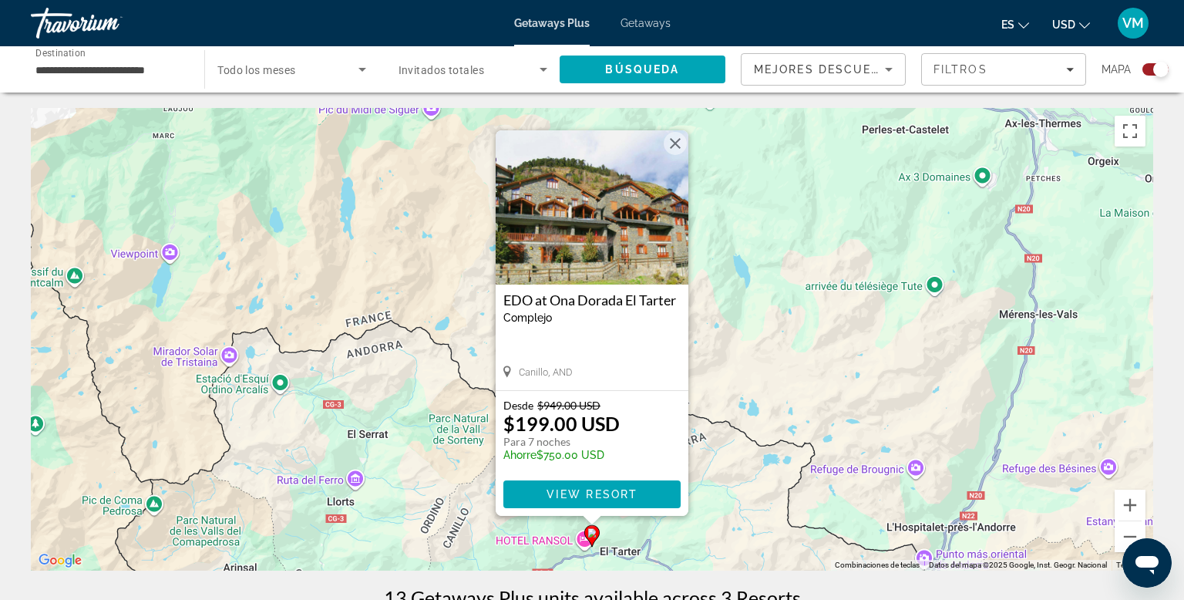
click at [666, 144] on button "Cerrar" at bounding box center [675, 143] width 23 height 23
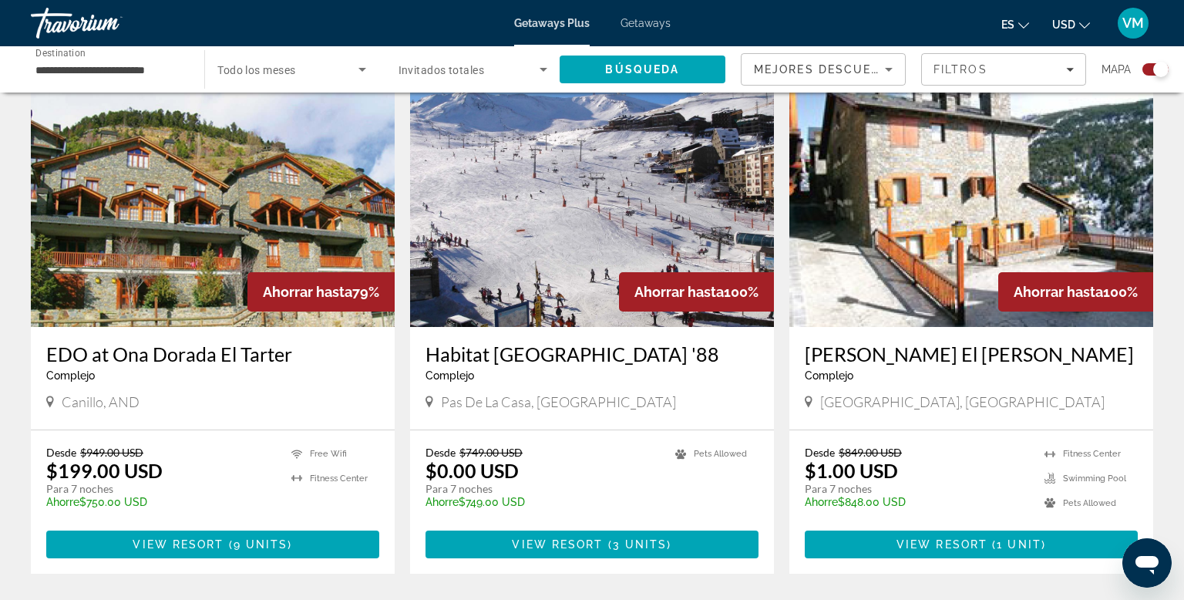
scroll to position [546, 0]
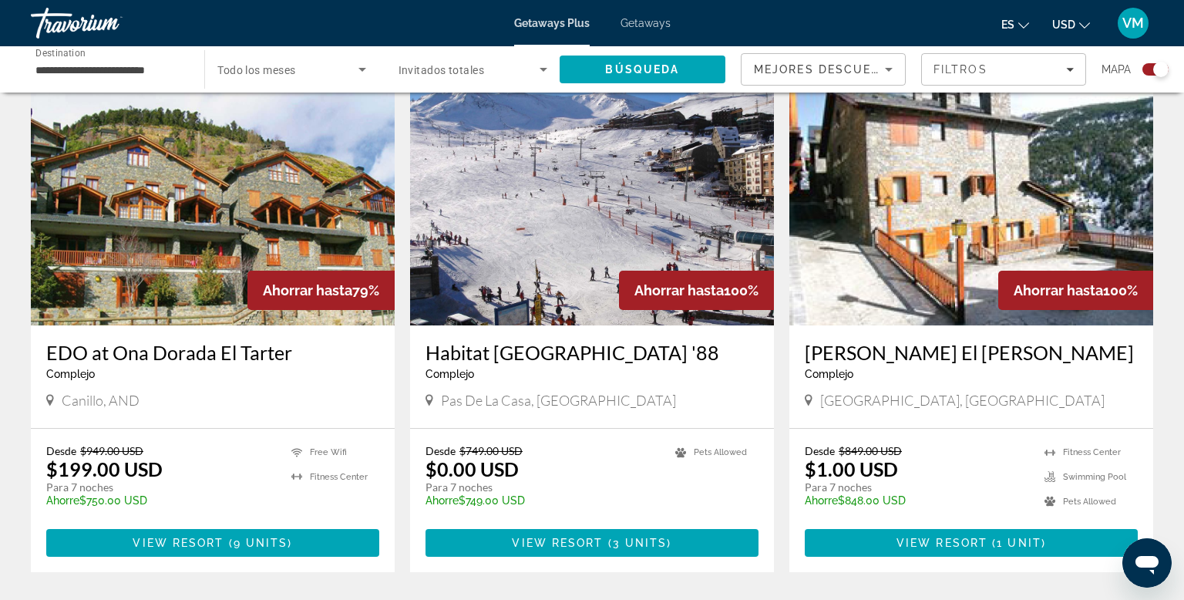
click at [1010, 197] on img "Main content" at bounding box center [972, 202] width 364 height 247
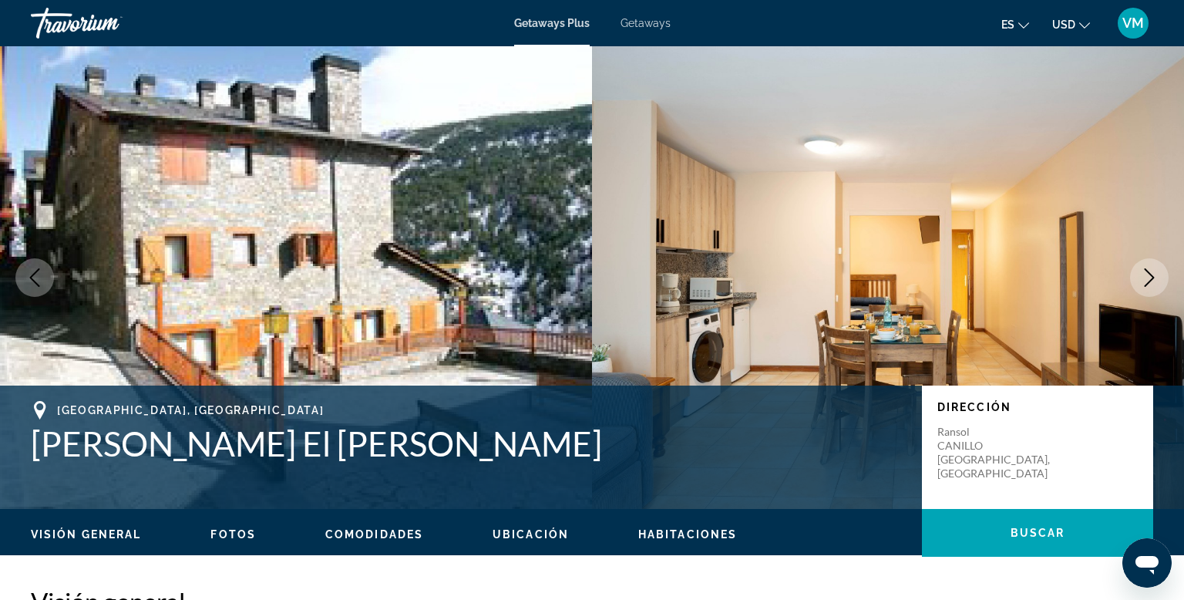
click at [1150, 285] on icon "Next image" at bounding box center [1149, 277] width 19 height 19
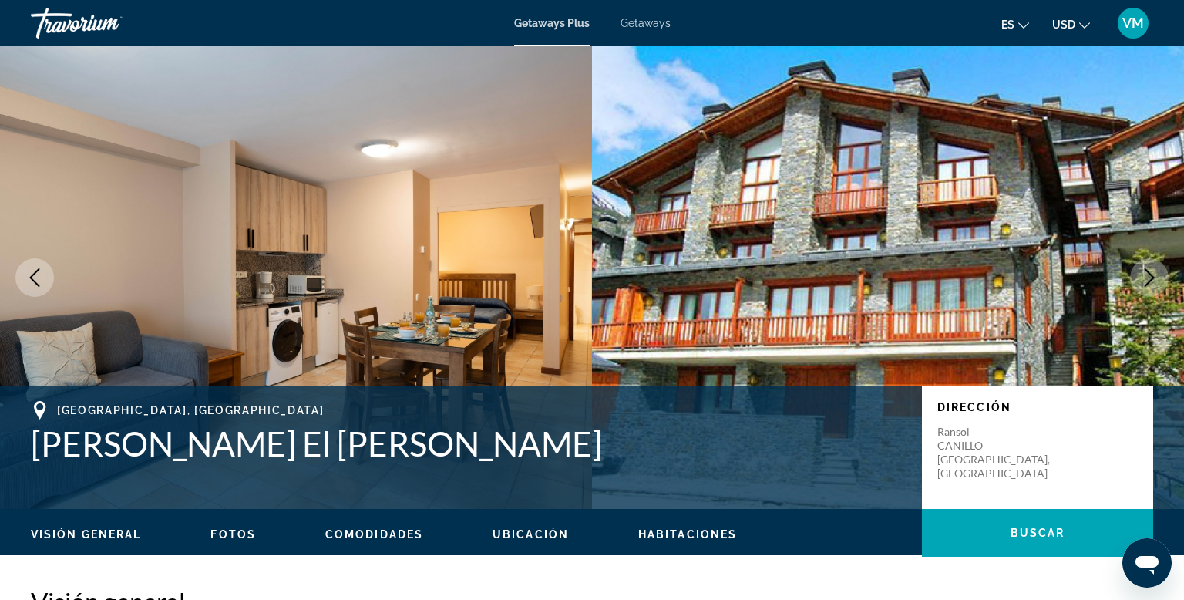
click at [1150, 285] on icon "Next image" at bounding box center [1149, 277] width 19 height 19
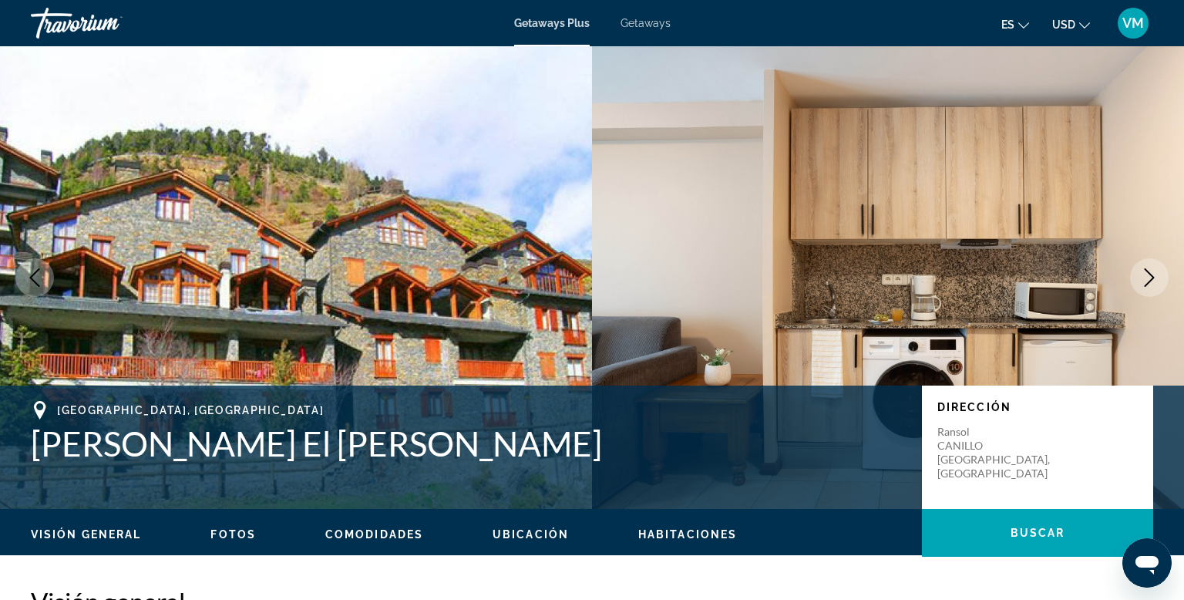
click at [1150, 285] on icon "Next image" at bounding box center [1149, 277] width 19 height 19
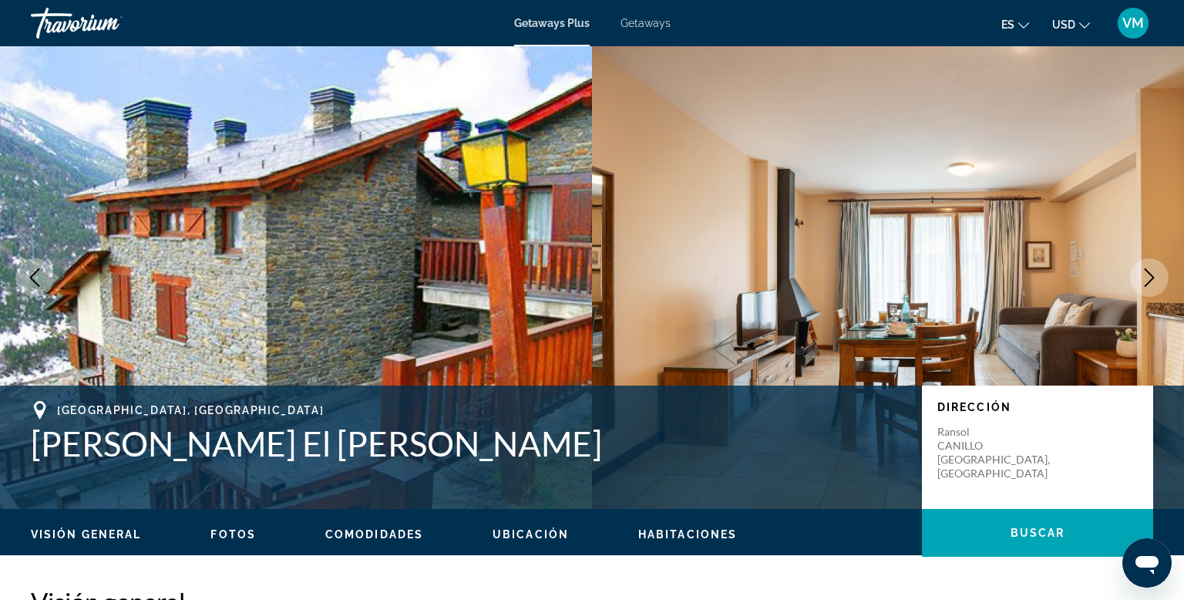
click at [1150, 285] on icon "Next image" at bounding box center [1149, 277] width 19 height 19
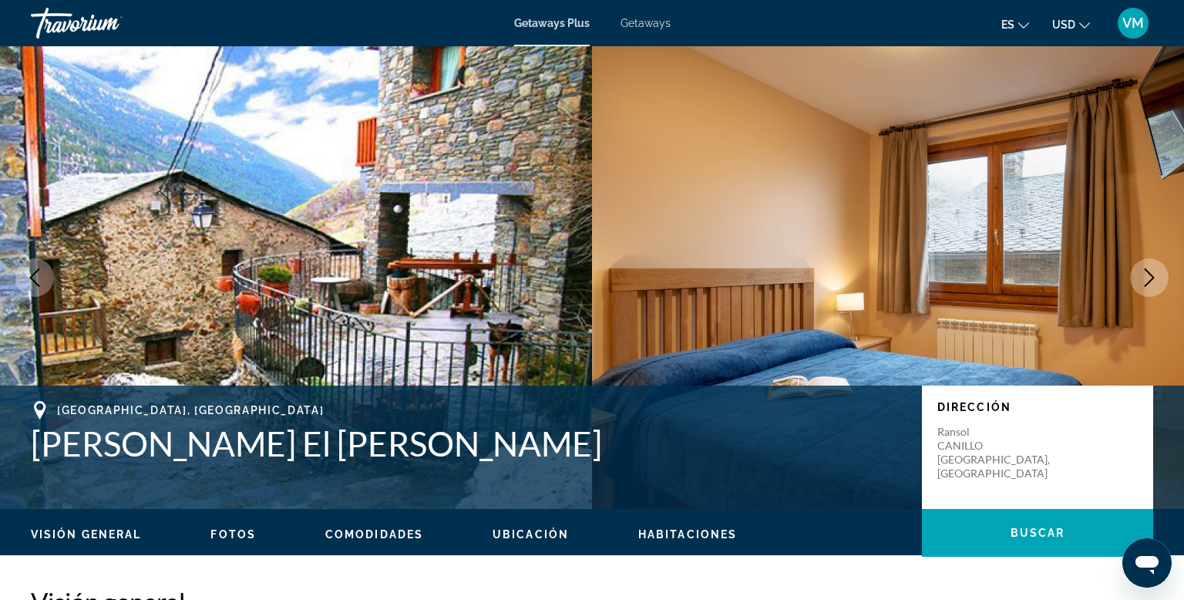
click at [1150, 285] on icon "Next image" at bounding box center [1149, 277] width 19 height 19
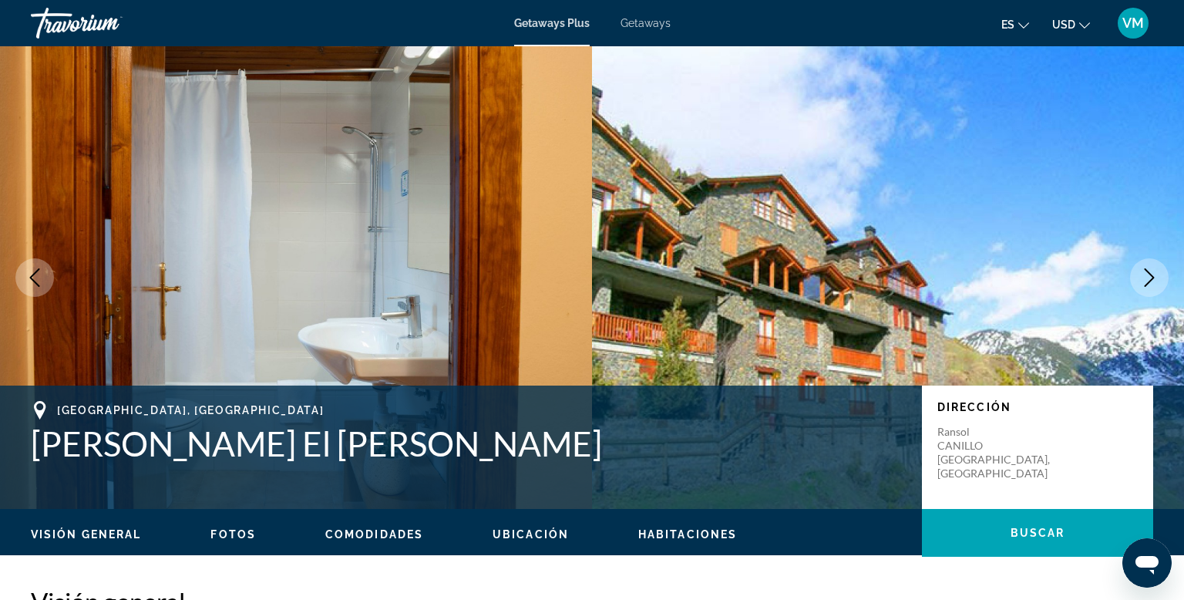
click at [1150, 285] on icon "Next image" at bounding box center [1149, 277] width 19 height 19
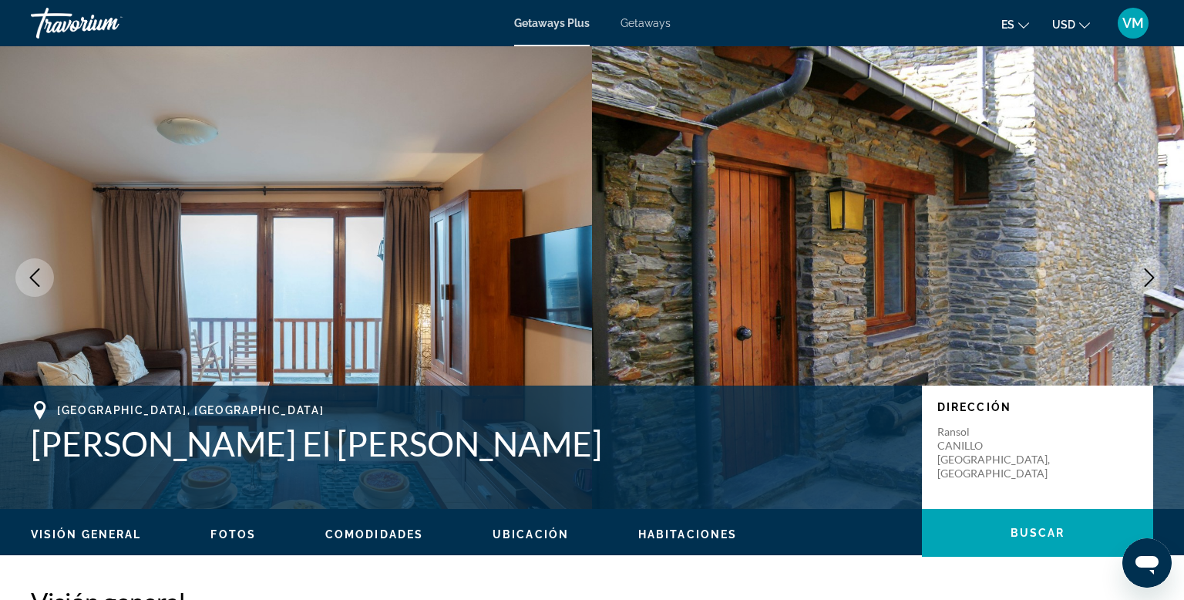
click at [1150, 285] on icon "Next image" at bounding box center [1149, 277] width 19 height 19
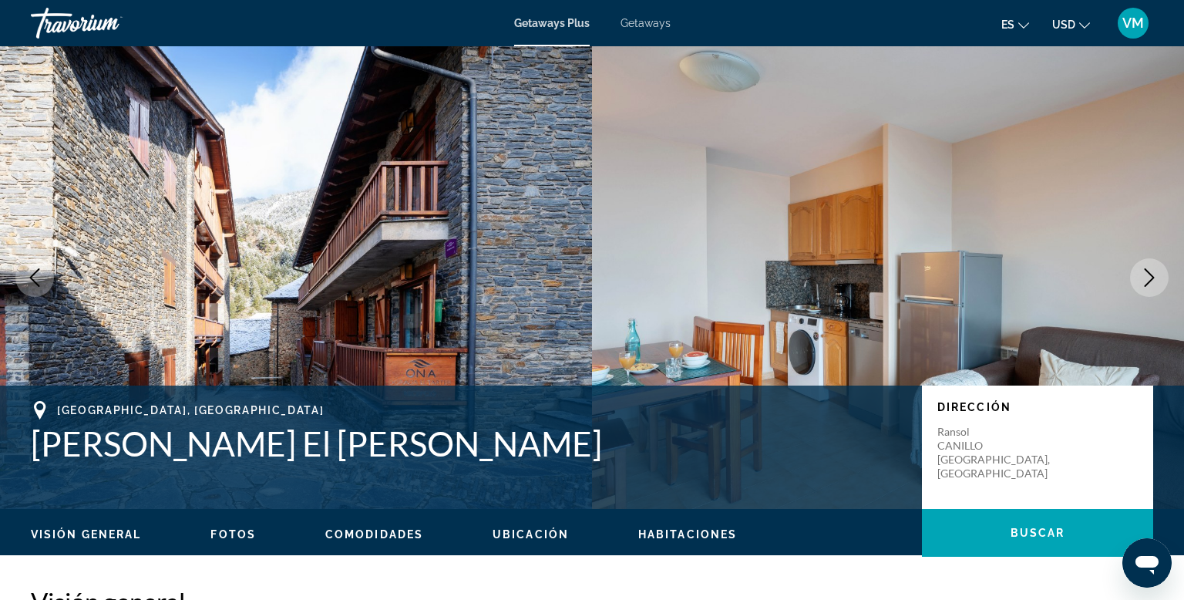
click at [1150, 285] on icon "Next image" at bounding box center [1149, 277] width 19 height 19
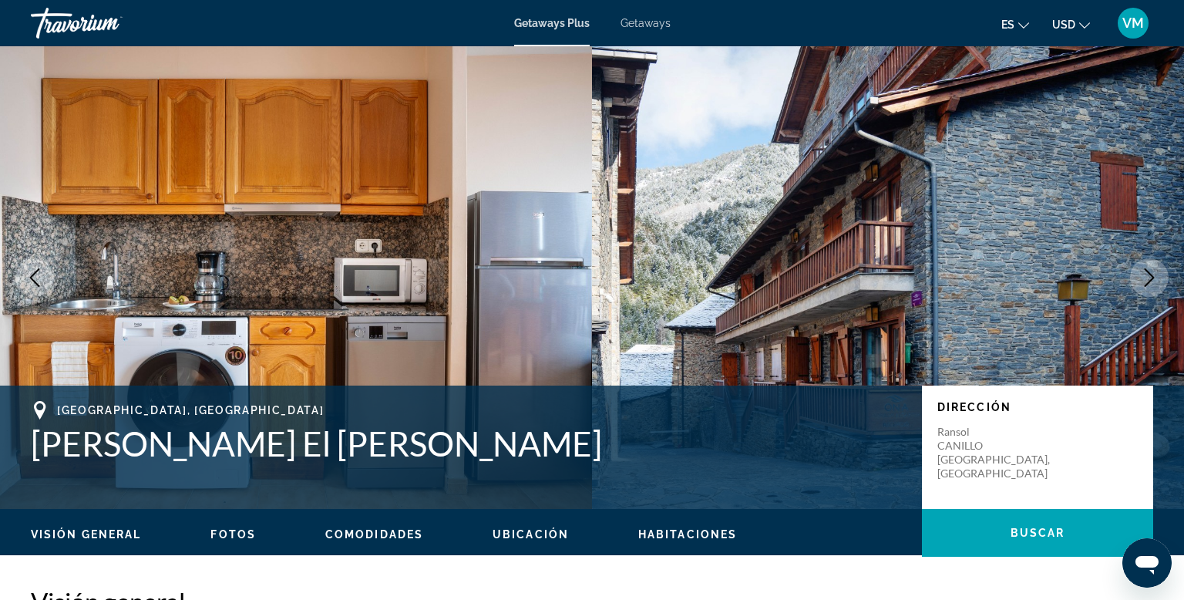
click at [1150, 285] on icon "Next image" at bounding box center [1149, 277] width 19 height 19
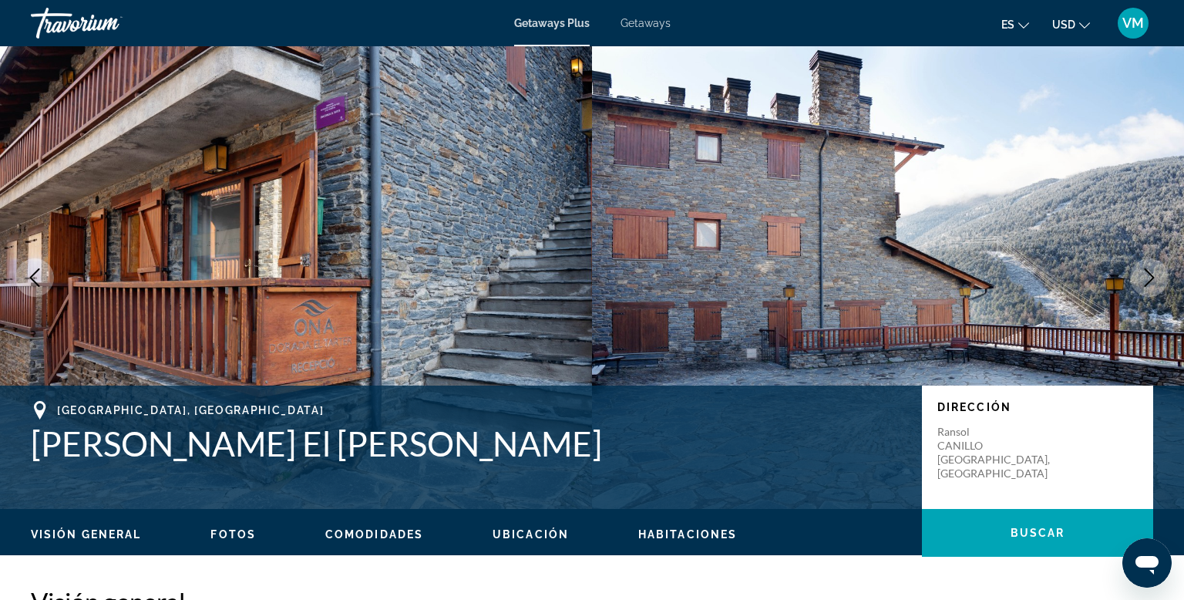
click at [1150, 285] on icon "Next image" at bounding box center [1149, 277] width 19 height 19
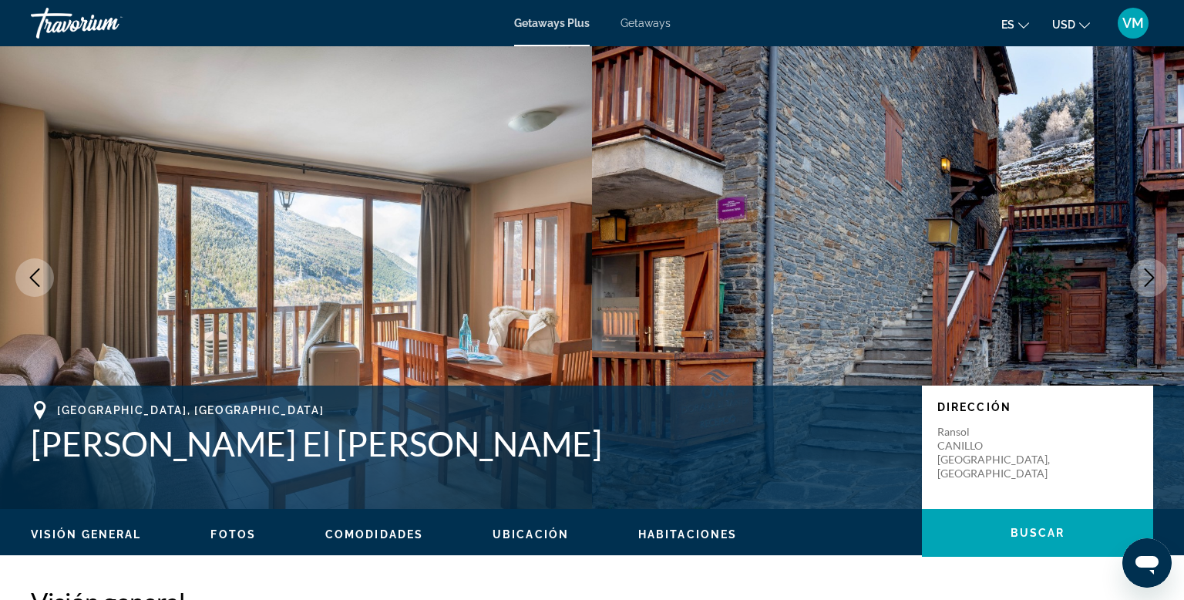
click at [1150, 285] on icon "Next image" at bounding box center [1149, 277] width 19 height 19
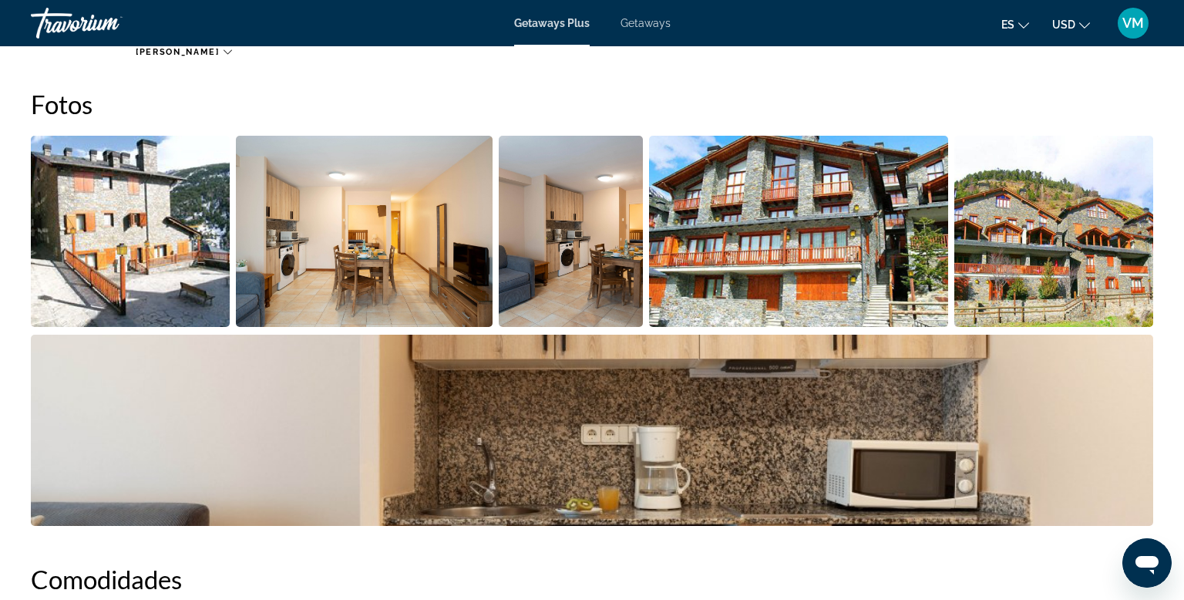
scroll to position [689, 0]
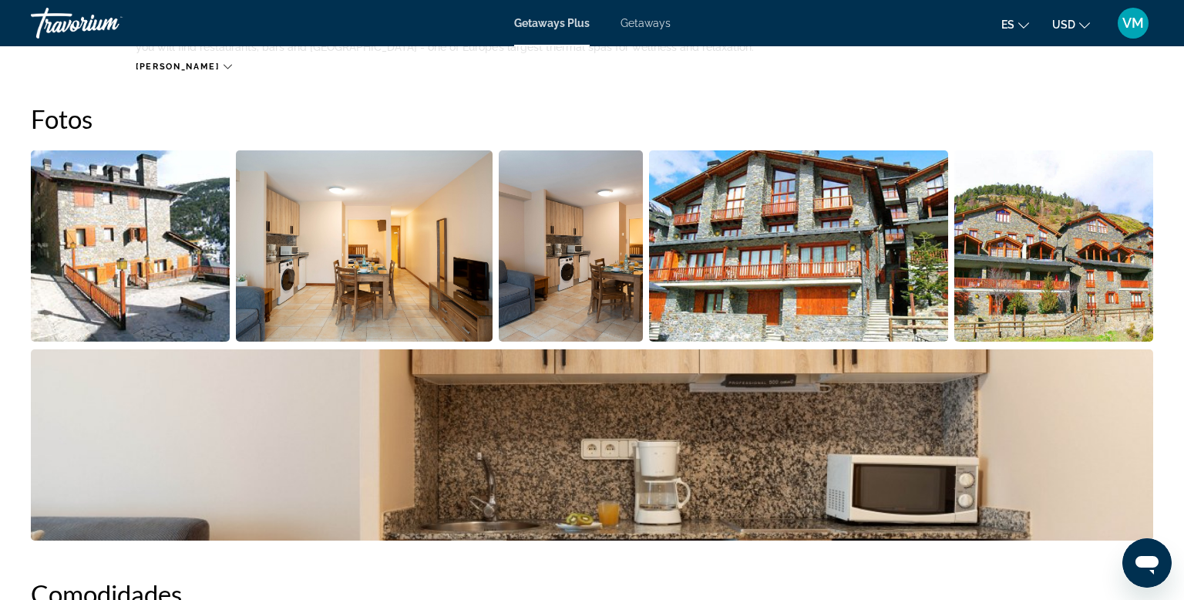
click at [103, 250] on img "Open full-screen image slider" at bounding box center [130, 245] width 199 height 191
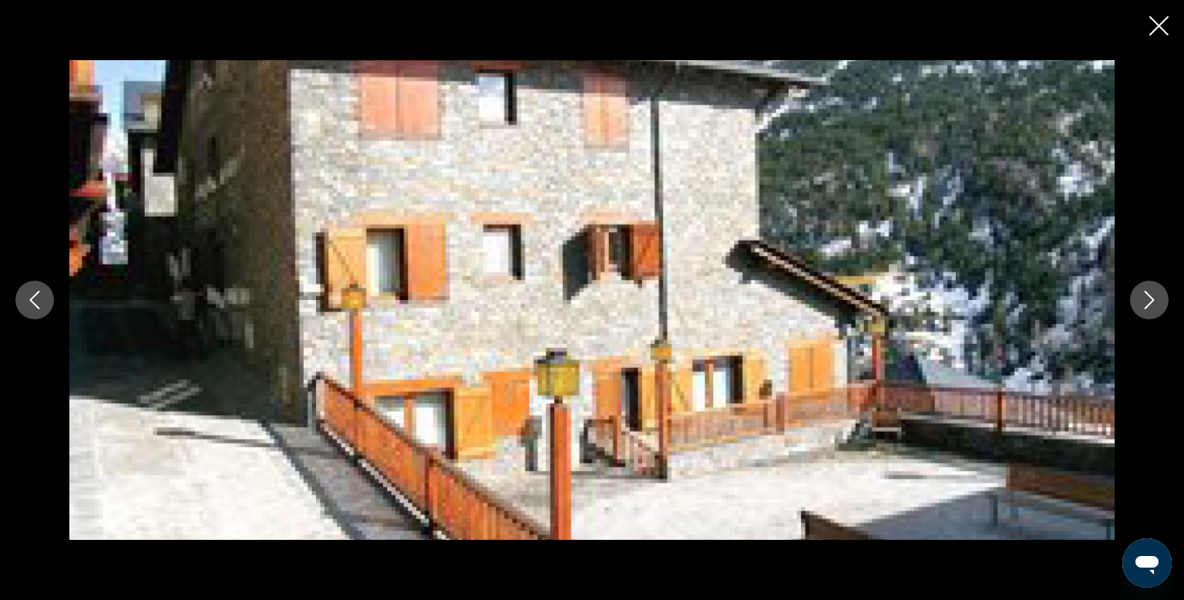
click at [1146, 304] on icon "Next image" at bounding box center [1149, 300] width 19 height 19
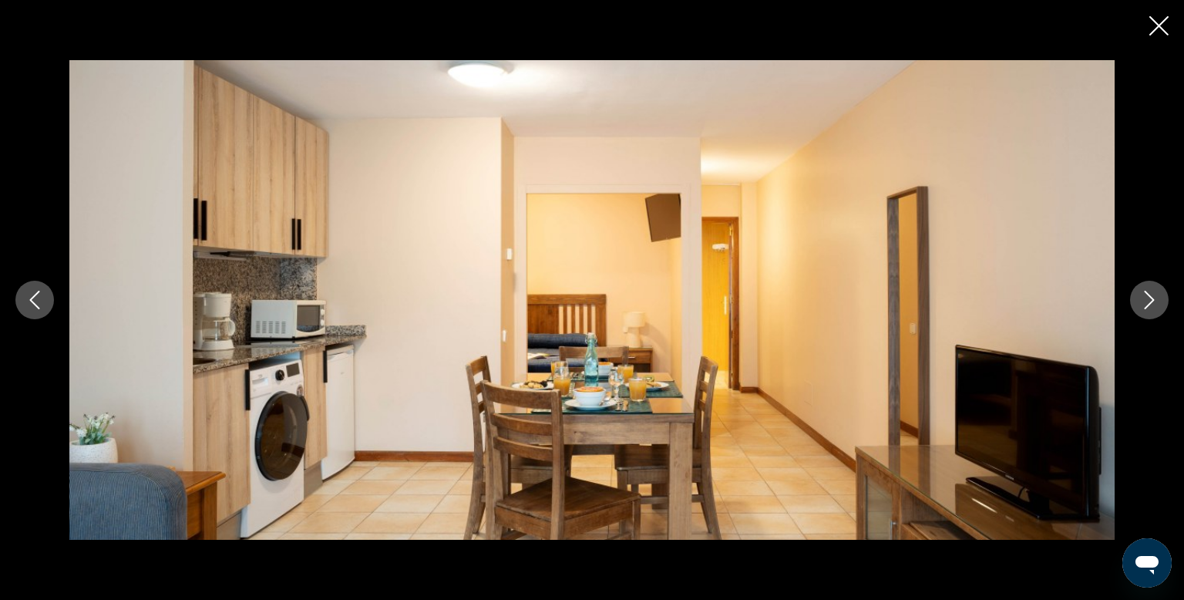
click at [1146, 304] on icon "Next image" at bounding box center [1149, 300] width 19 height 19
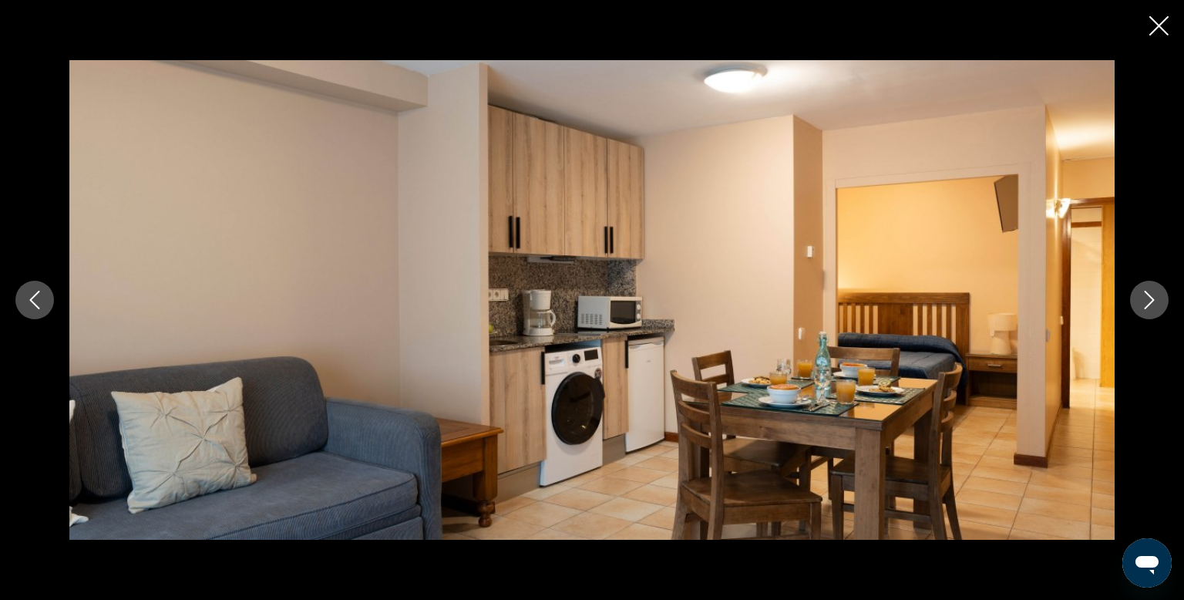
click at [1146, 304] on icon "Next image" at bounding box center [1149, 300] width 19 height 19
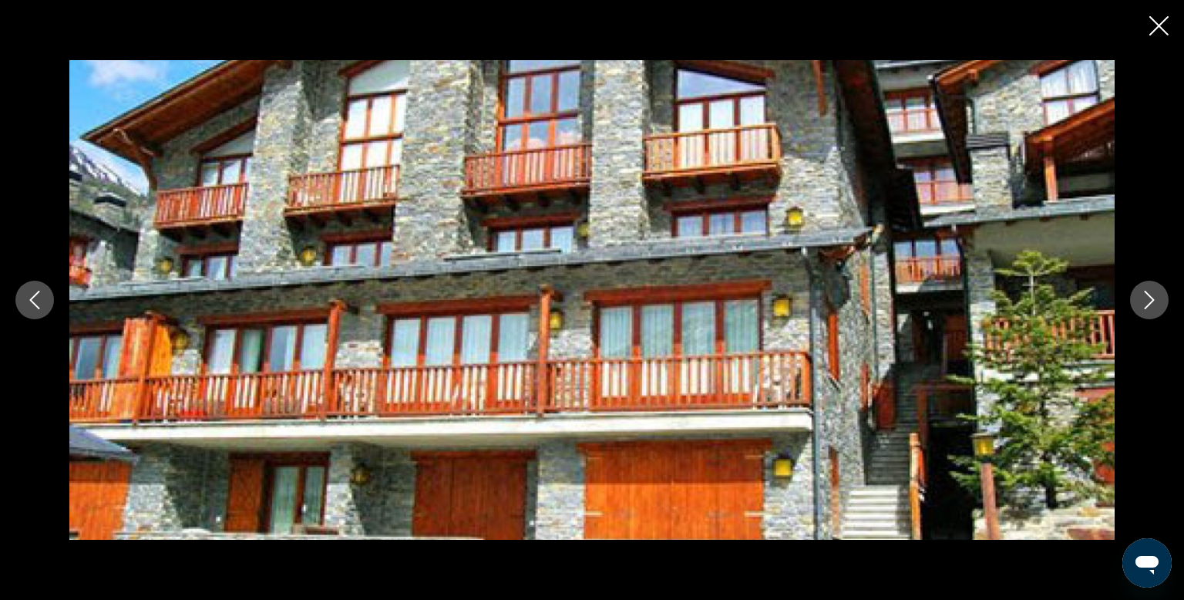
click at [1146, 304] on icon "Next image" at bounding box center [1149, 300] width 19 height 19
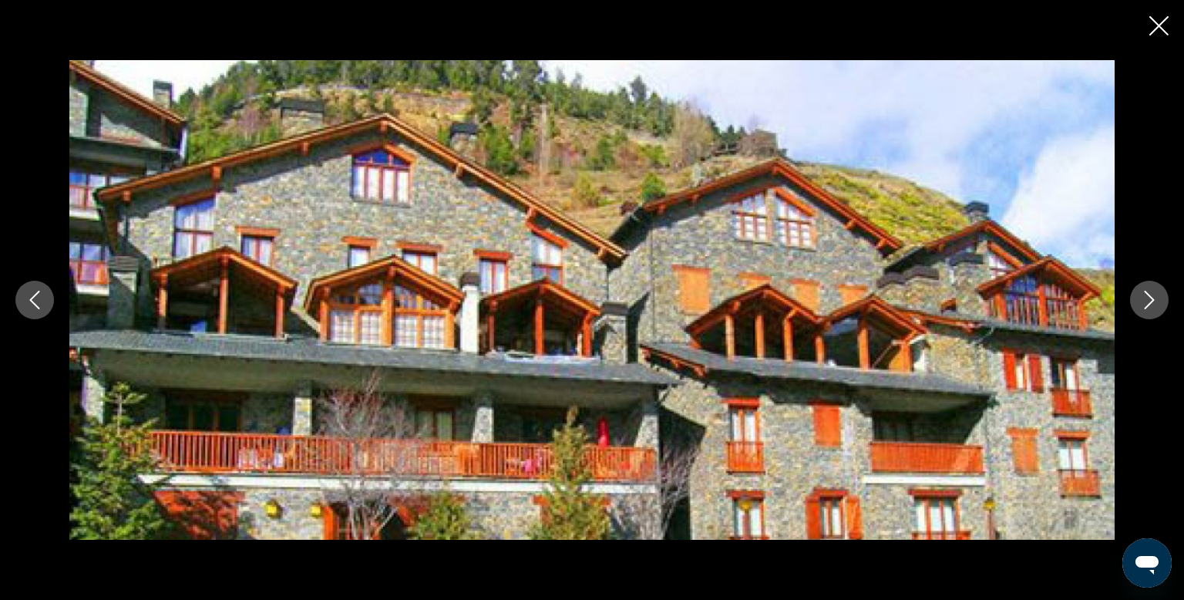
click at [1146, 304] on icon "Next image" at bounding box center [1149, 300] width 19 height 19
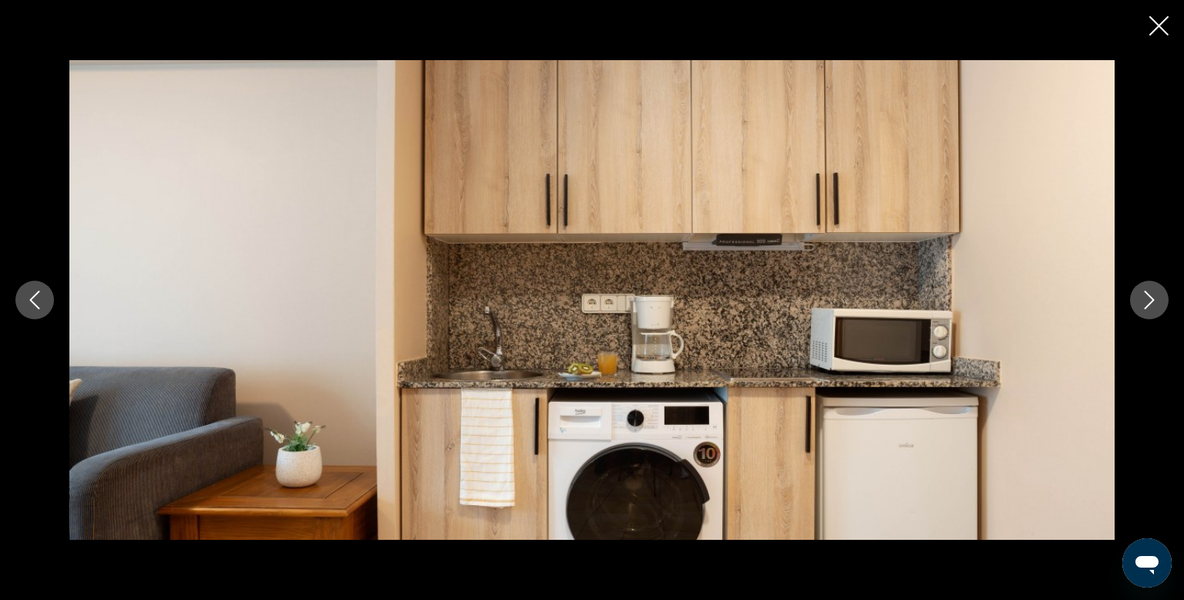
click at [1146, 304] on icon "Next image" at bounding box center [1149, 300] width 19 height 19
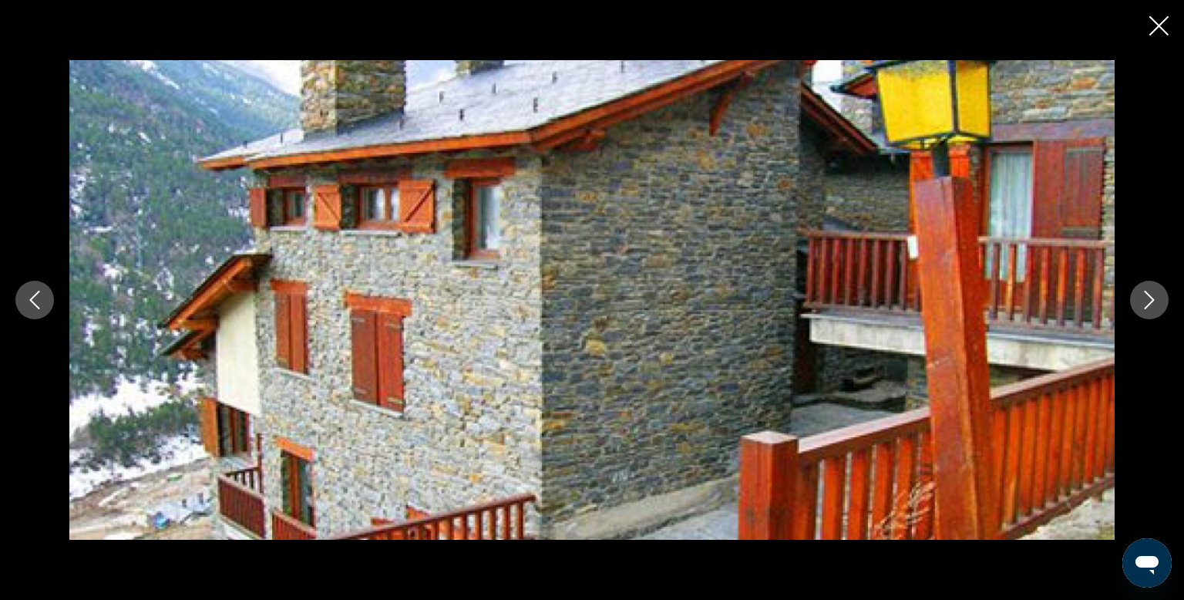
click at [1146, 304] on icon "Next image" at bounding box center [1149, 300] width 19 height 19
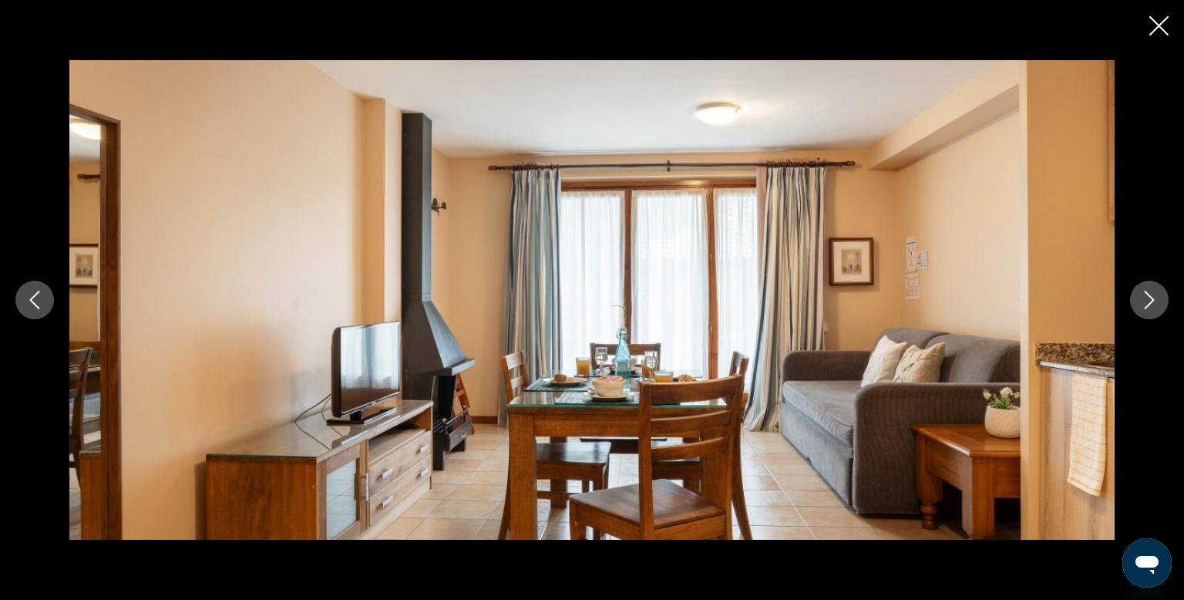
click at [1146, 304] on icon "Next image" at bounding box center [1149, 300] width 19 height 19
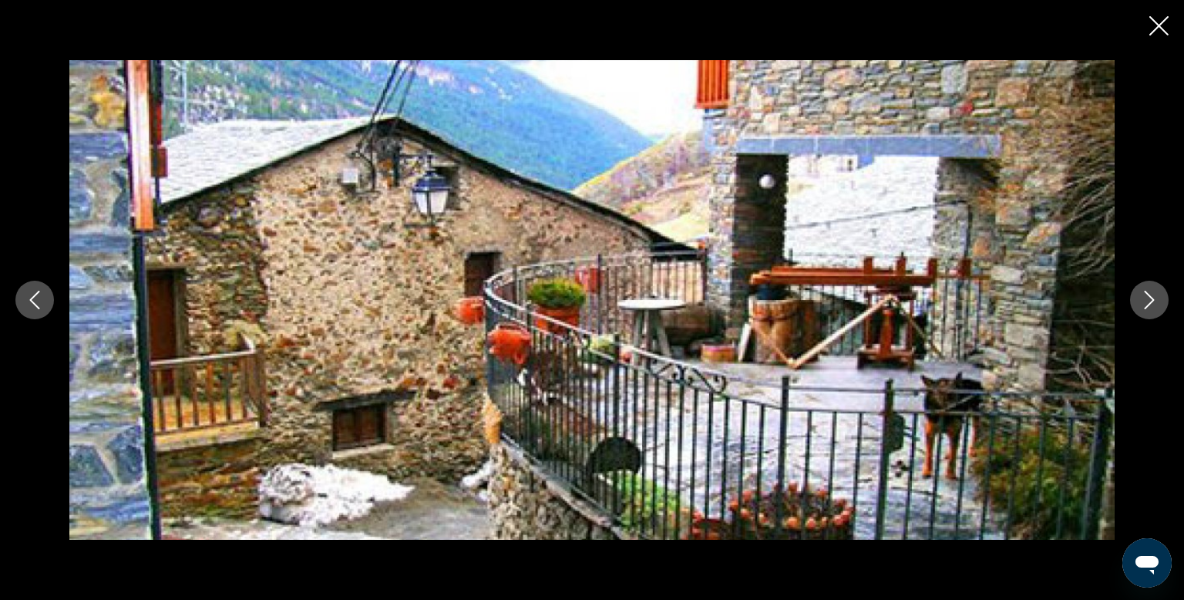
click at [1146, 304] on icon "Next image" at bounding box center [1149, 300] width 19 height 19
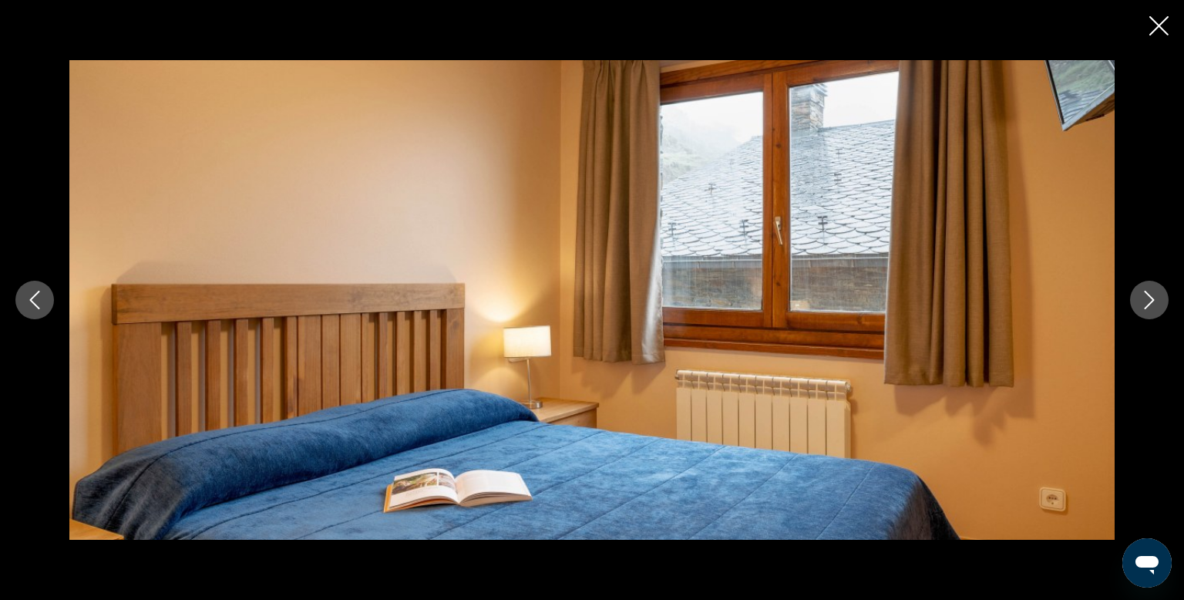
click at [1146, 304] on icon "Next image" at bounding box center [1149, 300] width 19 height 19
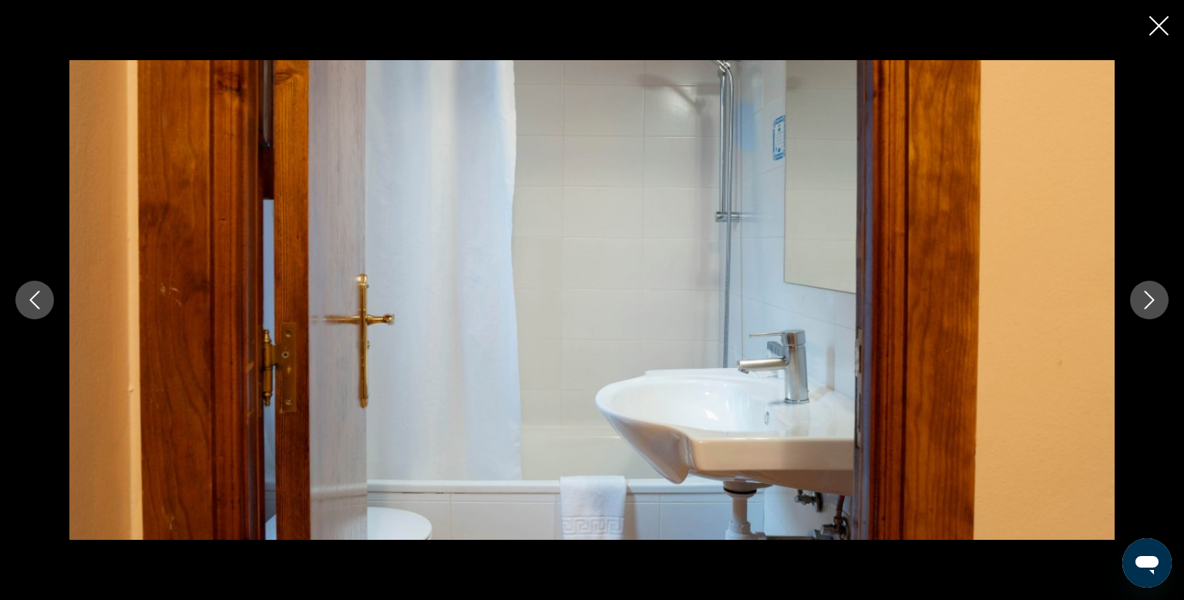
click at [1146, 304] on icon "Next image" at bounding box center [1149, 300] width 19 height 19
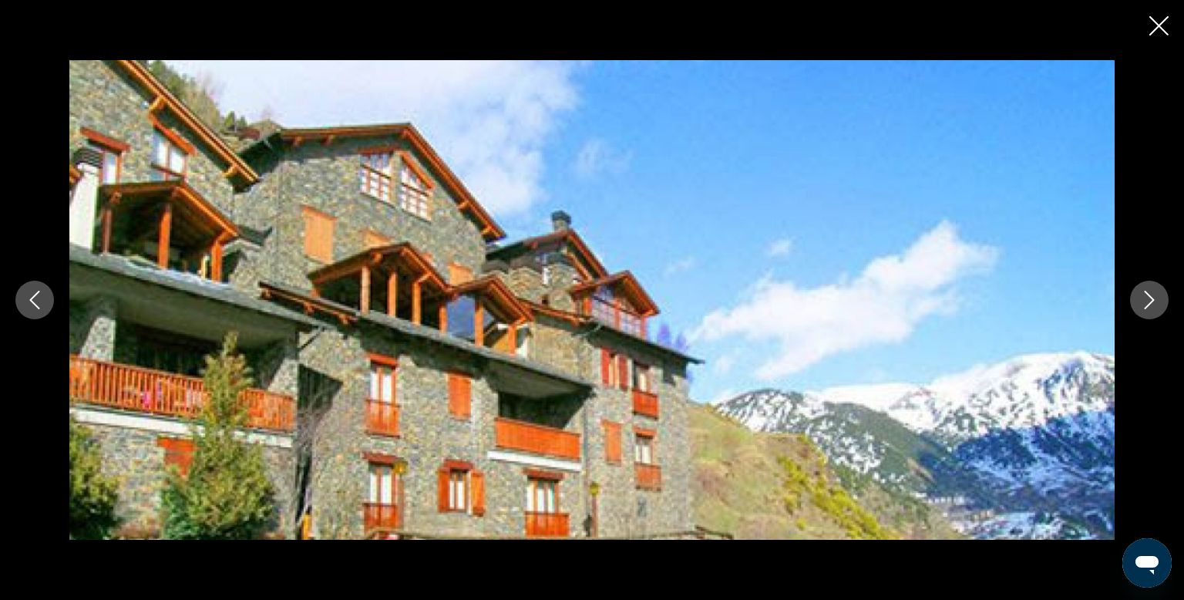
click at [1146, 304] on icon "Next image" at bounding box center [1149, 300] width 19 height 19
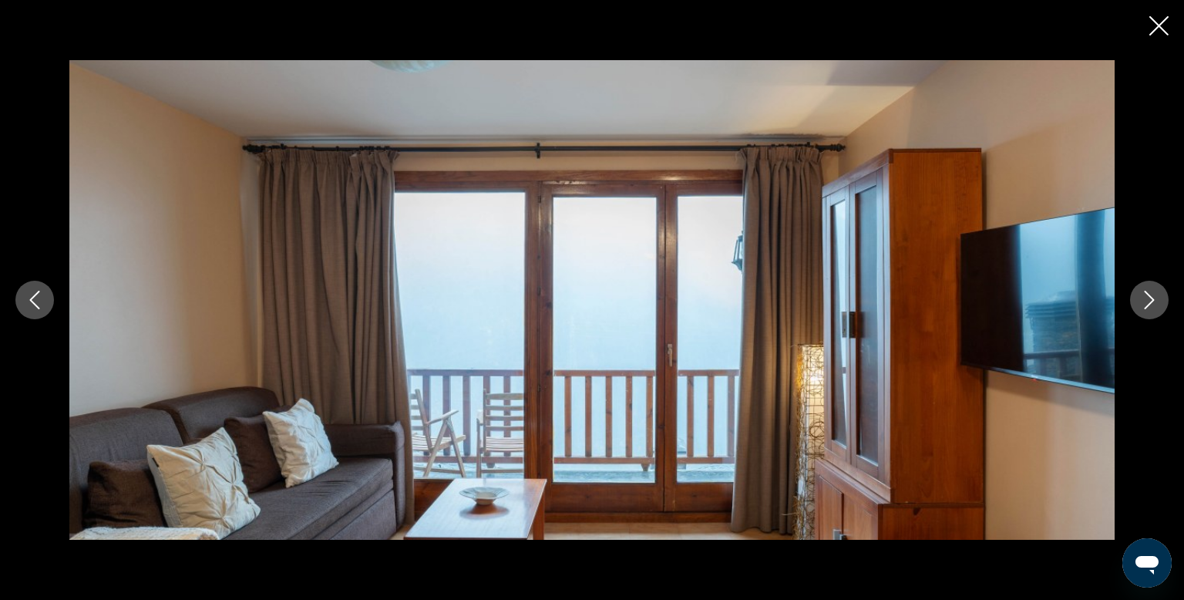
click at [1146, 304] on icon "Next image" at bounding box center [1149, 300] width 19 height 19
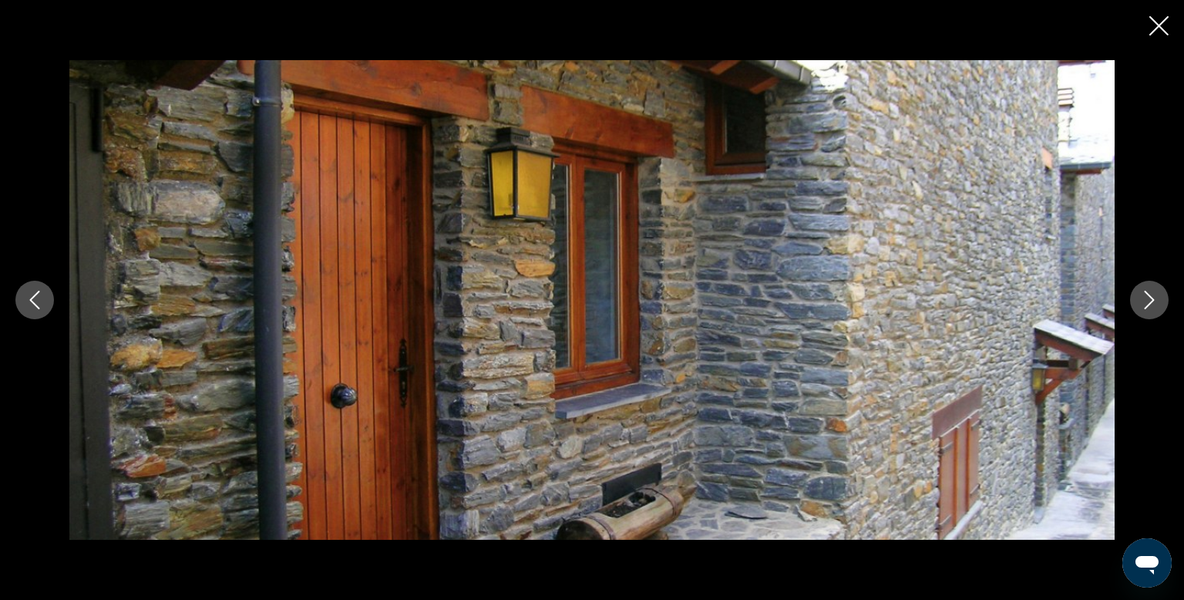
click at [1146, 304] on icon "Next image" at bounding box center [1149, 300] width 19 height 19
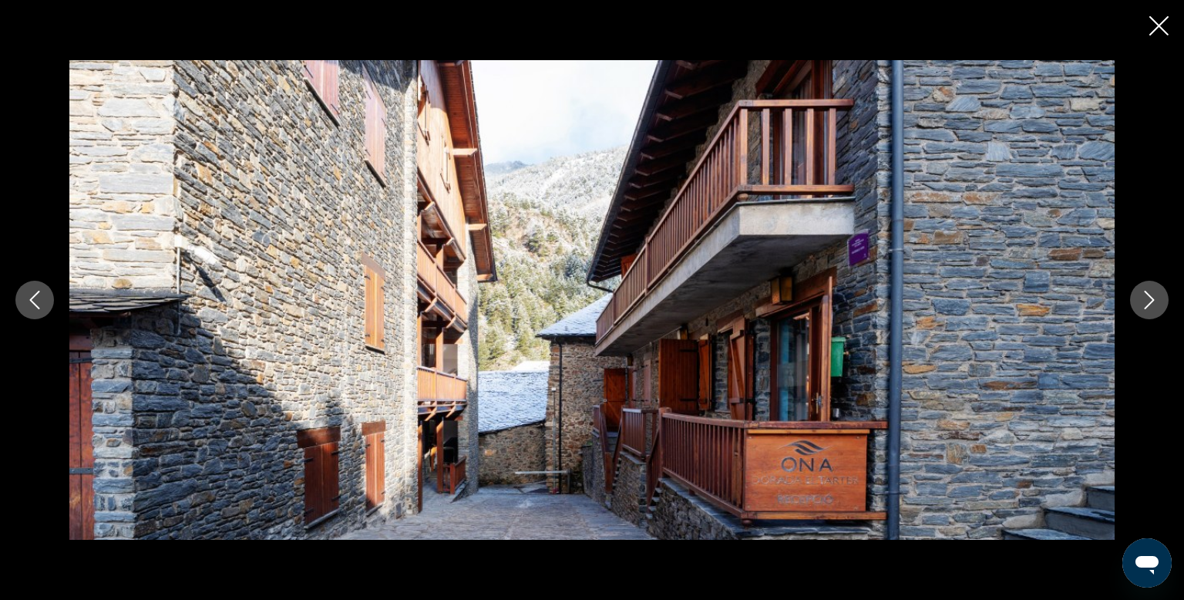
click at [1146, 304] on icon "Next image" at bounding box center [1149, 300] width 19 height 19
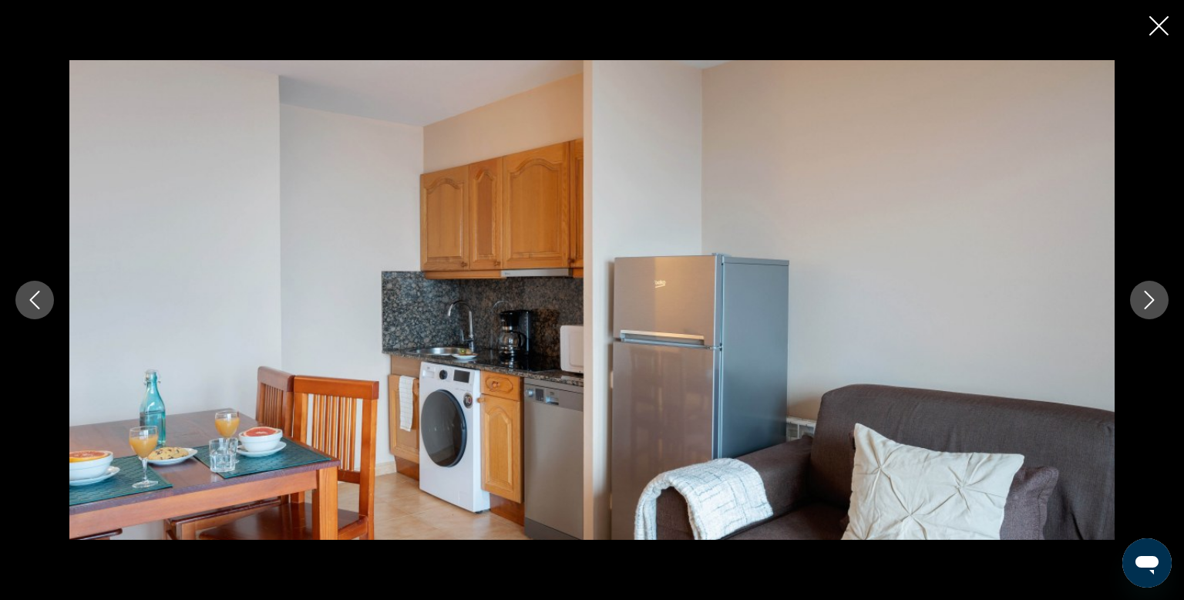
click at [1146, 304] on icon "Next image" at bounding box center [1149, 300] width 19 height 19
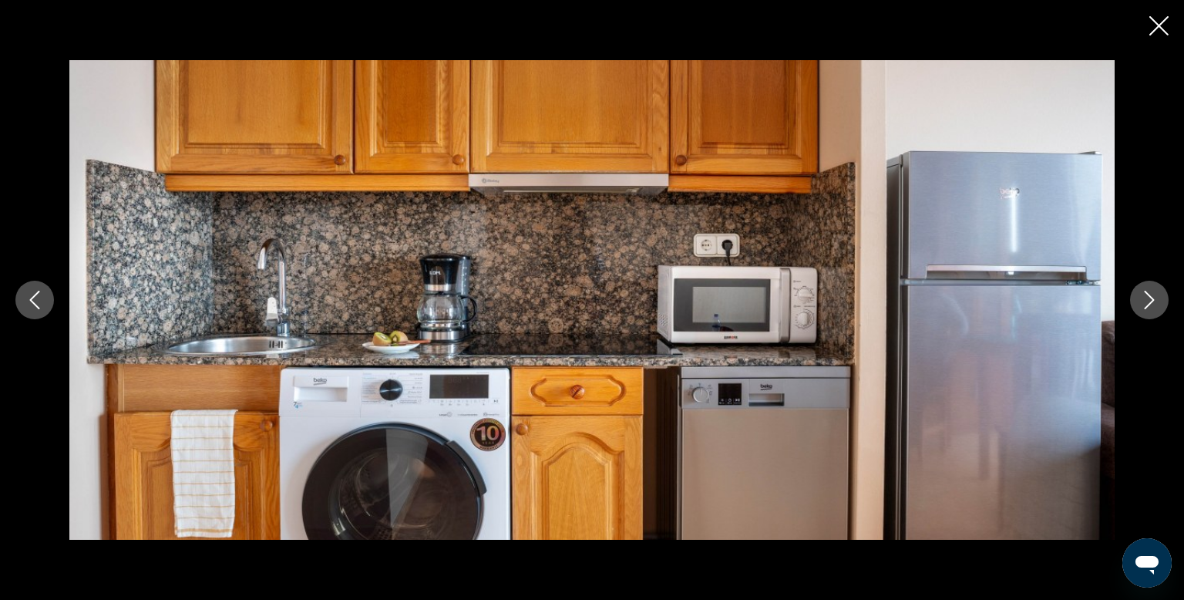
click at [1146, 304] on icon "Next image" at bounding box center [1149, 300] width 19 height 19
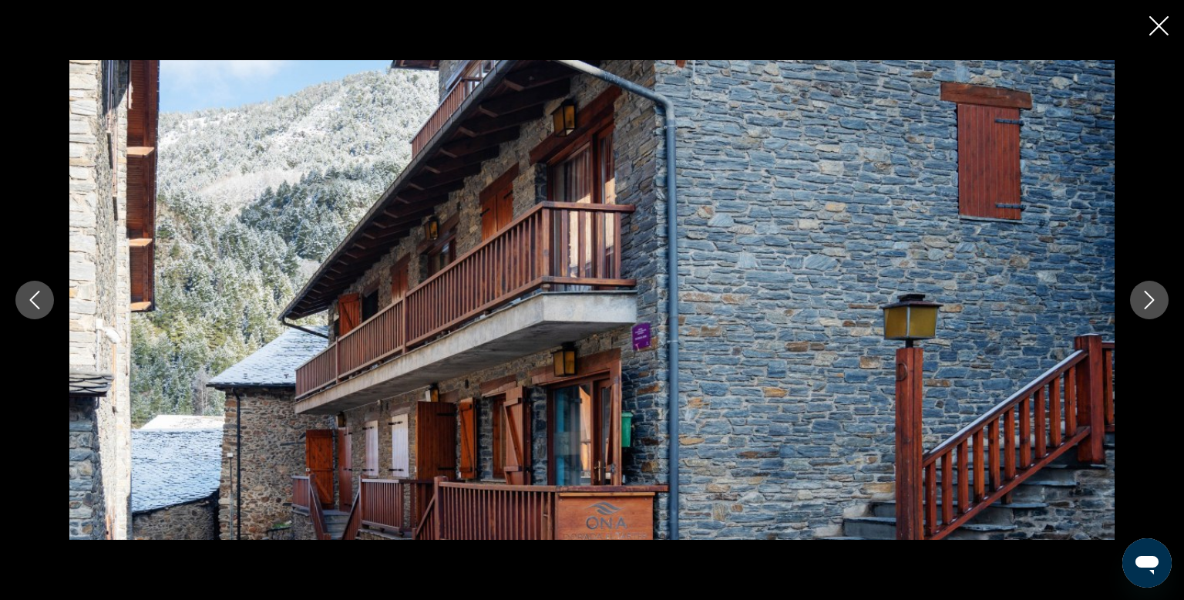
click at [1146, 304] on icon "Next image" at bounding box center [1149, 300] width 19 height 19
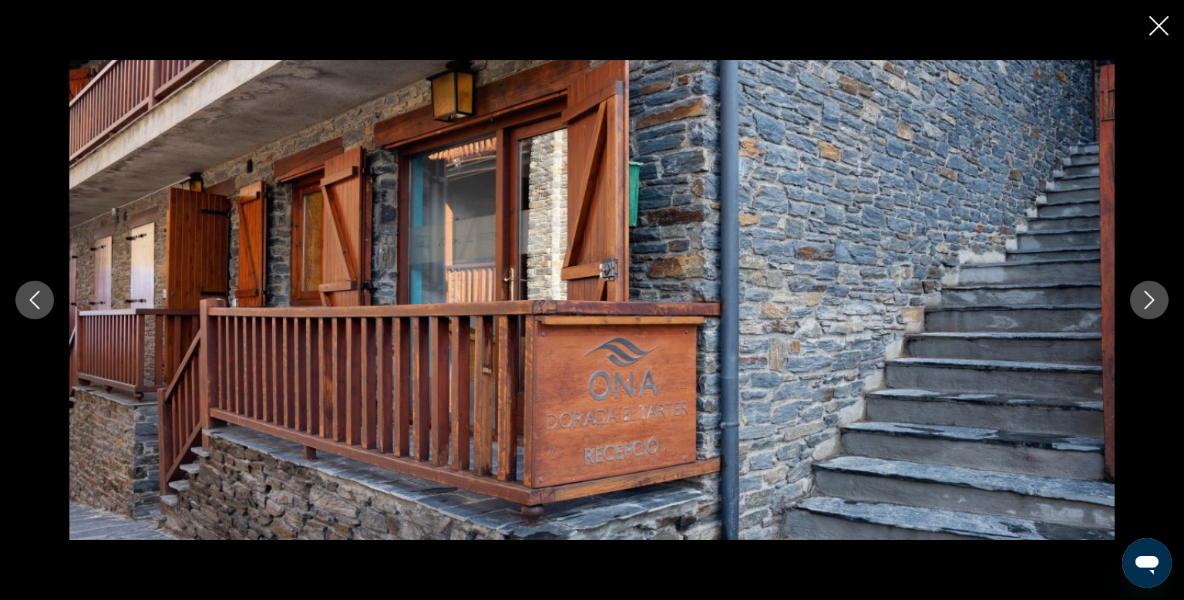
click at [1146, 304] on icon "Next image" at bounding box center [1149, 300] width 19 height 19
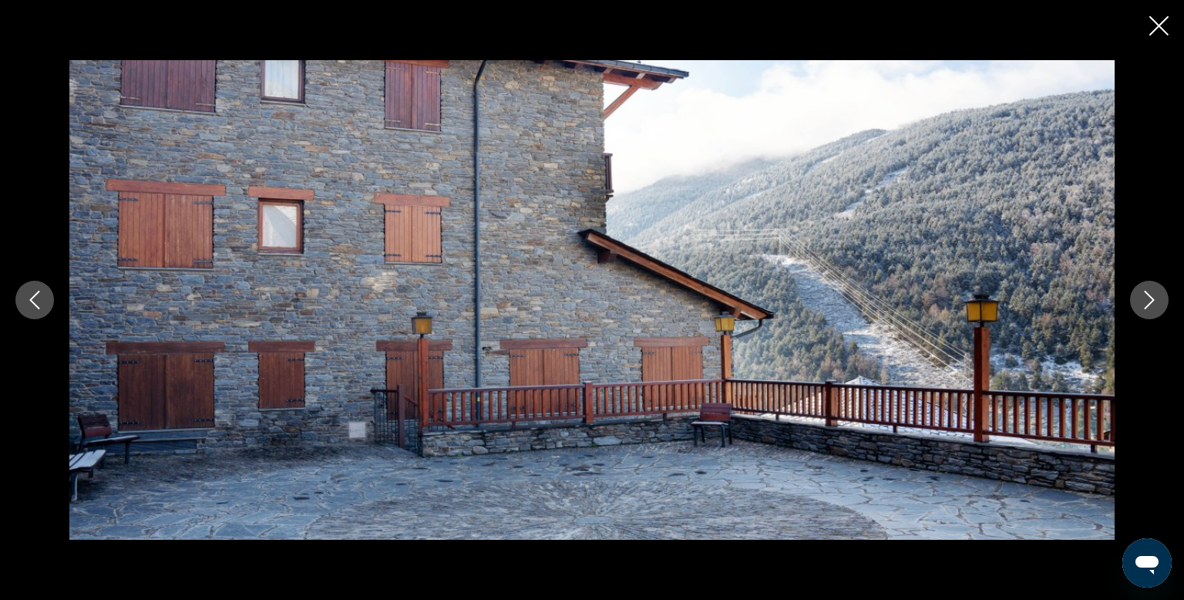
click at [1146, 304] on icon "Next image" at bounding box center [1149, 300] width 19 height 19
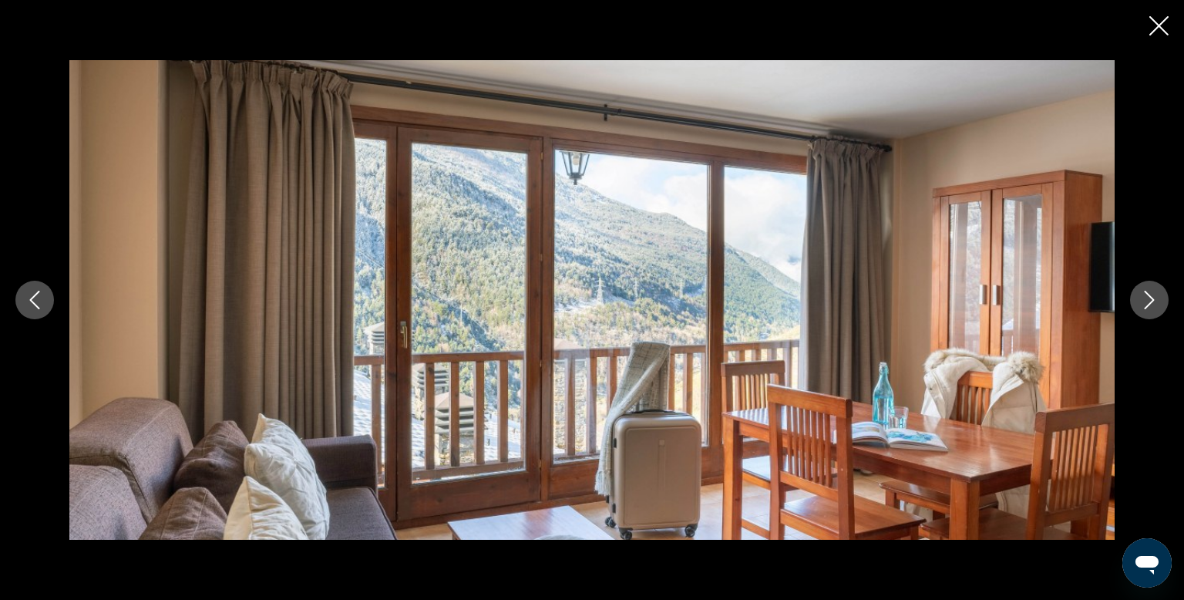
click at [1146, 304] on icon "Next image" at bounding box center [1149, 300] width 19 height 19
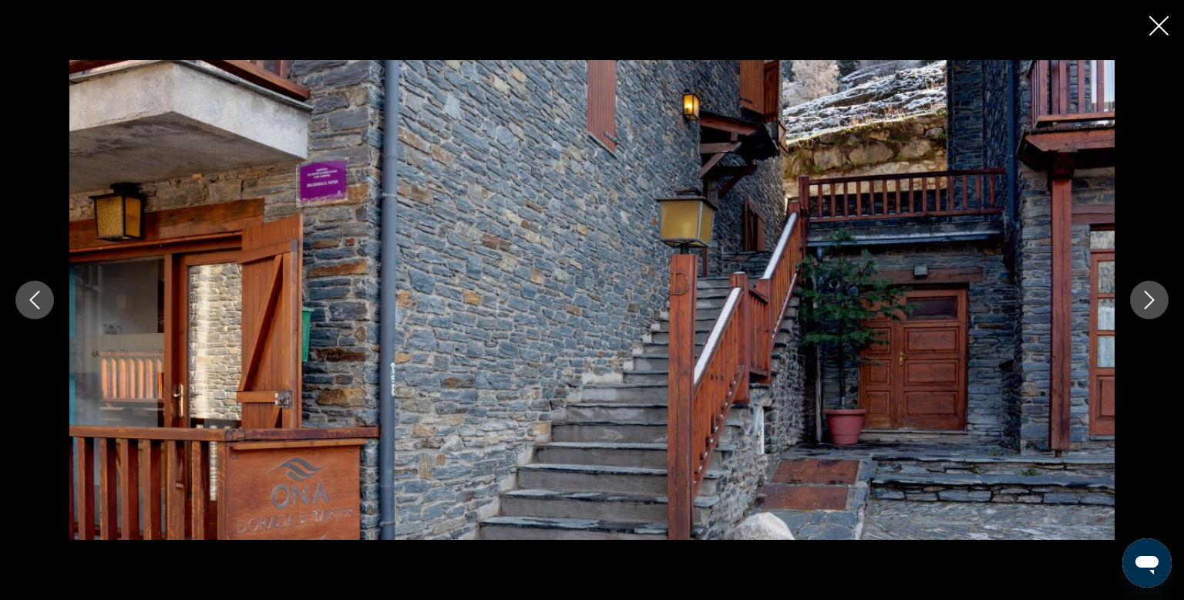
click at [1146, 304] on icon "Next image" at bounding box center [1149, 300] width 19 height 19
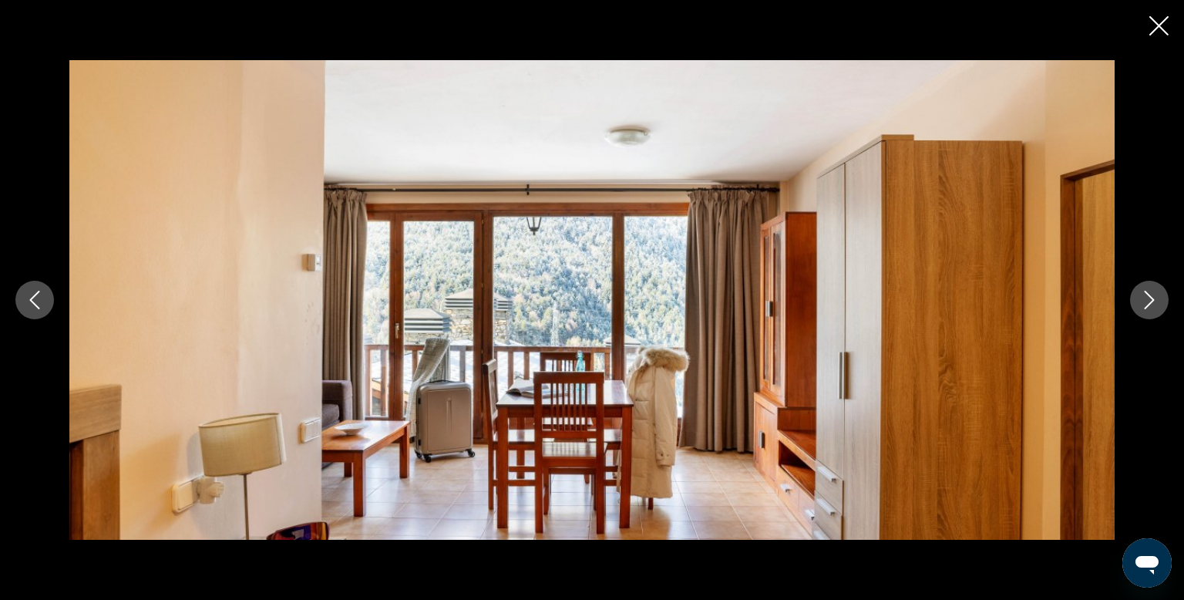
click at [1146, 304] on icon "Next image" at bounding box center [1149, 300] width 19 height 19
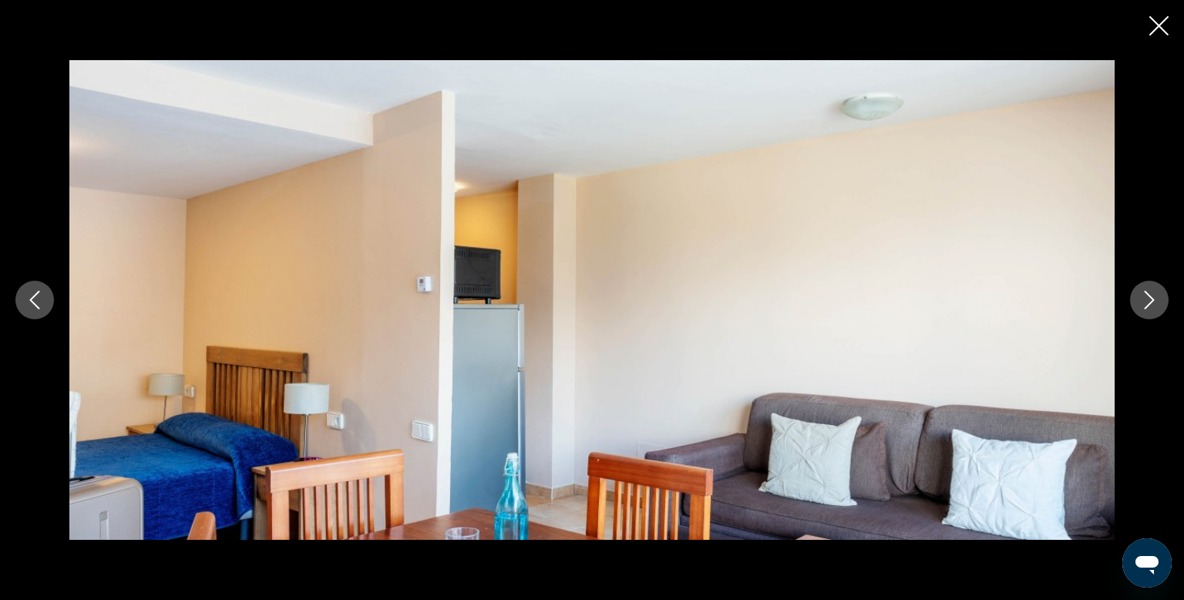
click at [1146, 304] on icon "Next image" at bounding box center [1149, 300] width 19 height 19
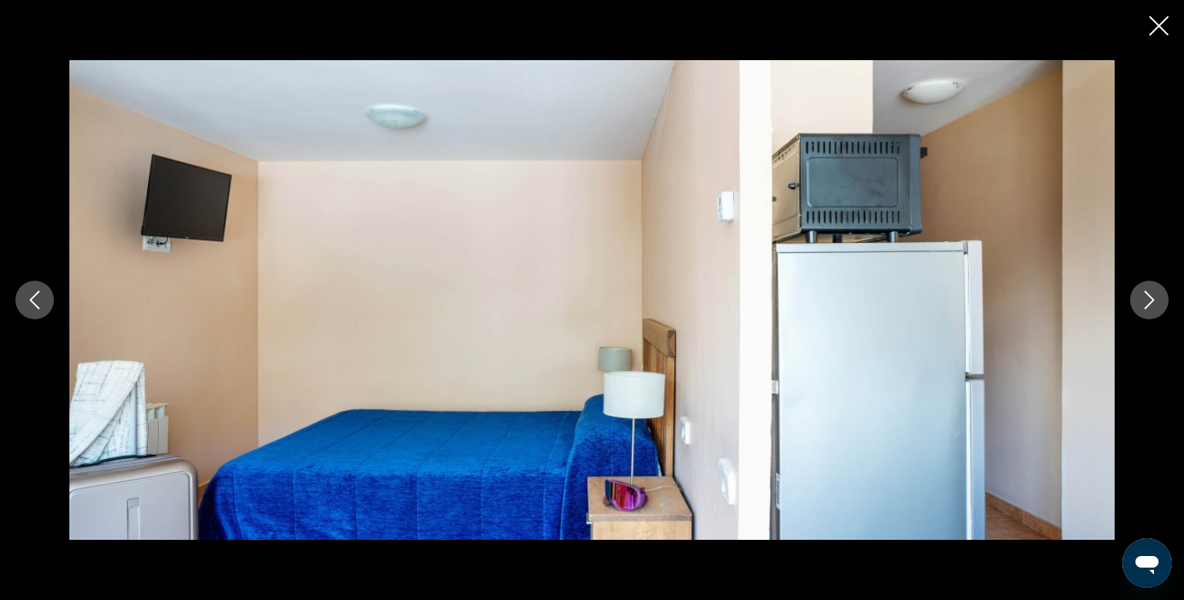
click at [1146, 304] on icon "Next image" at bounding box center [1149, 300] width 19 height 19
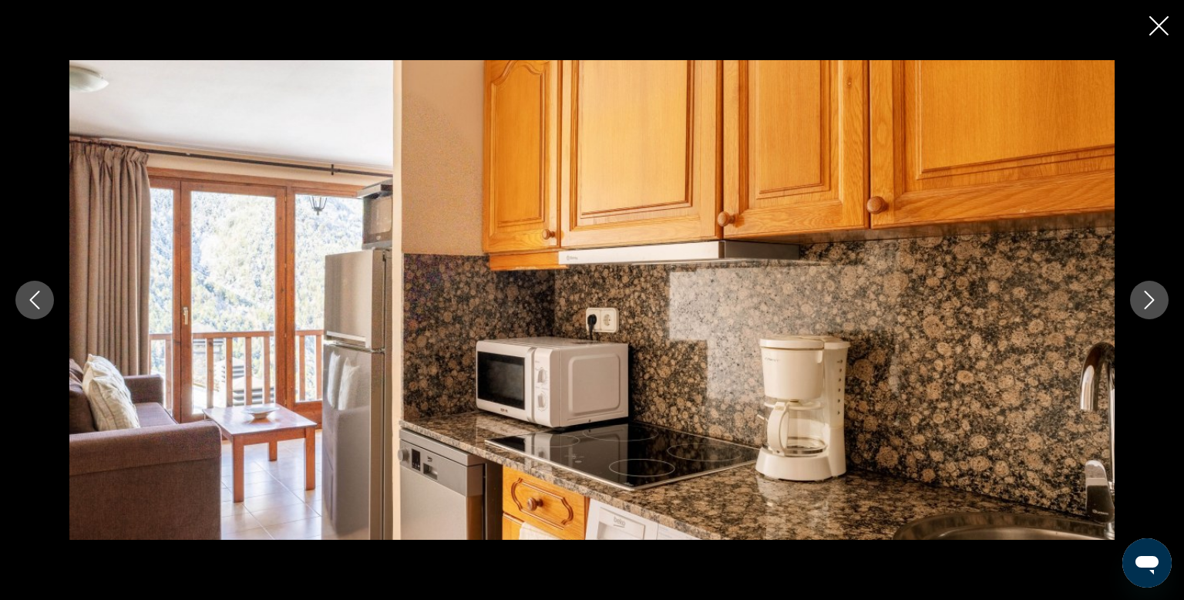
click at [1146, 304] on icon "Next image" at bounding box center [1149, 300] width 19 height 19
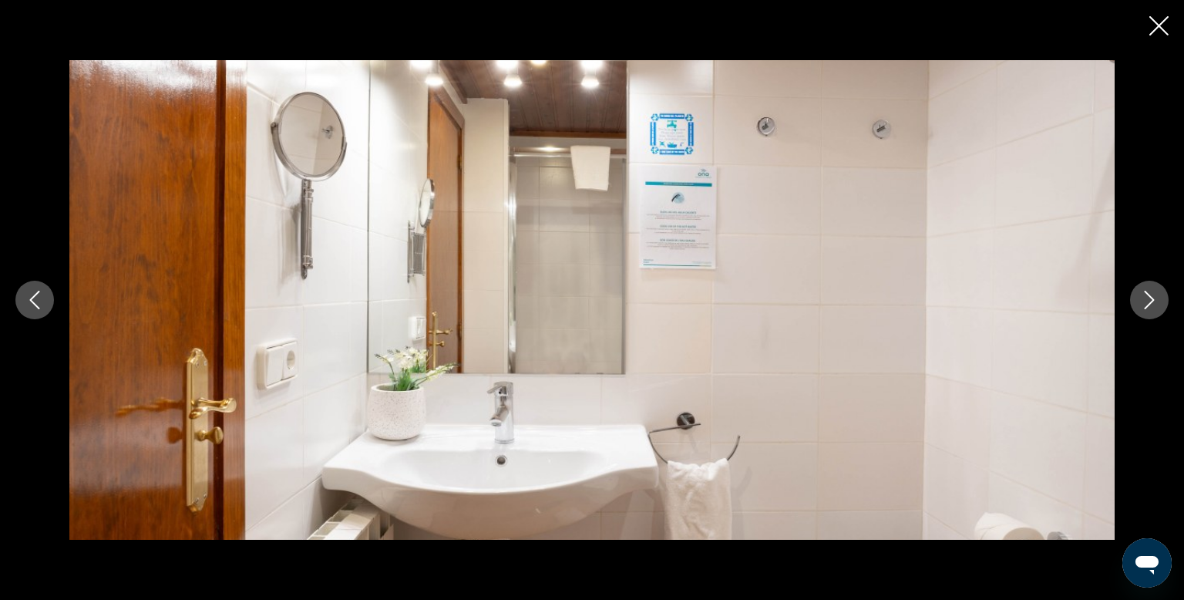
click at [1146, 304] on icon "Next image" at bounding box center [1149, 300] width 19 height 19
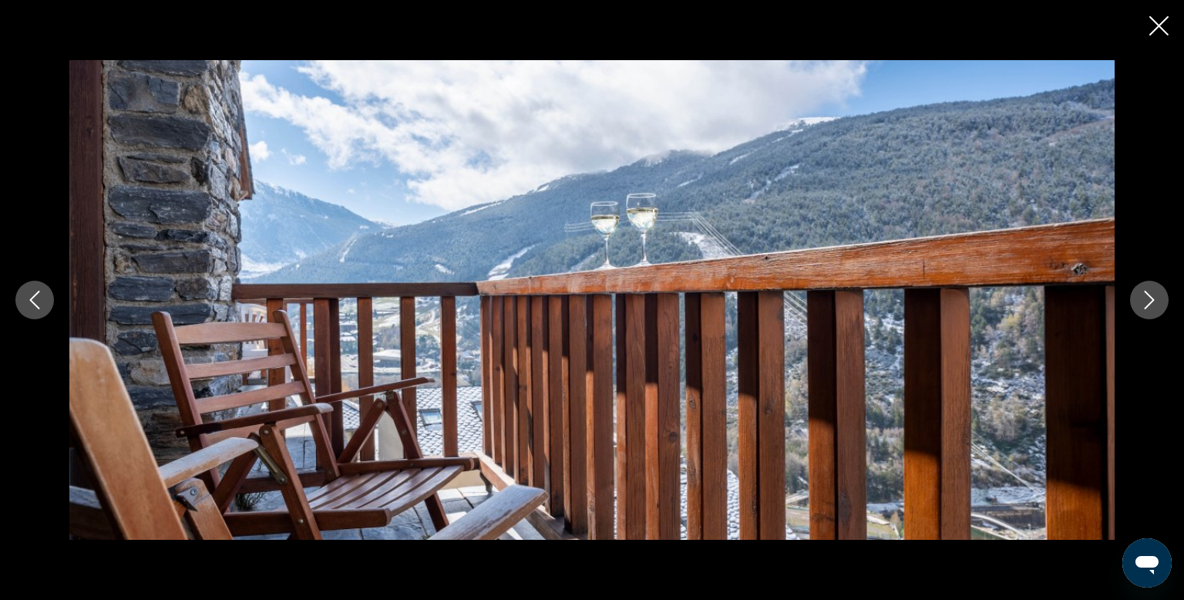
click at [1146, 304] on icon "Next image" at bounding box center [1149, 300] width 19 height 19
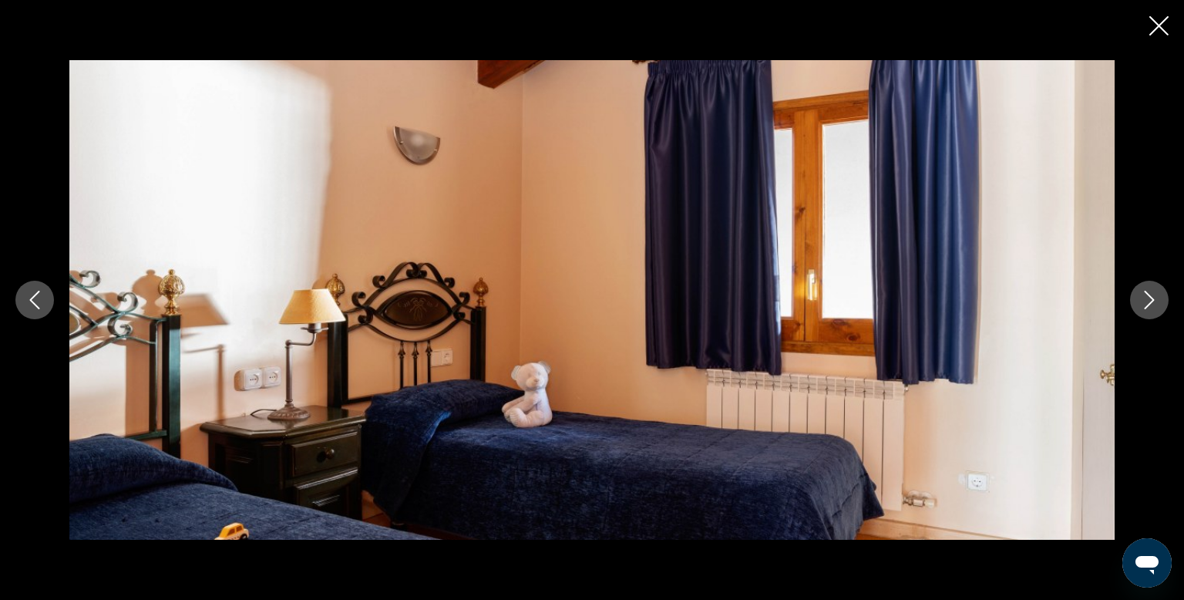
click at [1146, 304] on icon "Next image" at bounding box center [1149, 300] width 19 height 19
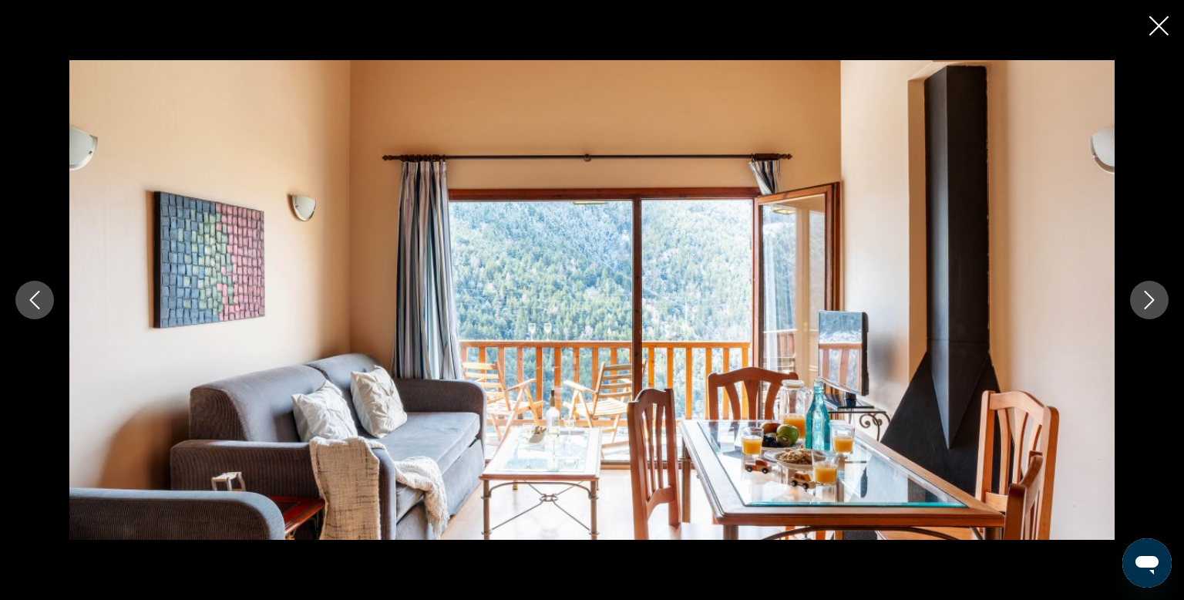
click at [1146, 304] on icon "Next image" at bounding box center [1149, 300] width 19 height 19
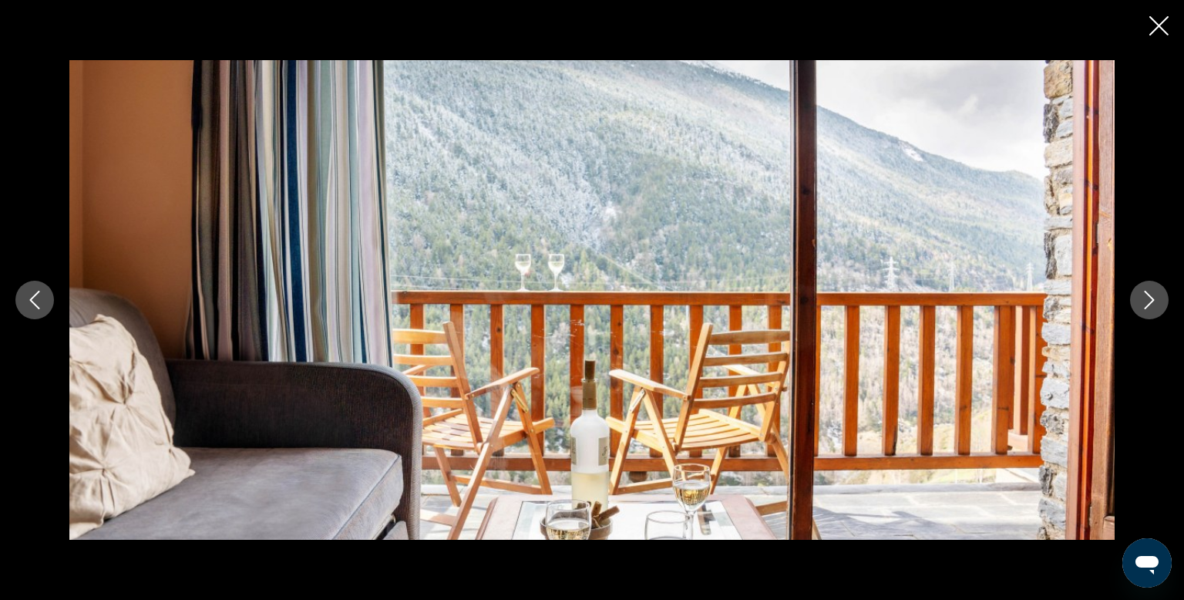
click at [1146, 304] on icon "Next image" at bounding box center [1149, 300] width 19 height 19
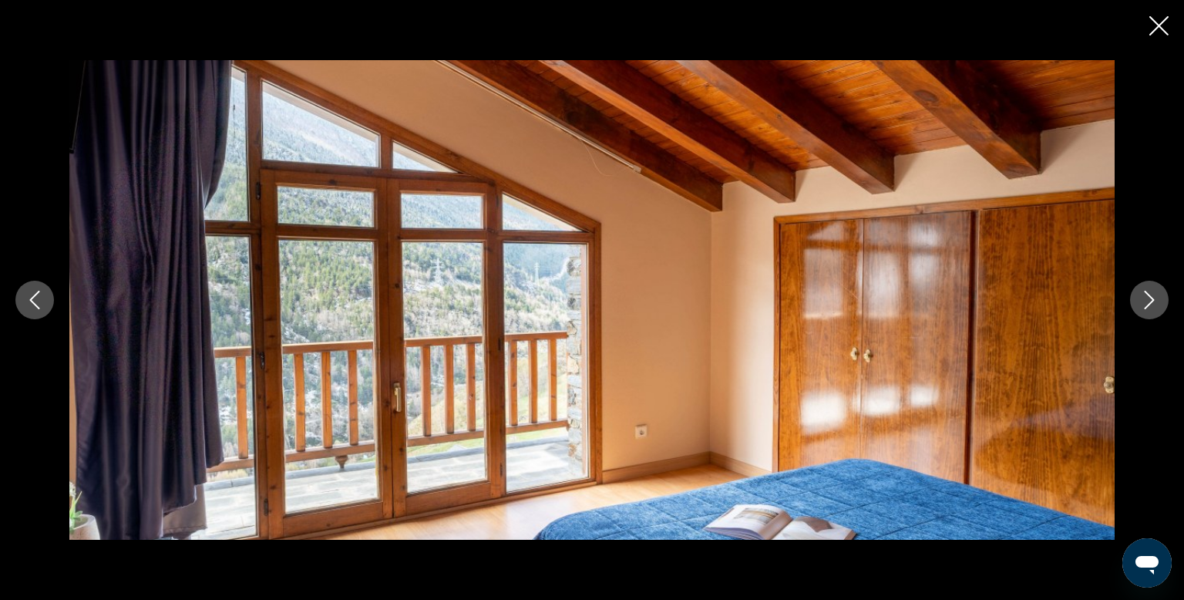
click at [1146, 304] on icon "Next image" at bounding box center [1149, 300] width 19 height 19
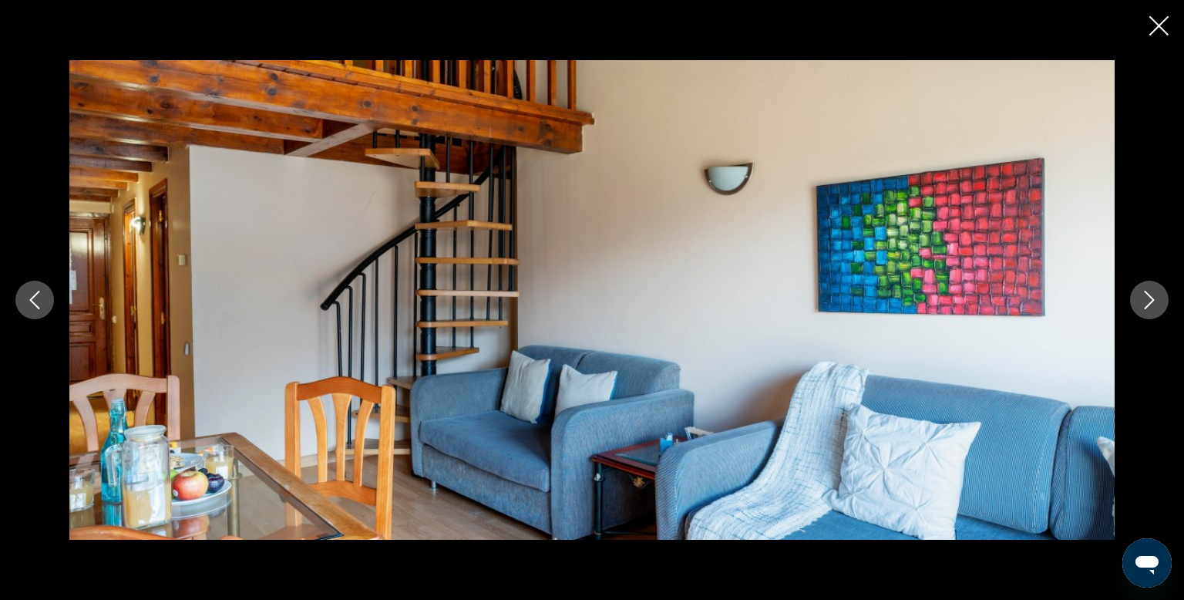
click at [1146, 304] on icon "Next image" at bounding box center [1149, 300] width 19 height 19
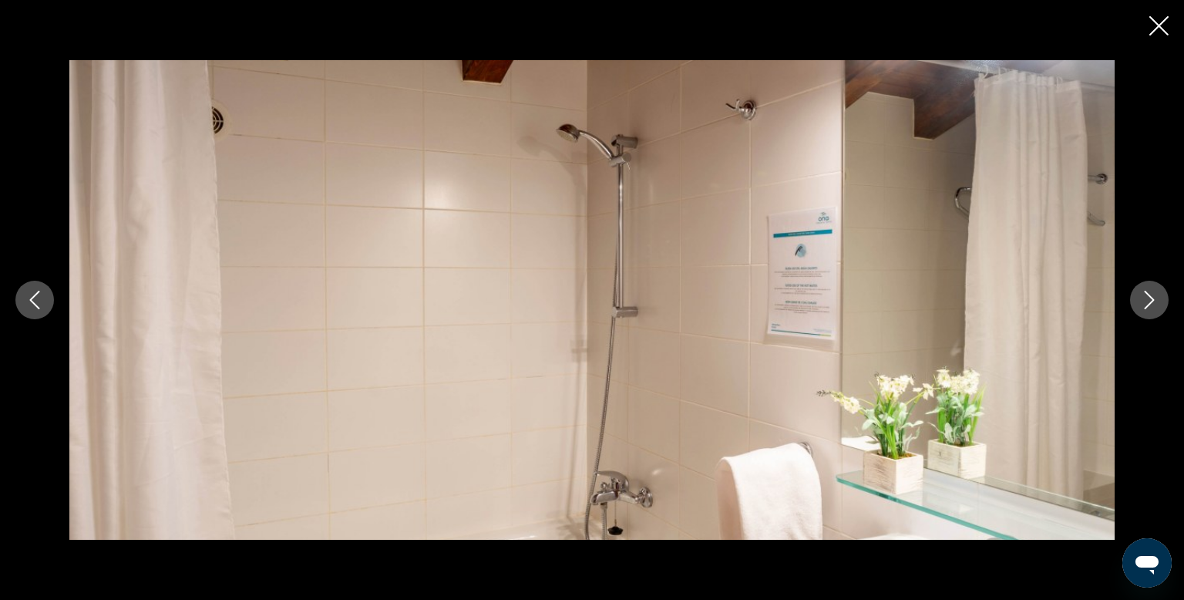
click at [1146, 304] on icon "Next image" at bounding box center [1149, 300] width 19 height 19
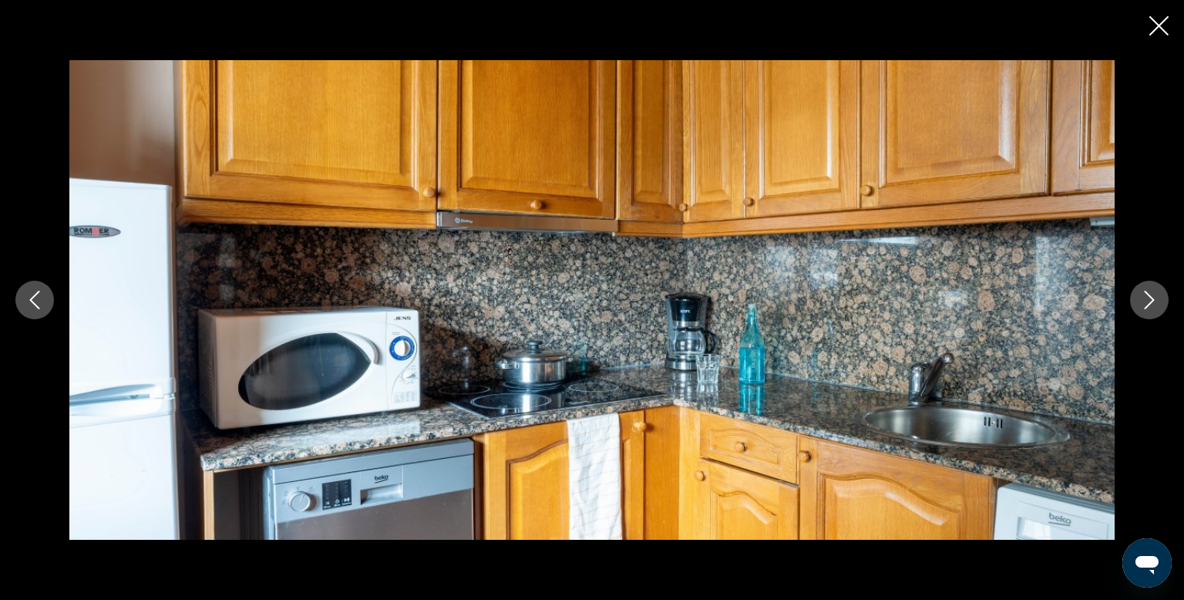
click at [1146, 304] on icon "Next image" at bounding box center [1149, 300] width 19 height 19
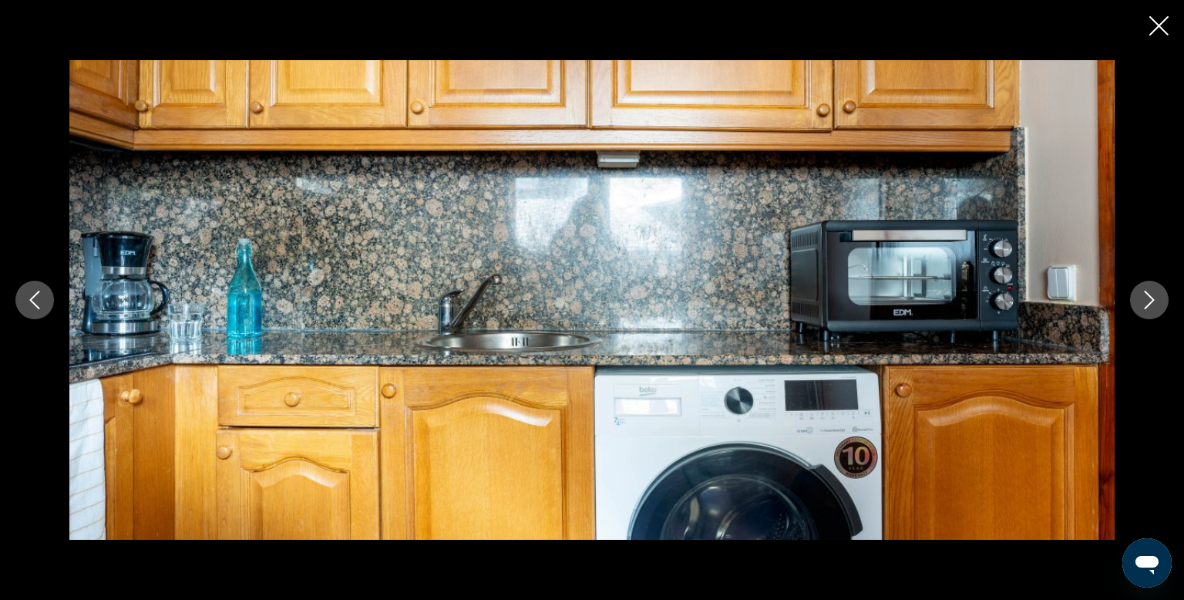
click at [1146, 304] on icon "Next image" at bounding box center [1149, 300] width 19 height 19
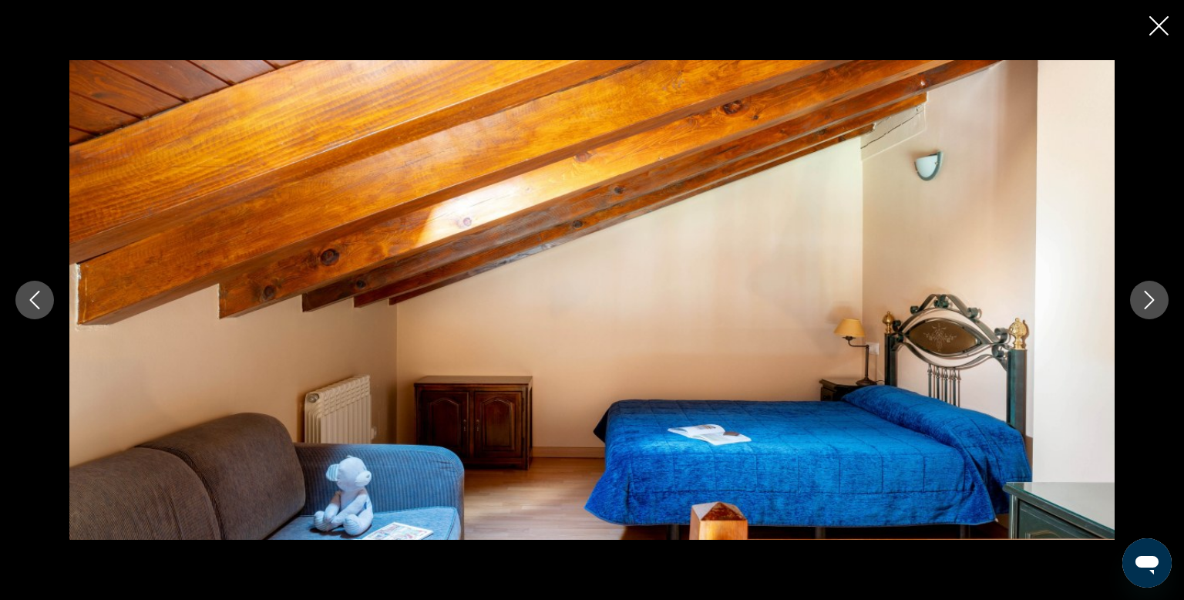
click at [1146, 304] on icon "Next image" at bounding box center [1149, 300] width 19 height 19
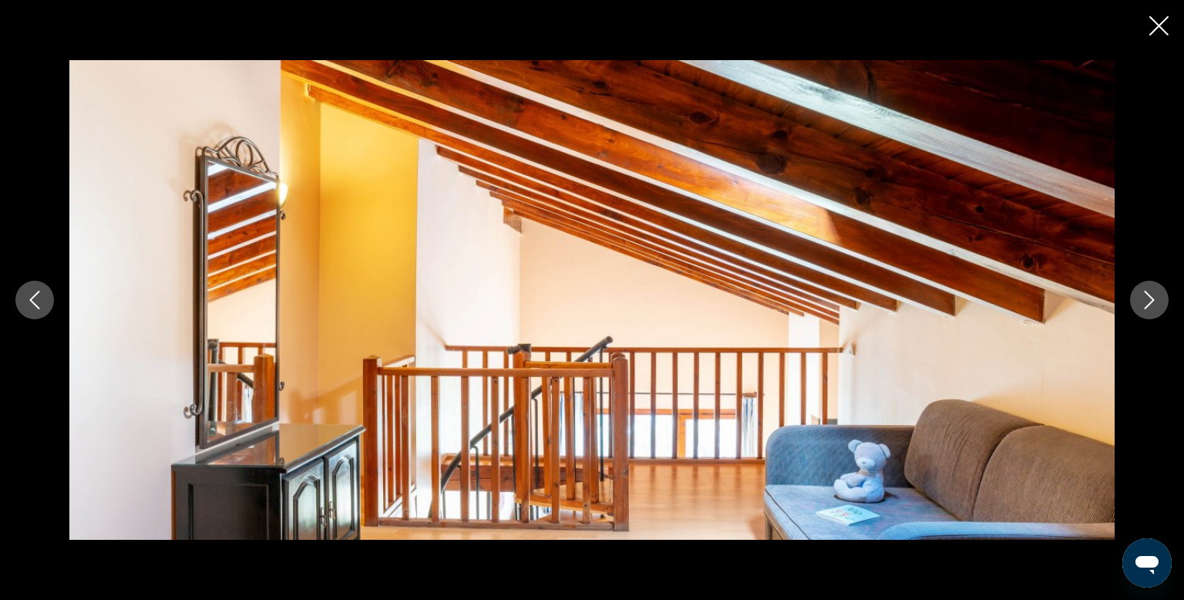
click at [1146, 304] on icon "Next image" at bounding box center [1149, 300] width 19 height 19
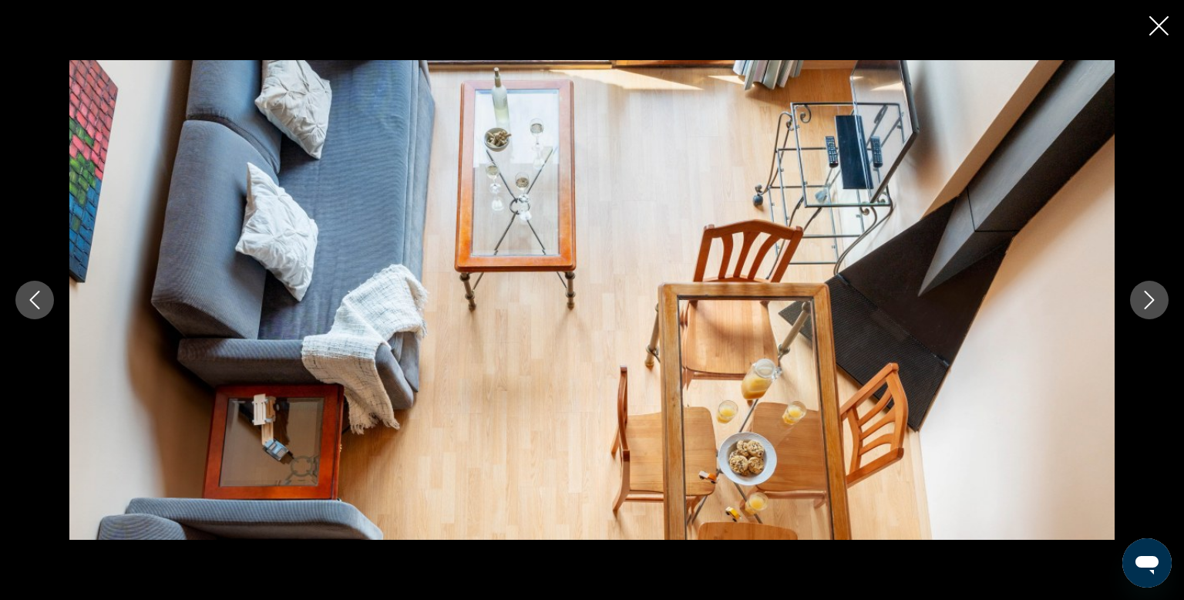
click at [1146, 304] on icon "Next image" at bounding box center [1149, 300] width 19 height 19
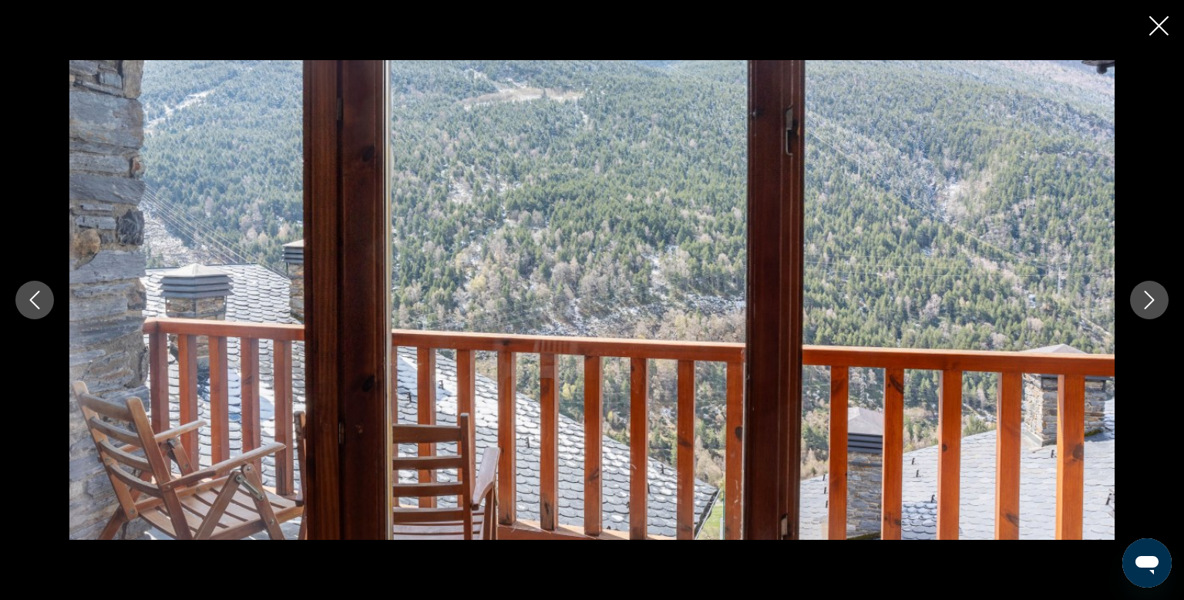
click at [1146, 304] on icon "Next image" at bounding box center [1149, 300] width 19 height 19
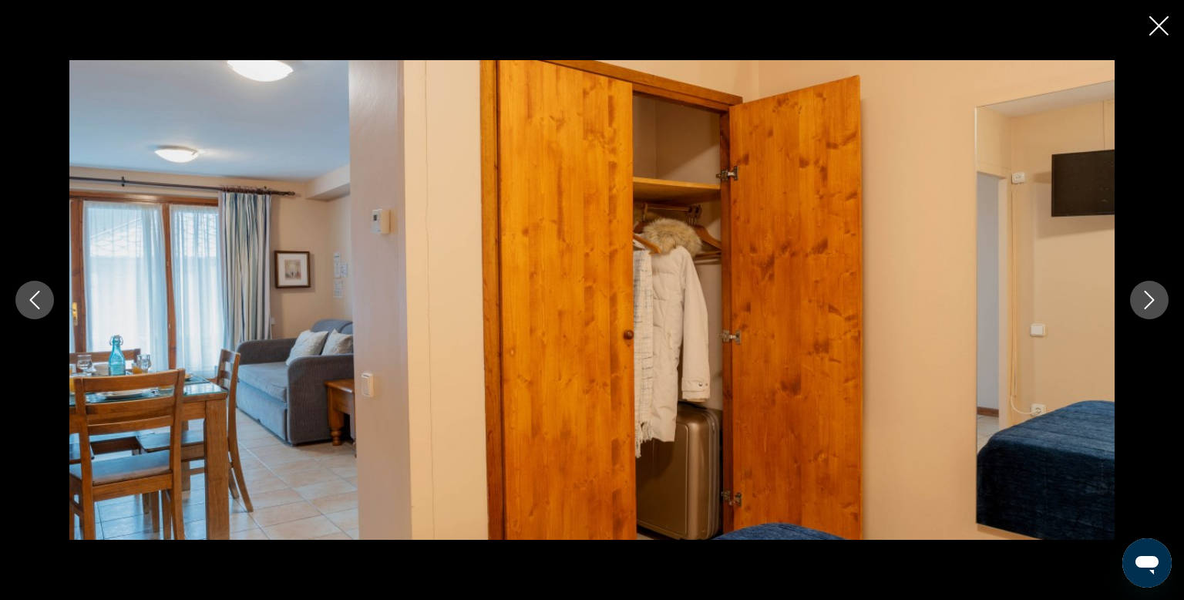
click at [1146, 304] on icon "Next image" at bounding box center [1149, 300] width 19 height 19
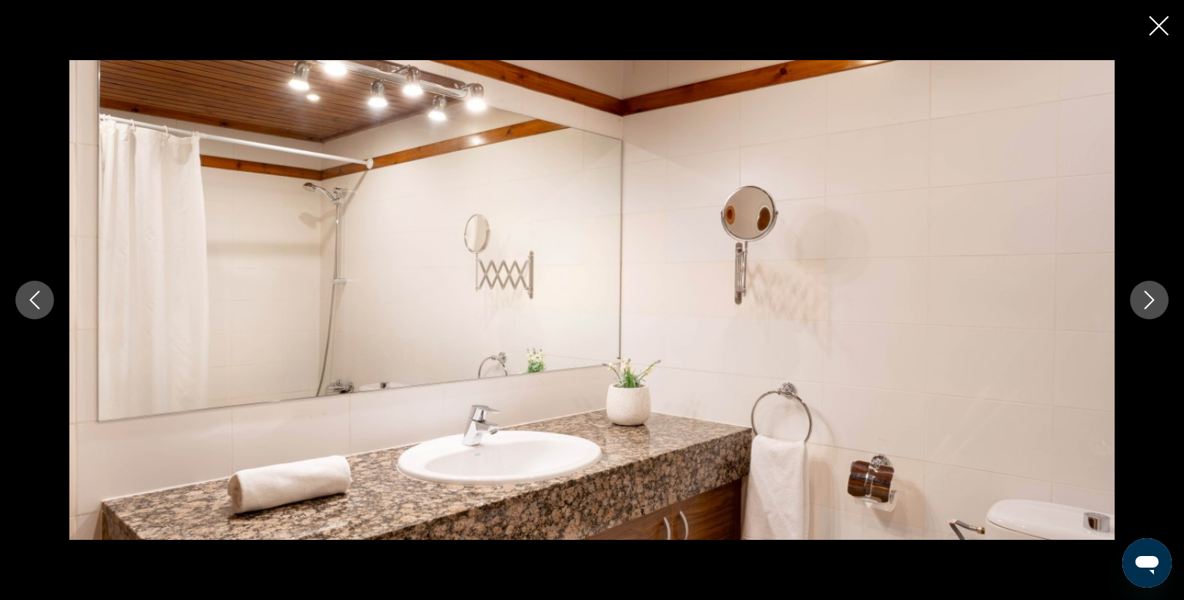
click at [1146, 304] on icon "Next image" at bounding box center [1149, 300] width 19 height 19
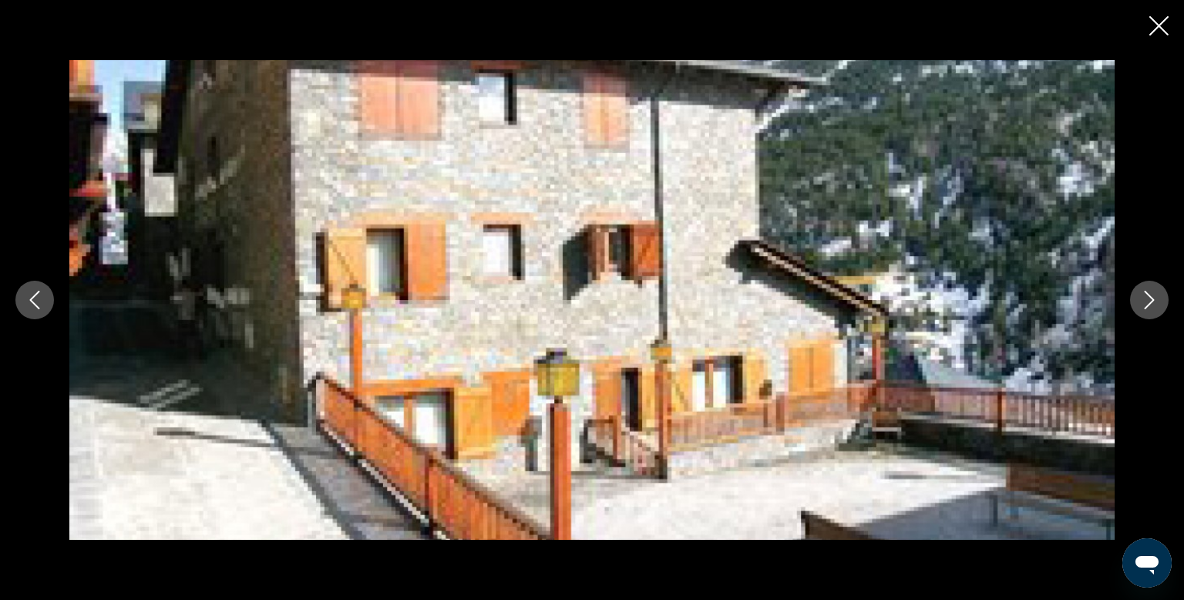
click at [481, 349] on img "Main content" at bounding box center [591, 300] width 1045 height 480
